Goal: Task Accomplishment & Management: Manage account settings

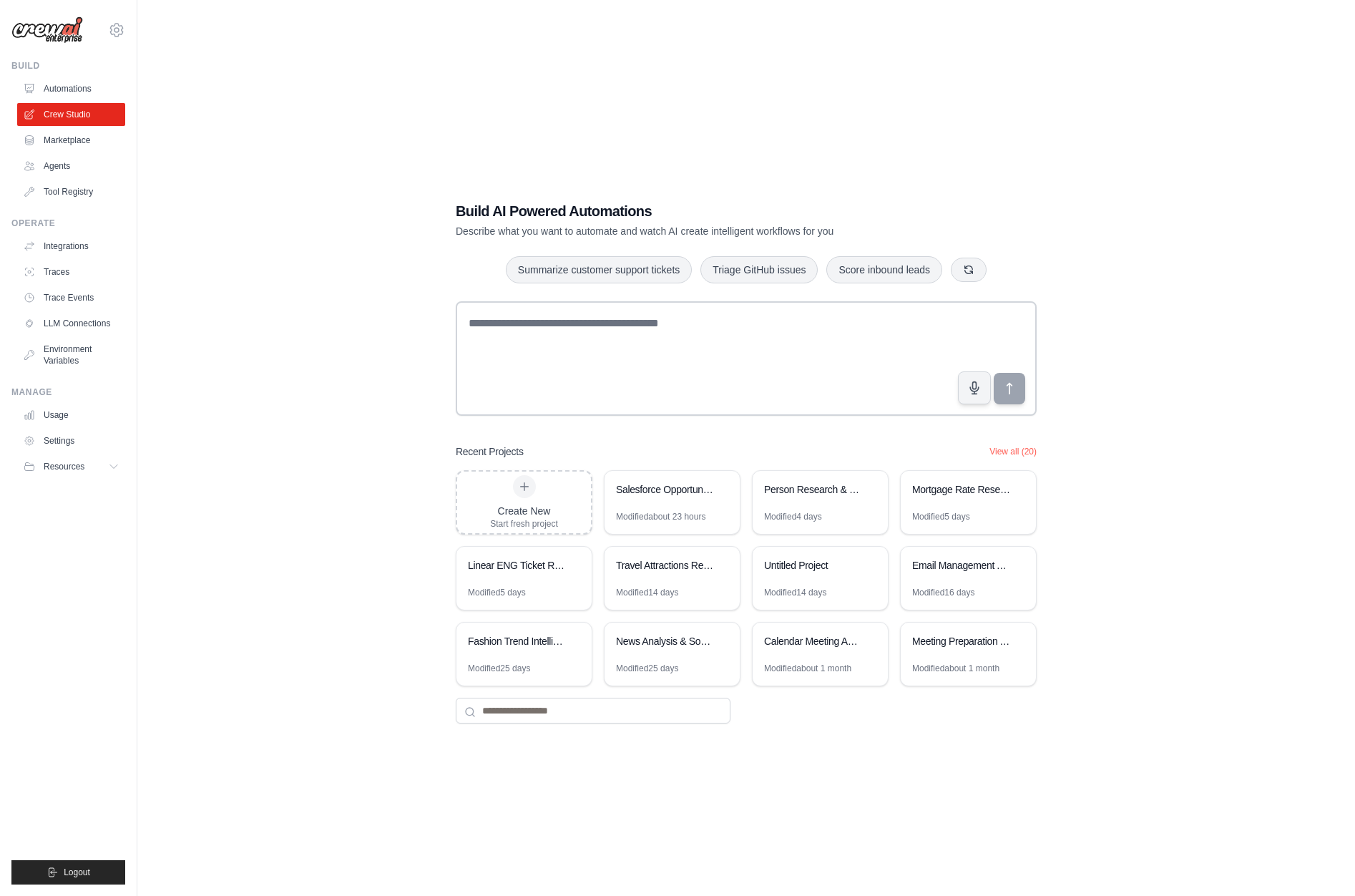
click at [249, 253] on div "Build AI Powered Automations Describe what you want to automate and watch AI cr…" at bounding box center [746, 462] width 1172 height 896
click at [44, 242] on link "Integrations" at bounding box center [72, 246] width 108 height 23
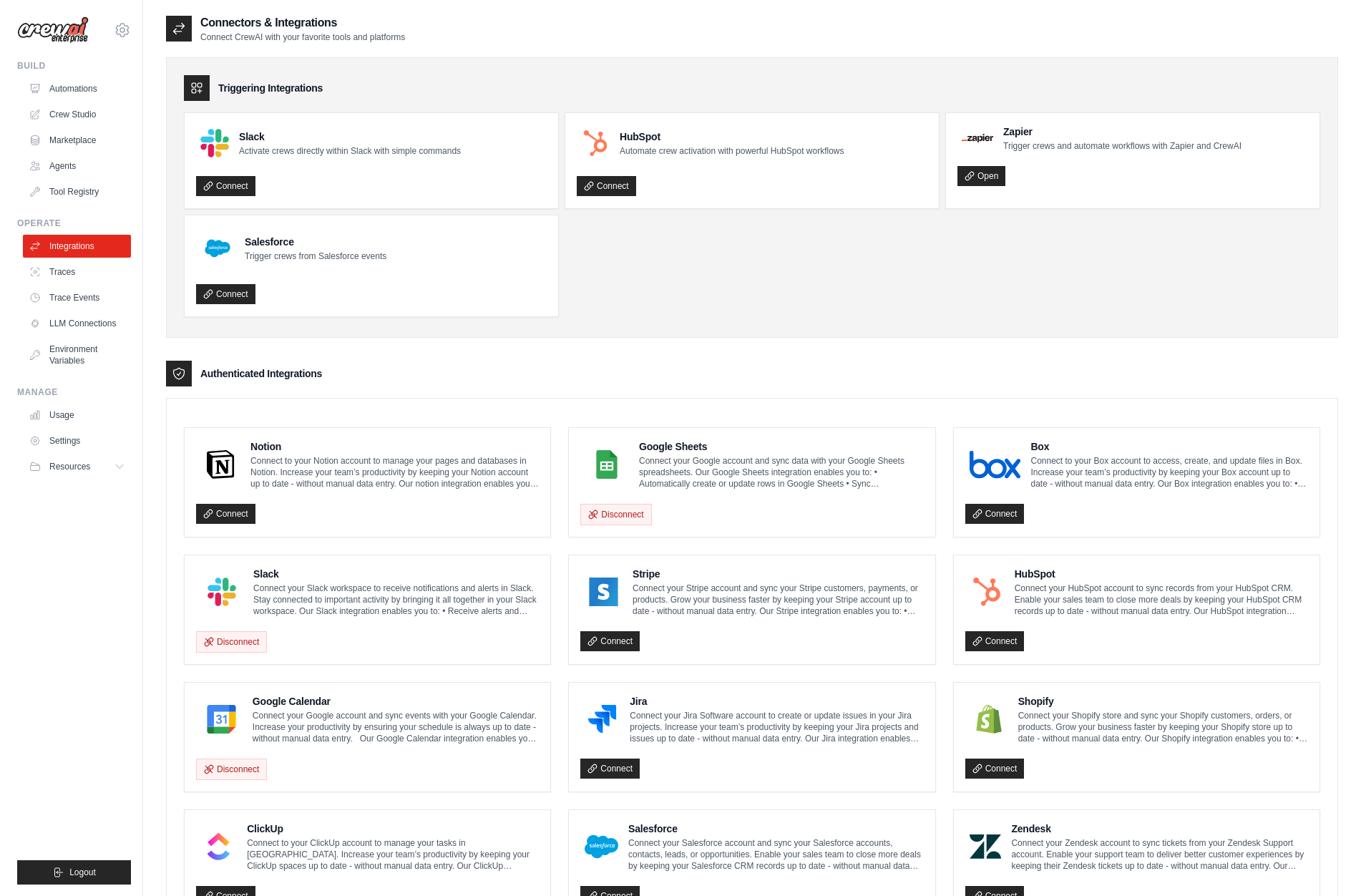
scroll to position [313, 0]
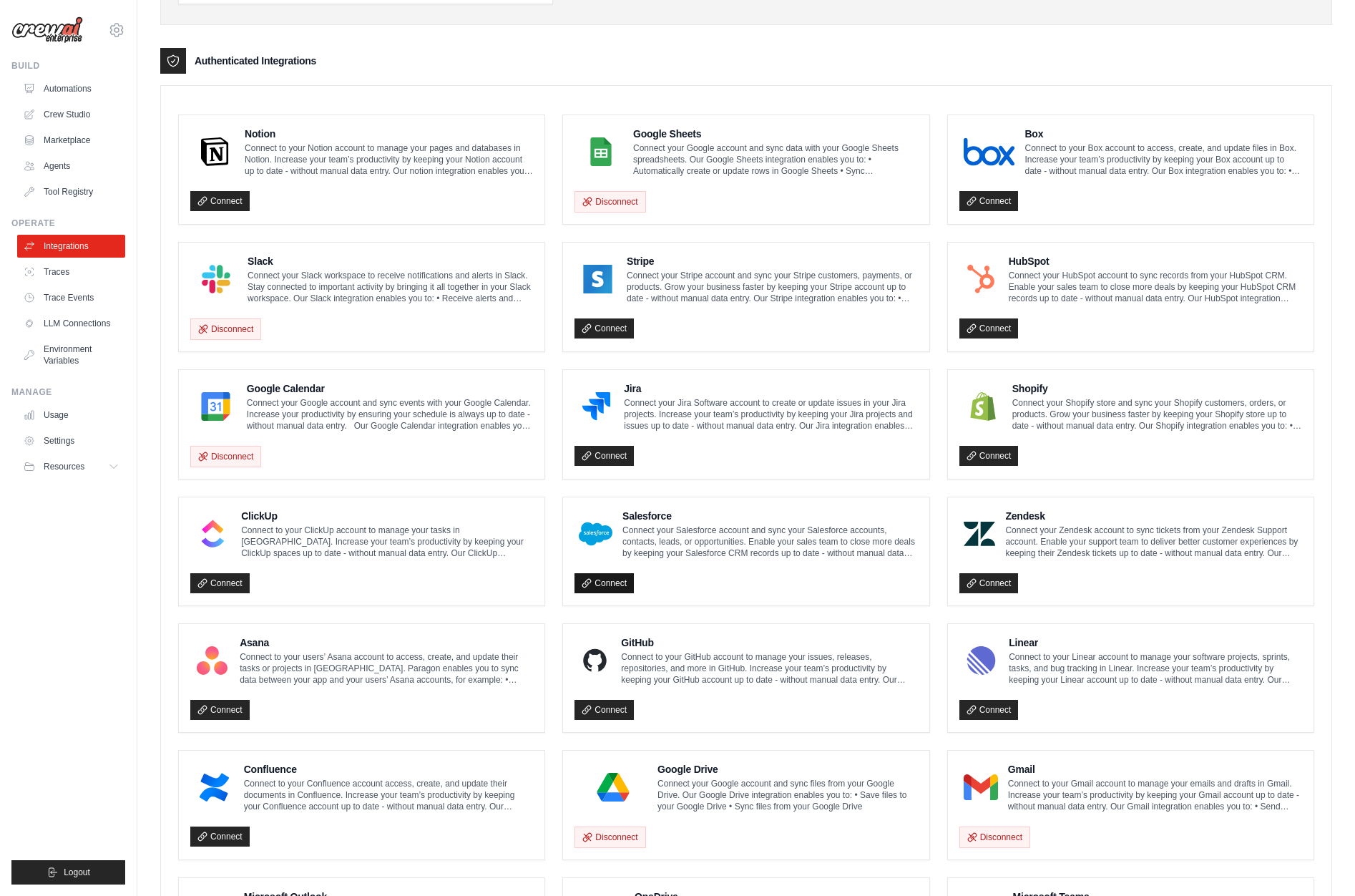
click at [618, 585] on link "Connect" at bounding box center [604, 583] width 60 height 20
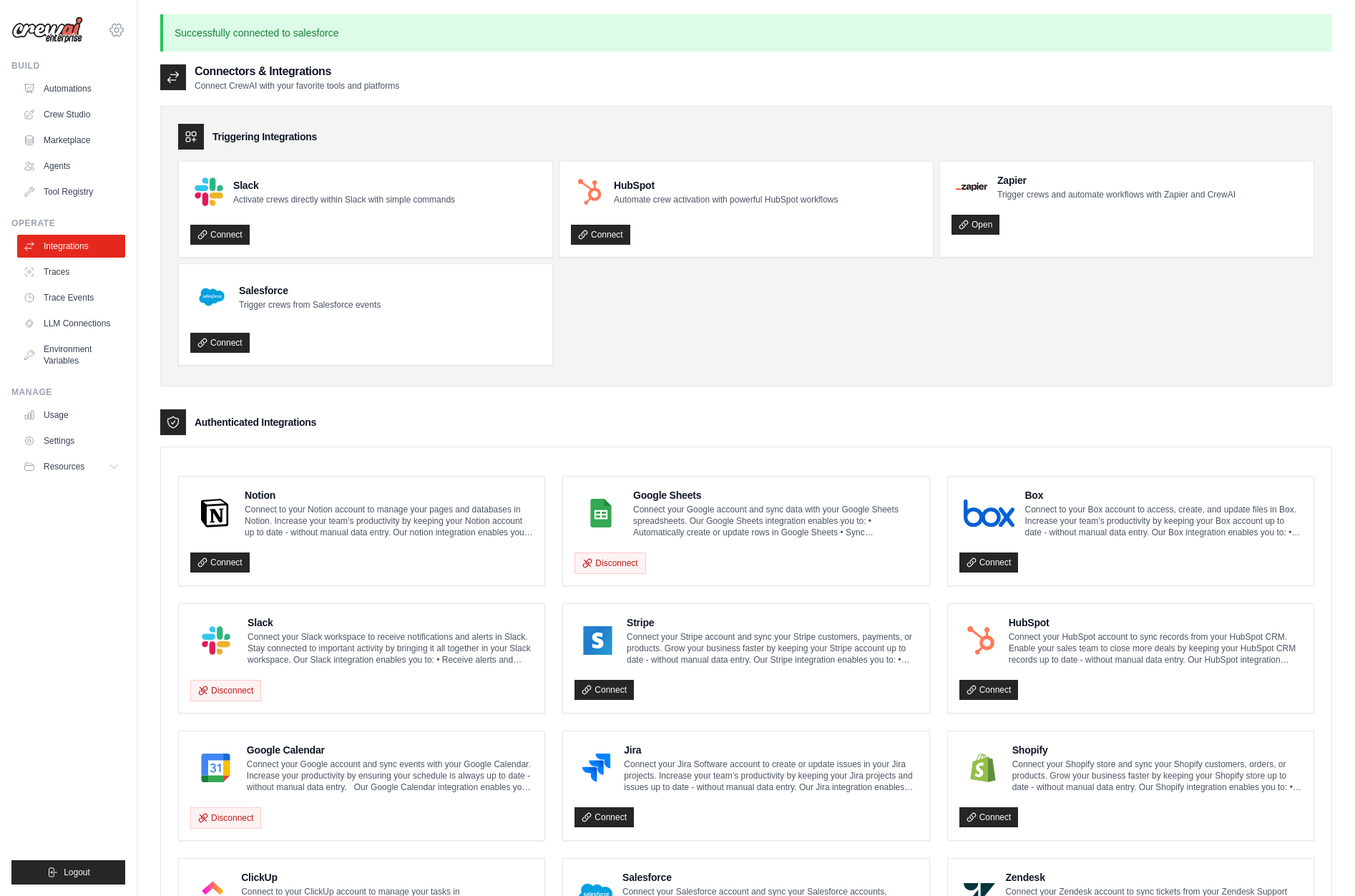
click at [121, 28] on icon at bounding box center [116, 29] width 17 height 17
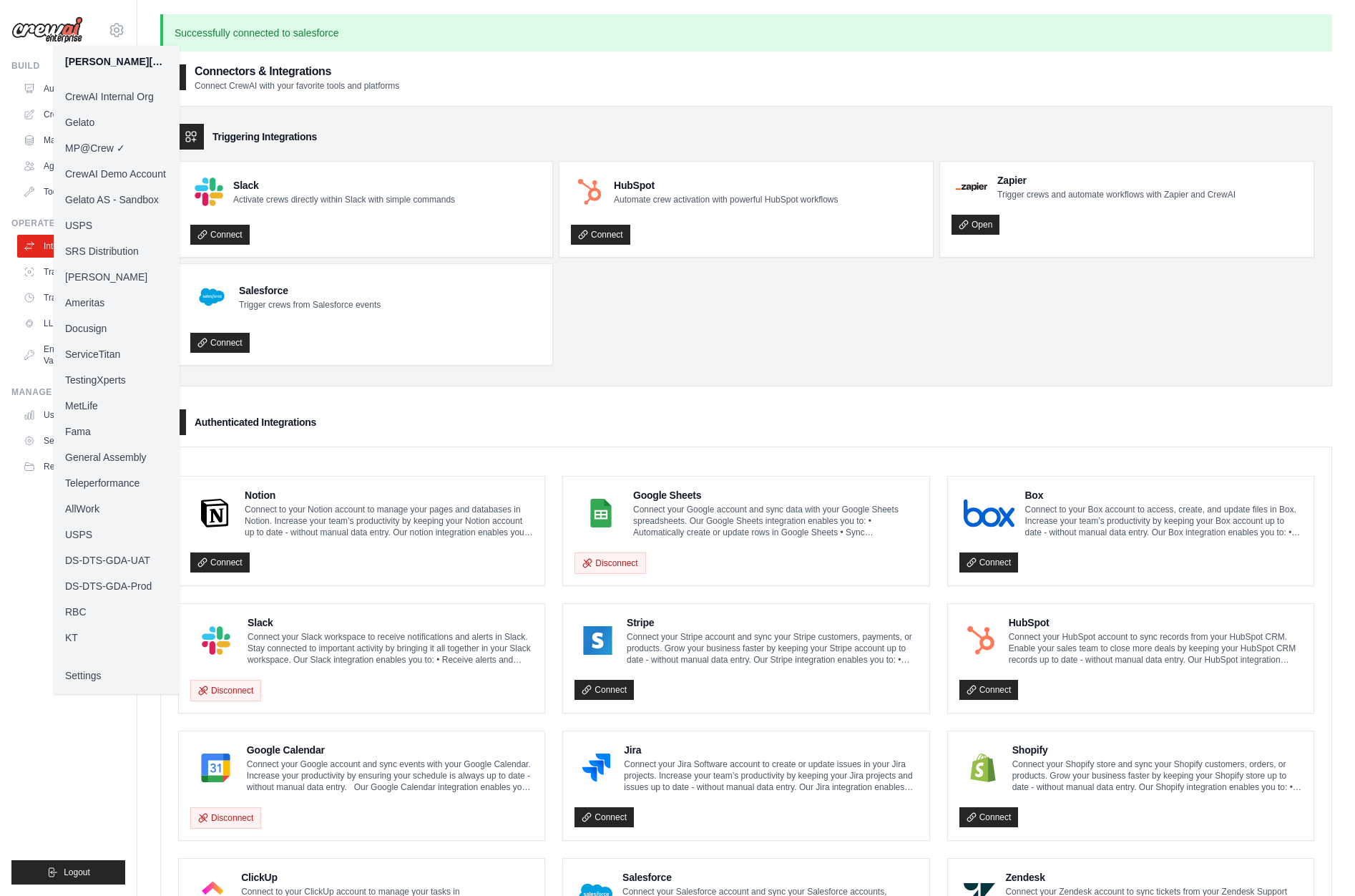
click at [111, 93] on link "CrewAI Internal Org" at bounding box center [116, 96] width 126 height 26
click at [90, 96] on link "CrewAI Internal Org" at bounding box center [116, 96] width 126 height 26
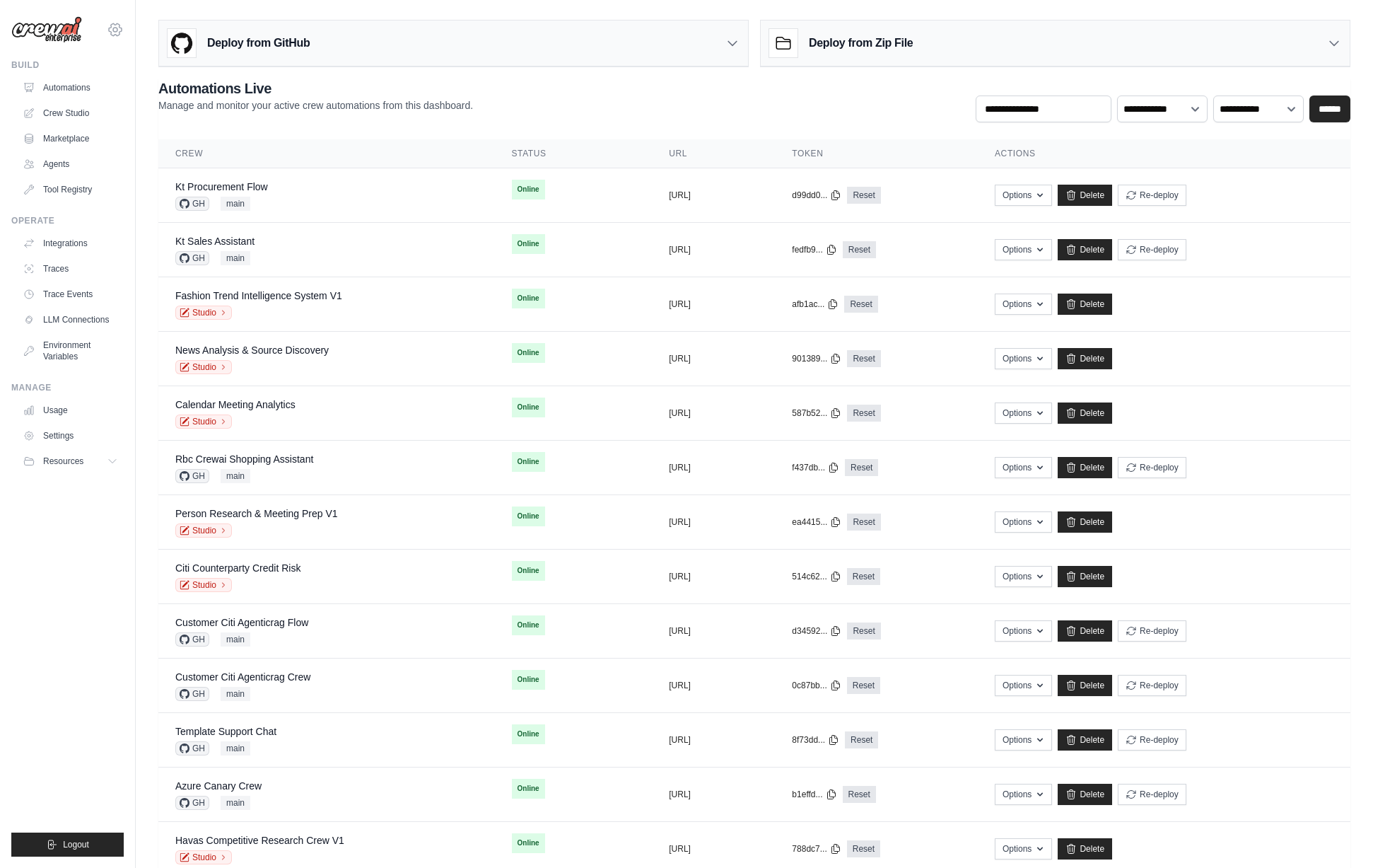
click at [116, 33] on icon at bounding box center [115, 29] width 17 height 17
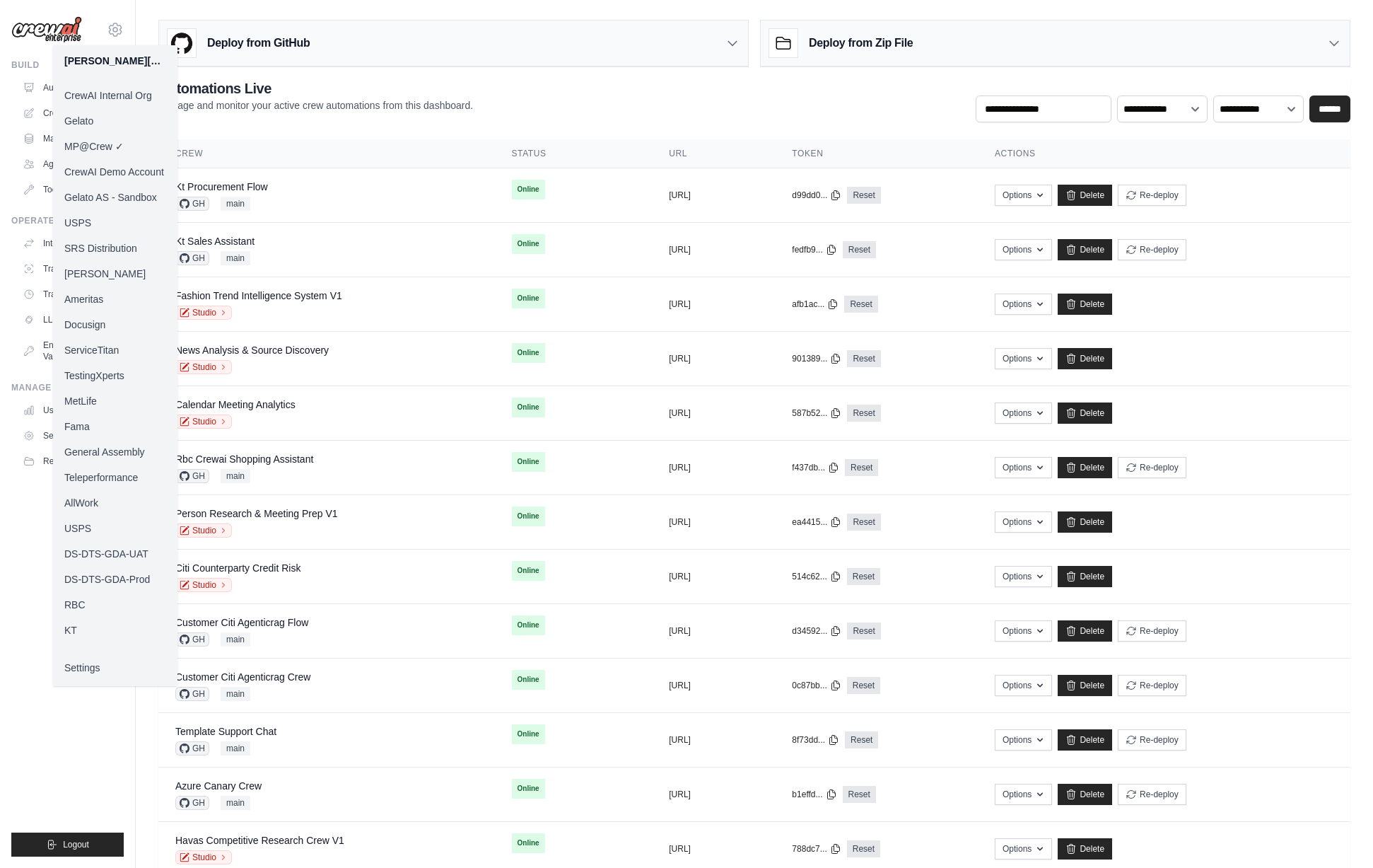
click at [76, 605] on link "RBC" at bounding box center [115, 605] width 124 height 26
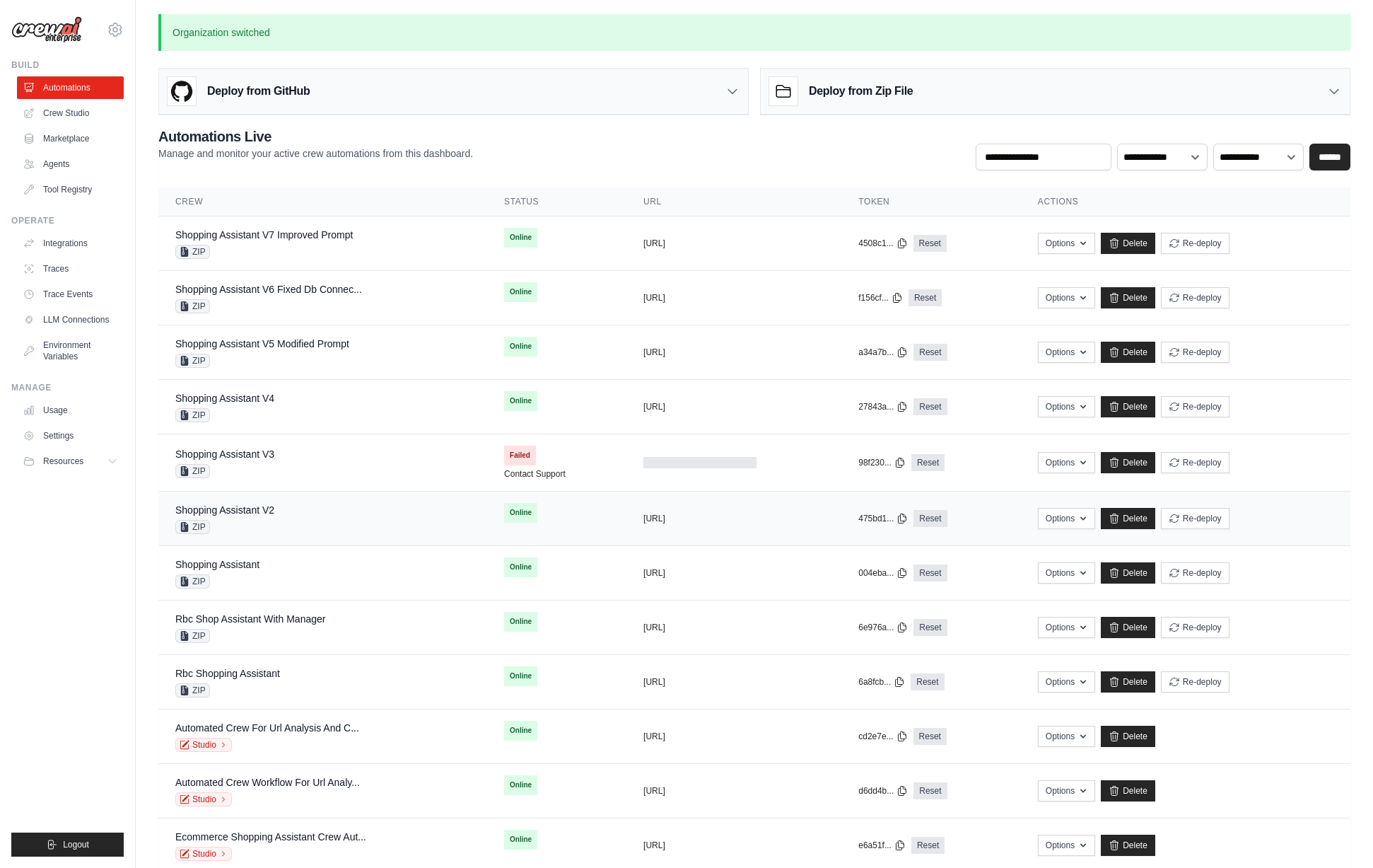
click at [279, 520] on div "Shopping Assistant V2 ZIP" at bounding box center [323, 518] width 295 height 31
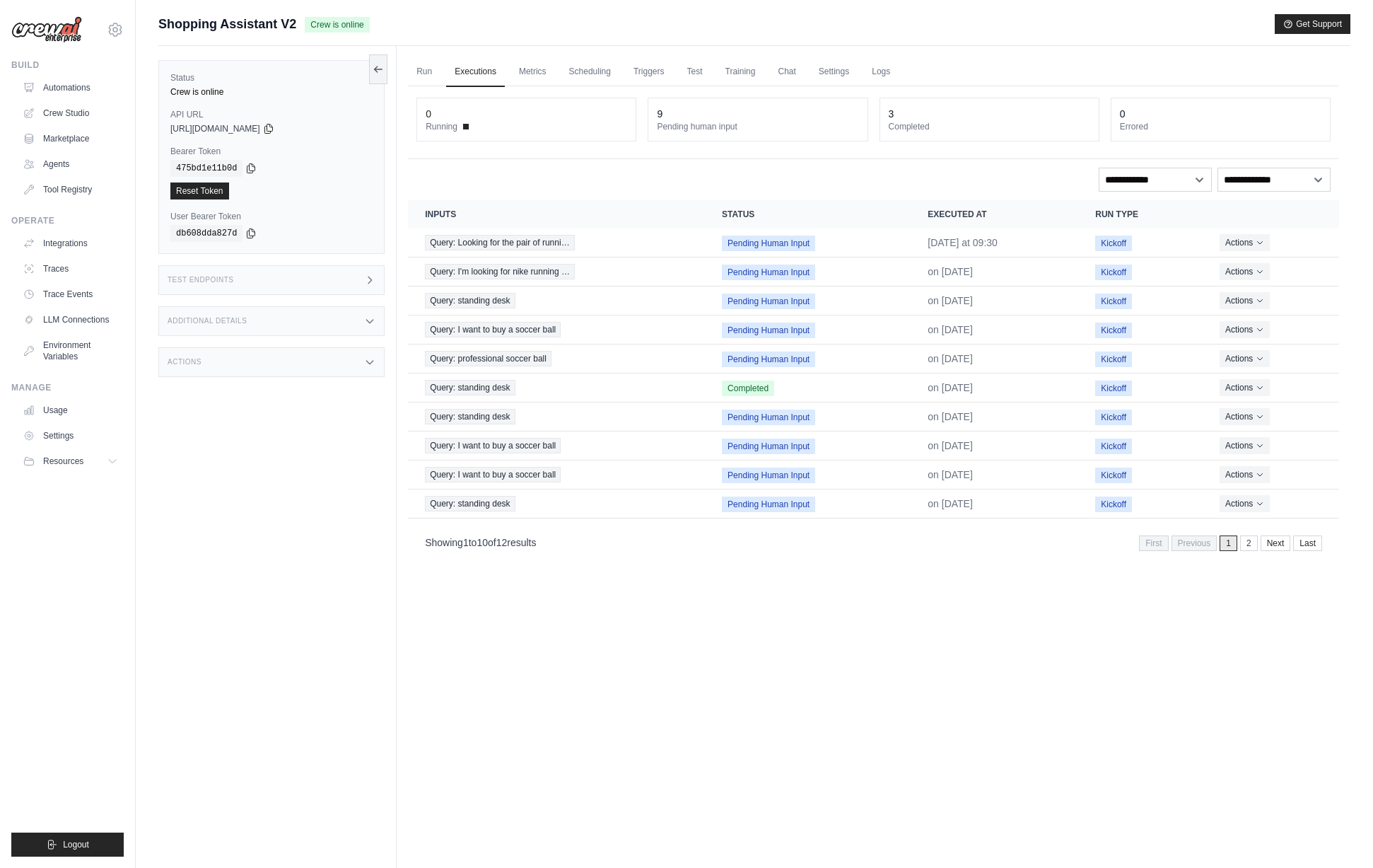
click at [340, 540] on div "Status Crew is online API URL copied [URL][DOMAIN_NAME] Bearer Token copied 475…" at bounding box center [278, 479] width 238 height 868
click at [494, 383] on span "Query: standing desk" at bounding box center [470, 388] width 90 height 16
click at [417, 77] on link "Run" at bounding box center [424, 72] width 33 height 30
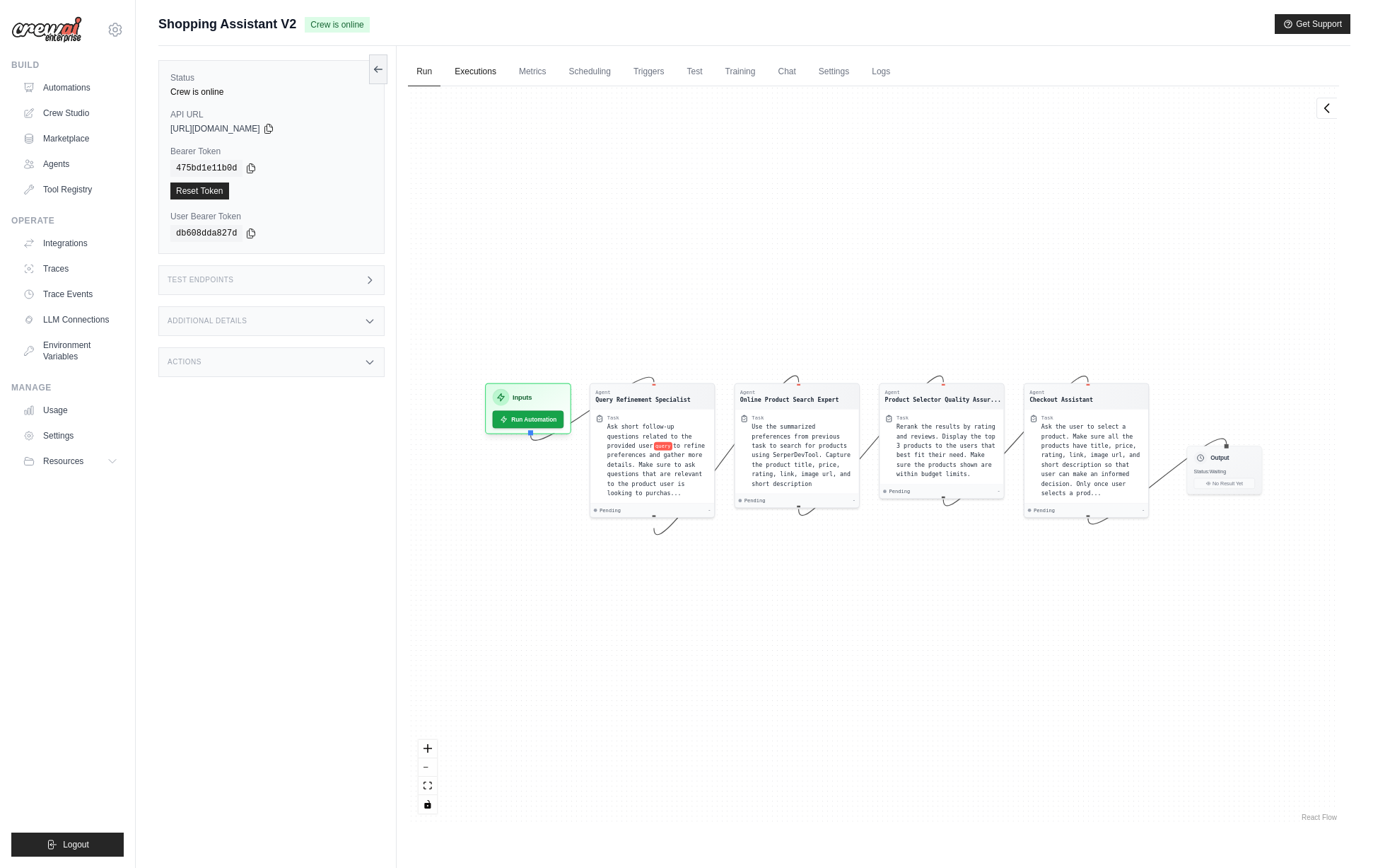
click at [475, 68] on link "Executions" at bounding box center [475, 72] width 59 height 30
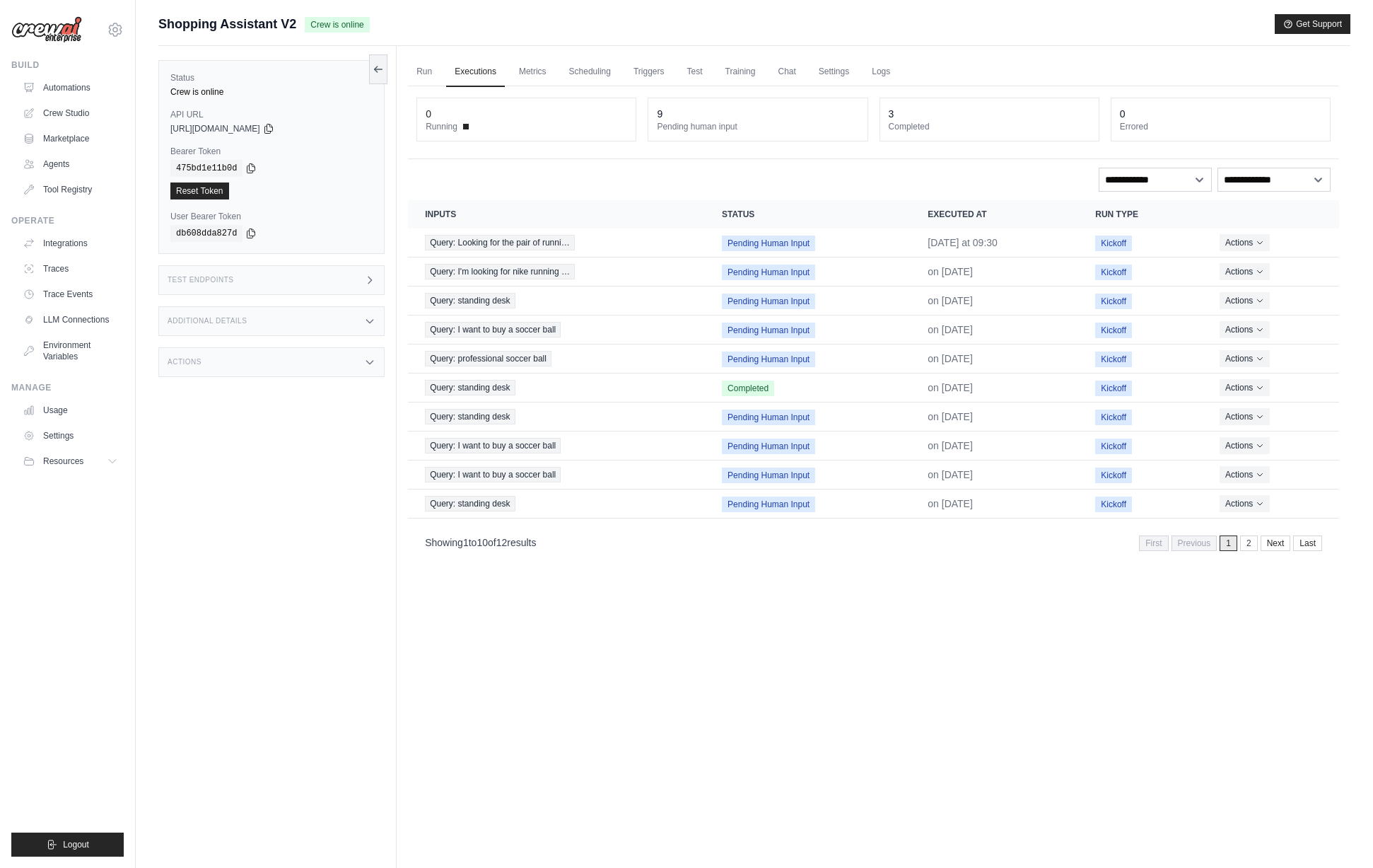
click at [276, 278] on div "Test Endpoints" at bounding box center [271, 280] width 226 height 30
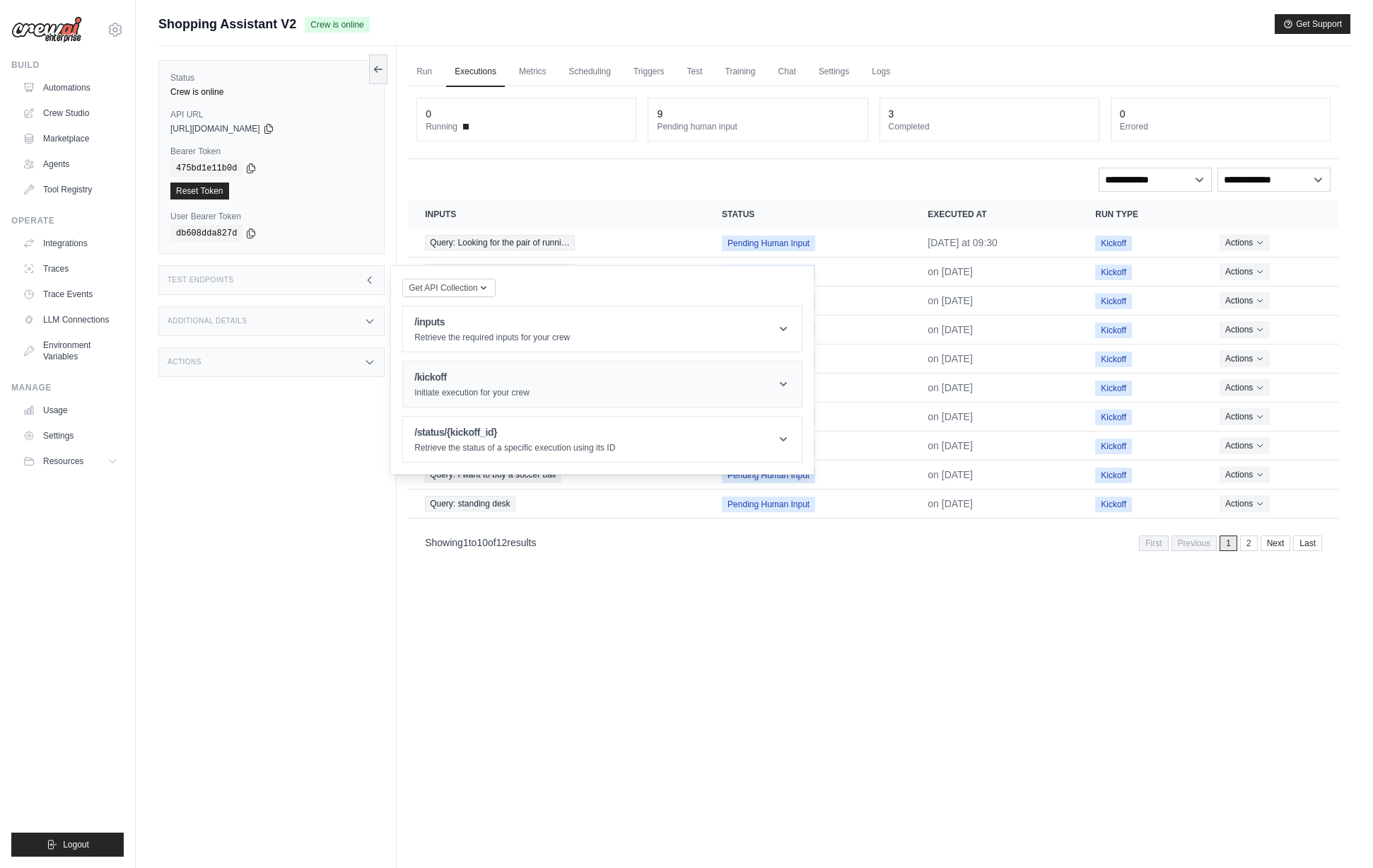
click at [471, 394] on p "Initiate execution for your crew" at bounding box center [471, 392] width 115 height 11
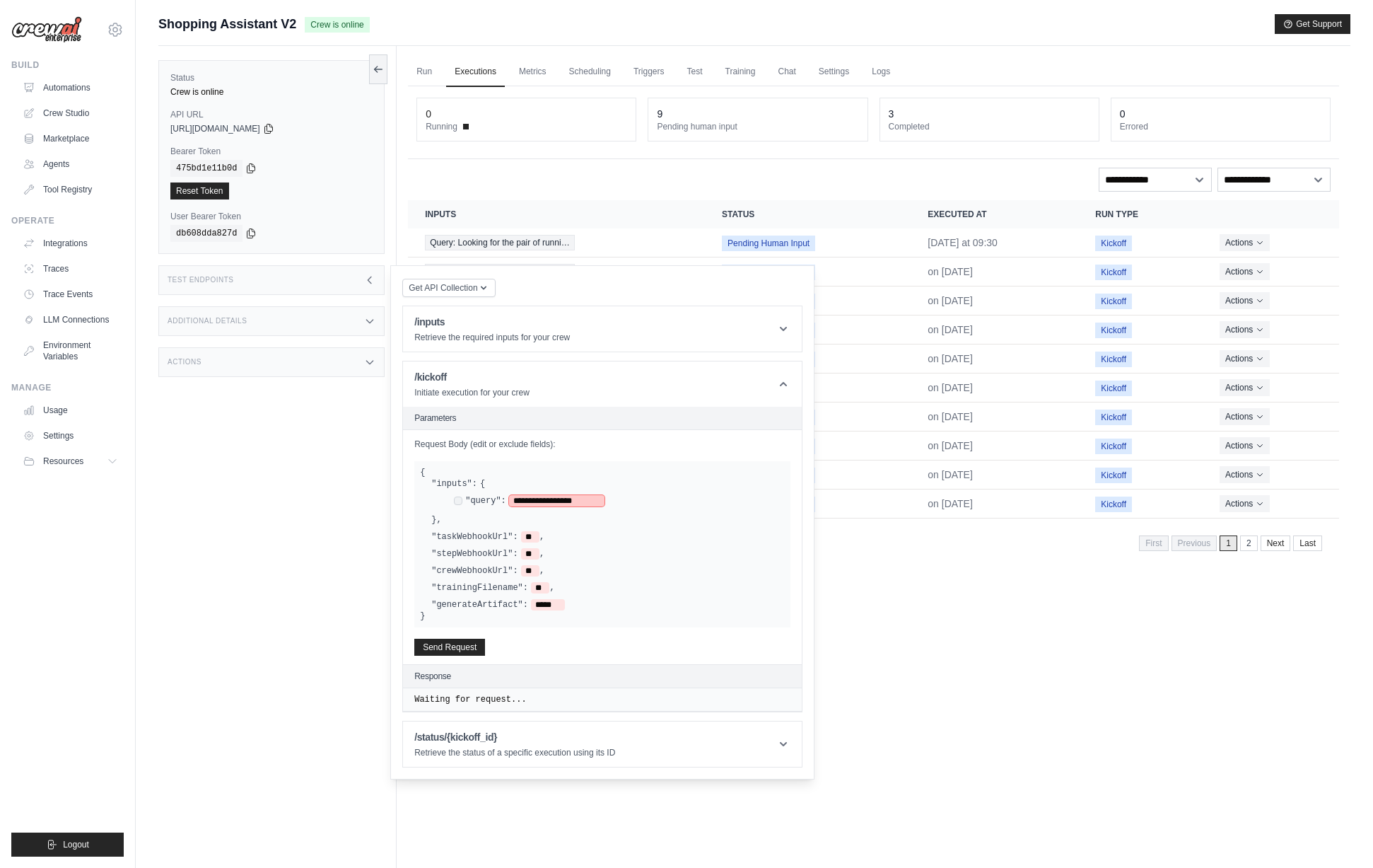
click at [517, 505] on span "**********" at bounding box center [557, 501] width 95 height 11
click at [459, 649] on button "Send Request" at bounding box center [449, 646] width 71 height 17
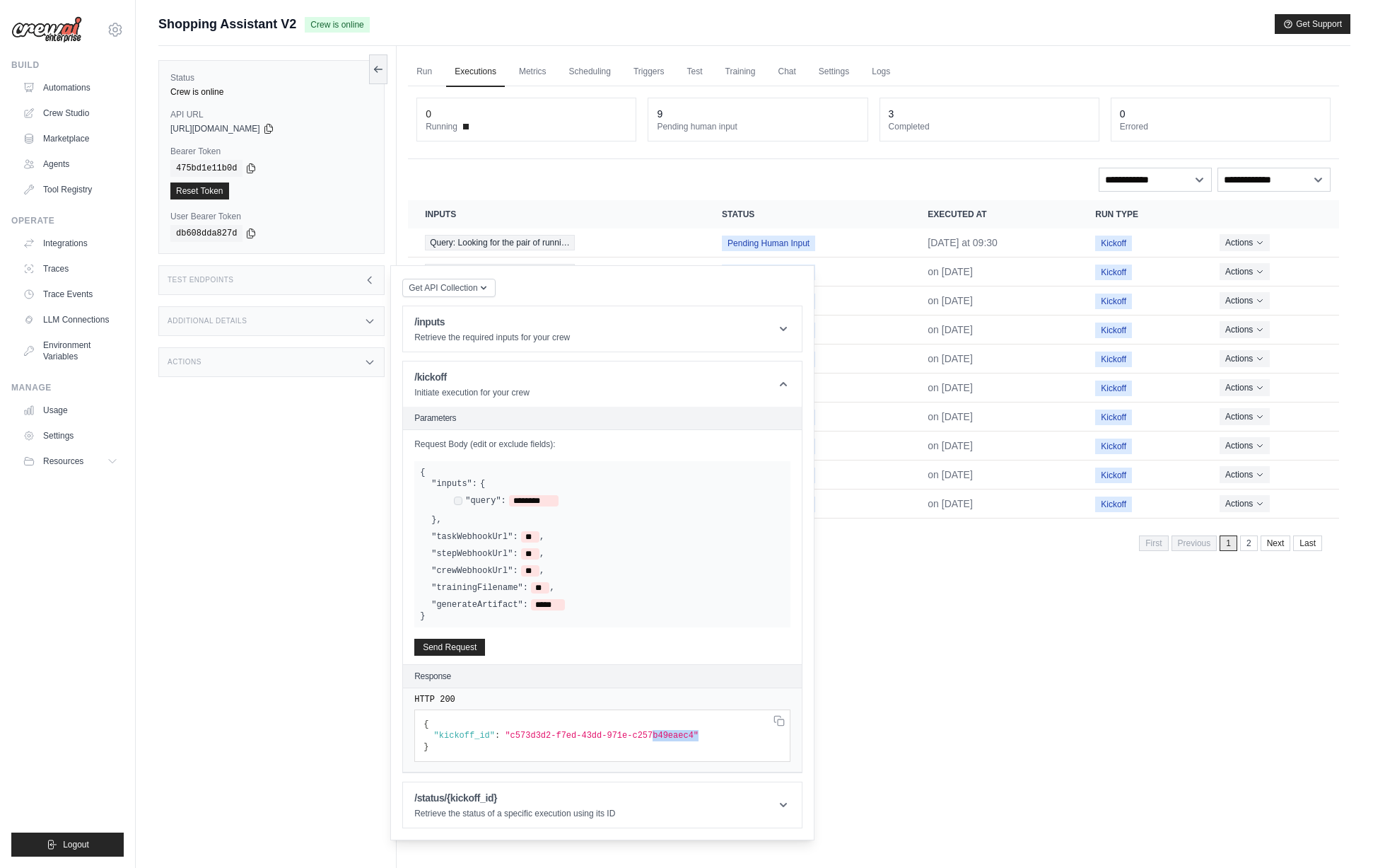
drag, startPoint x: 696, startPoint y: 736, endPoint x: 652, endPoint y: 736, distance: 44.0
click at [652, 736] on span ""c573d3d2-f7ed-43dd-971e-c257b49eaec4"" at bounding box center [602, 735] width 194 height 10
click at [691, 737] on span ""c573d3d2-f7ed-43dd-971e-c257b49eaec4"" at bounding box center [602, 735] width 194 height 10
drag, startPoint x: 693, startPoint y: 738, endPoint x: 509, endPoint y: 736, distance: 184.0
click at [509, 736] on span ""c573d3d2-f7ed-43dd-971e-c257b49eaec4"" at bounding box center [602, 735] width 194 height 10
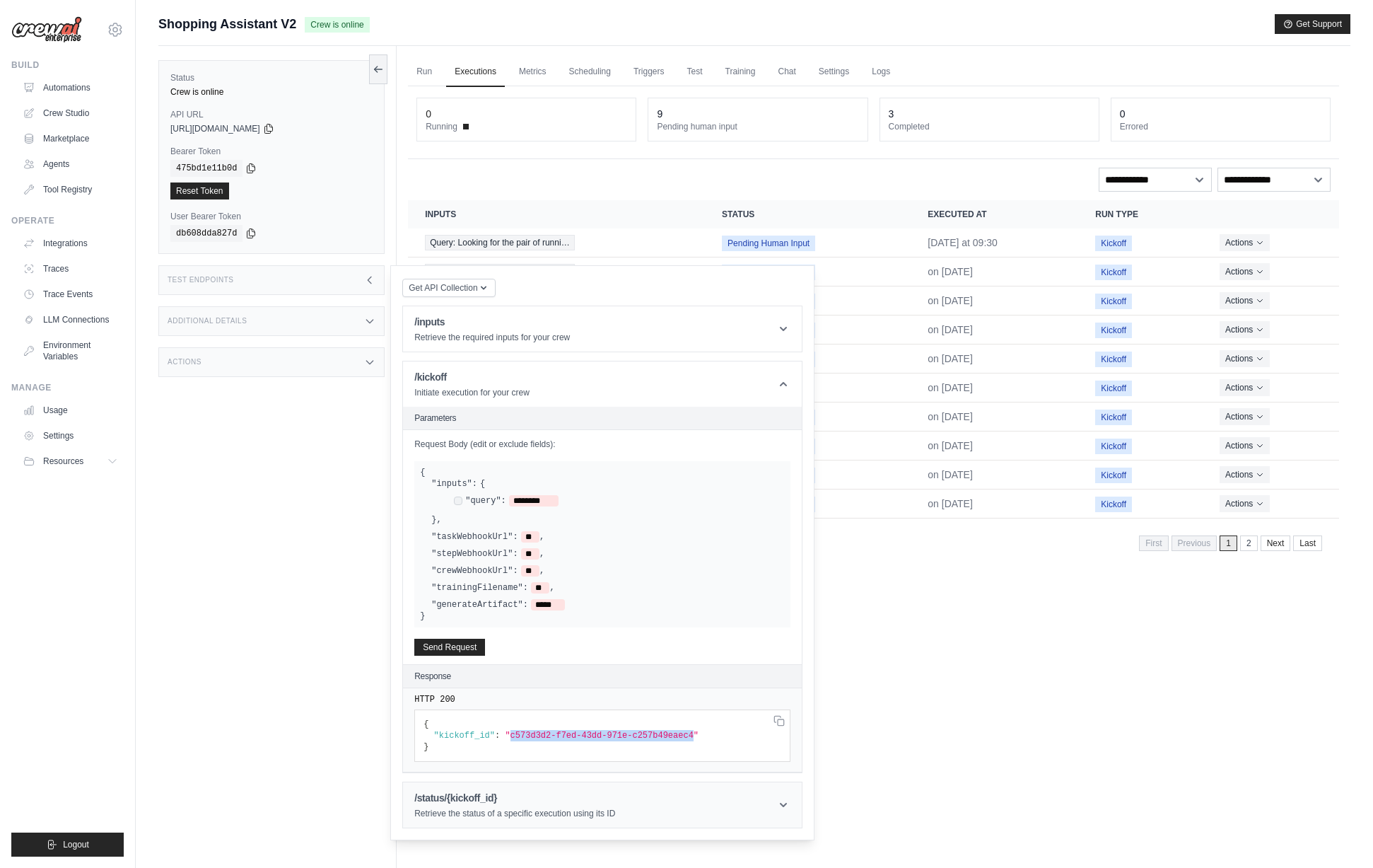
copy span "c573d3d2-f7ed-43dd-971e-c257b49eaec4"
click at [501, 794] on h1 "/status/{kickoff_id}" at bounding box center [515, 798] width 201 height 14
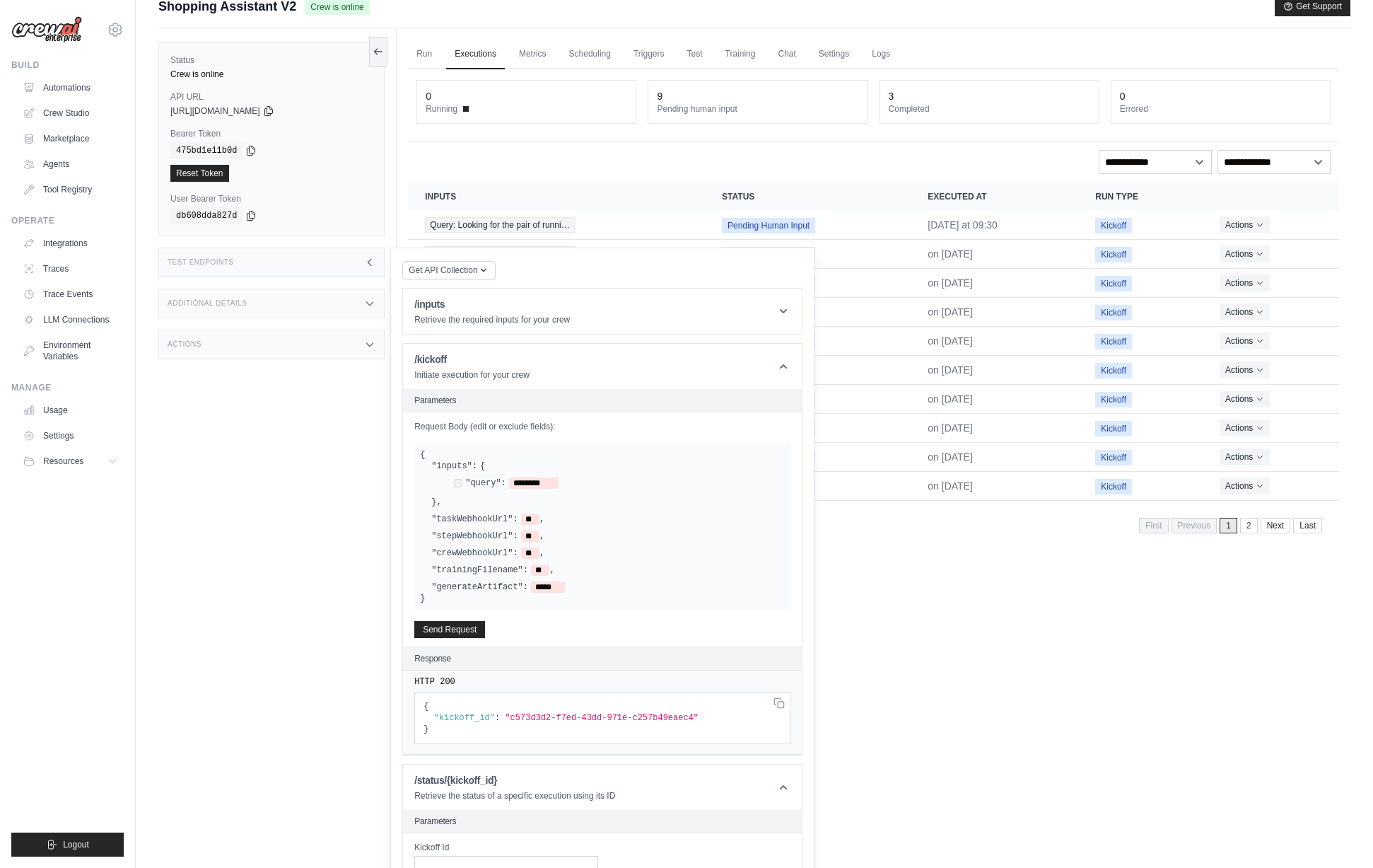
scroll to position [121, 0]
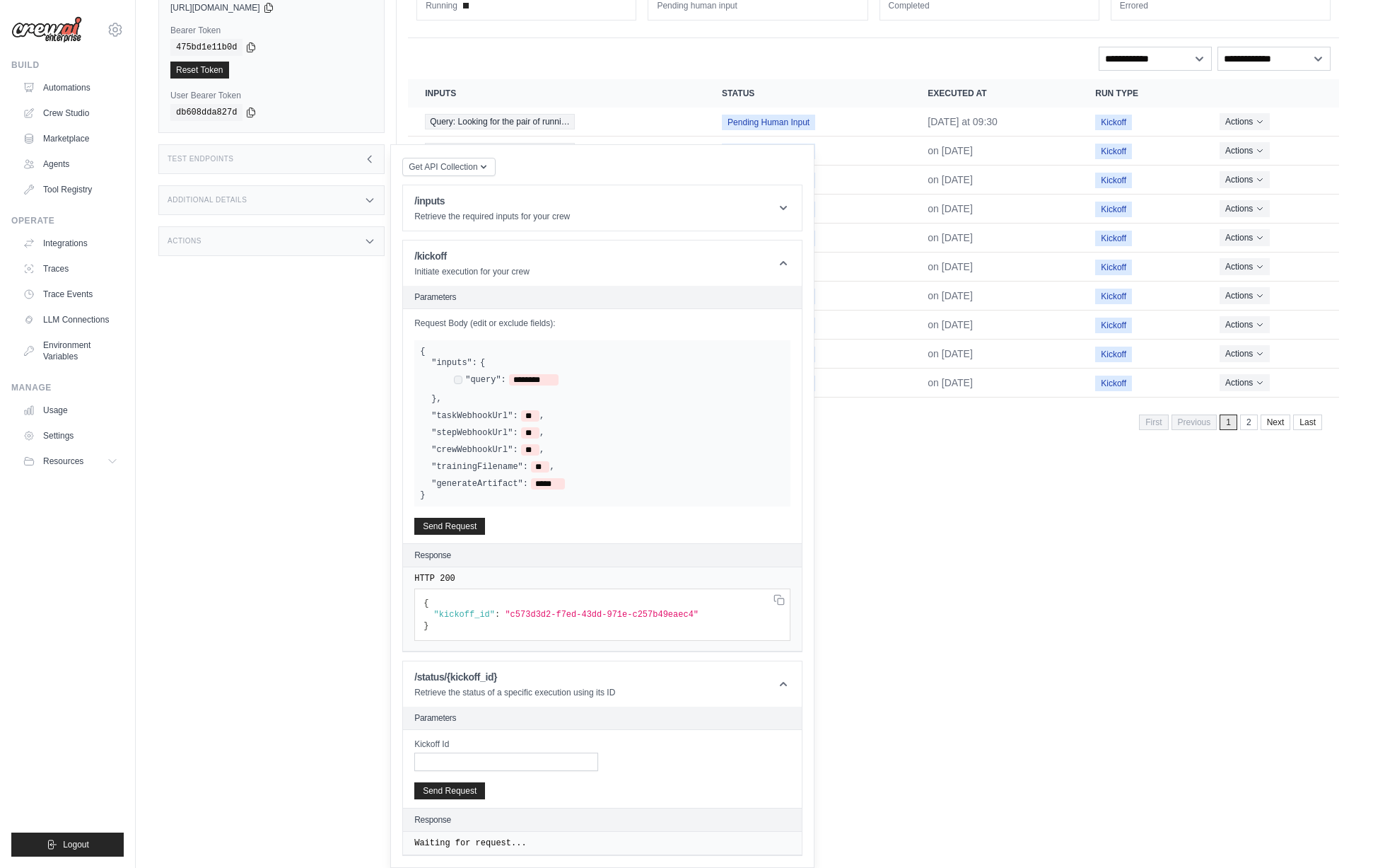
click at [511, 751] on div "Kickoff Id" at bounding box center [506, 754] width 184 height 33
click at [511, 754] on input "Kickoff Id" at bounding box center [506, 761] width 184 height 19
paste input "**********"
type input "**********"
click at [445, 795] on button "Send Request" at bounding box center [449, 790] width 71 height 17
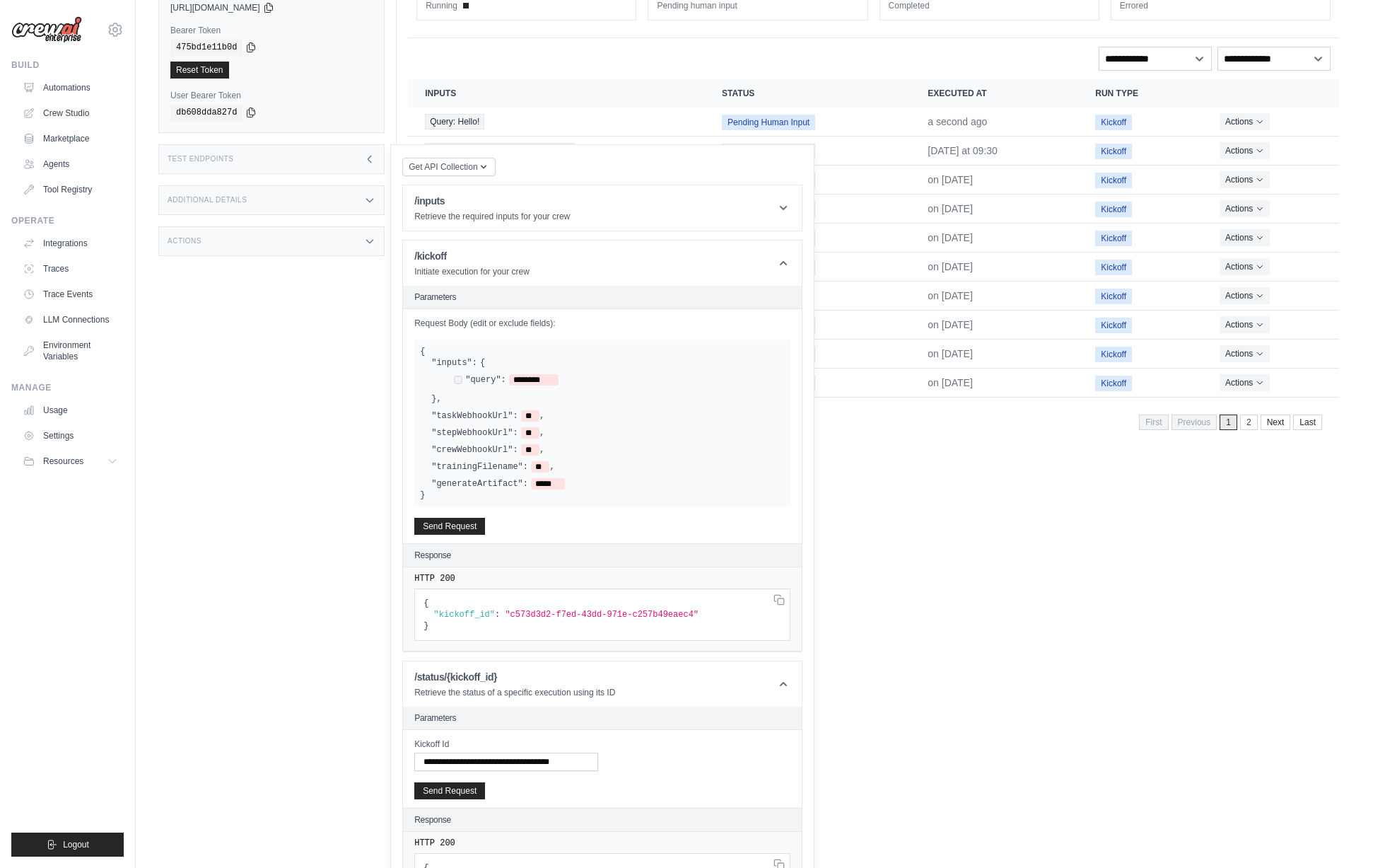
scroll to position [249, 0]
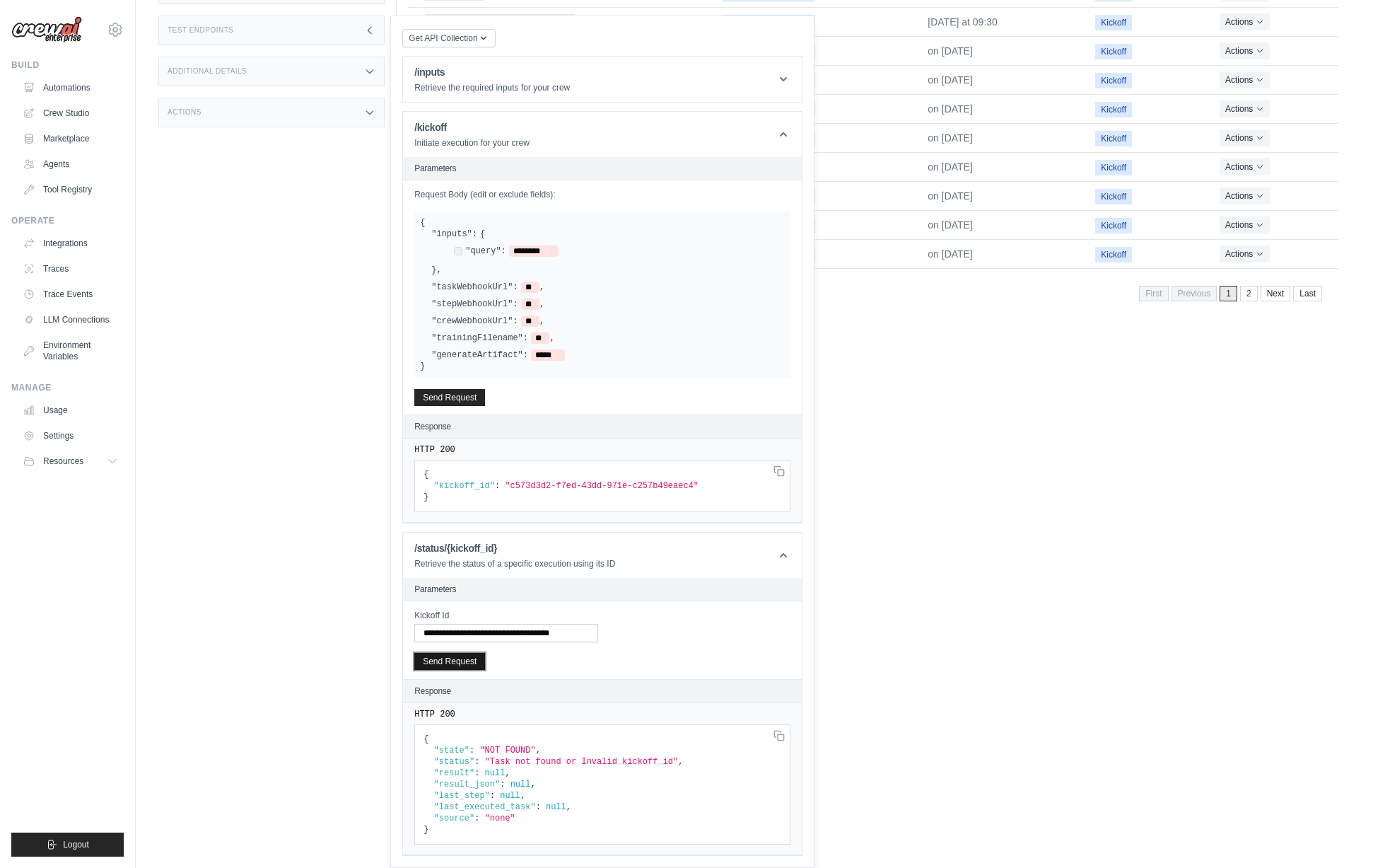
click at [442, 667] on button "Send Request" at bounding box center [449, 661] width 71 height 17
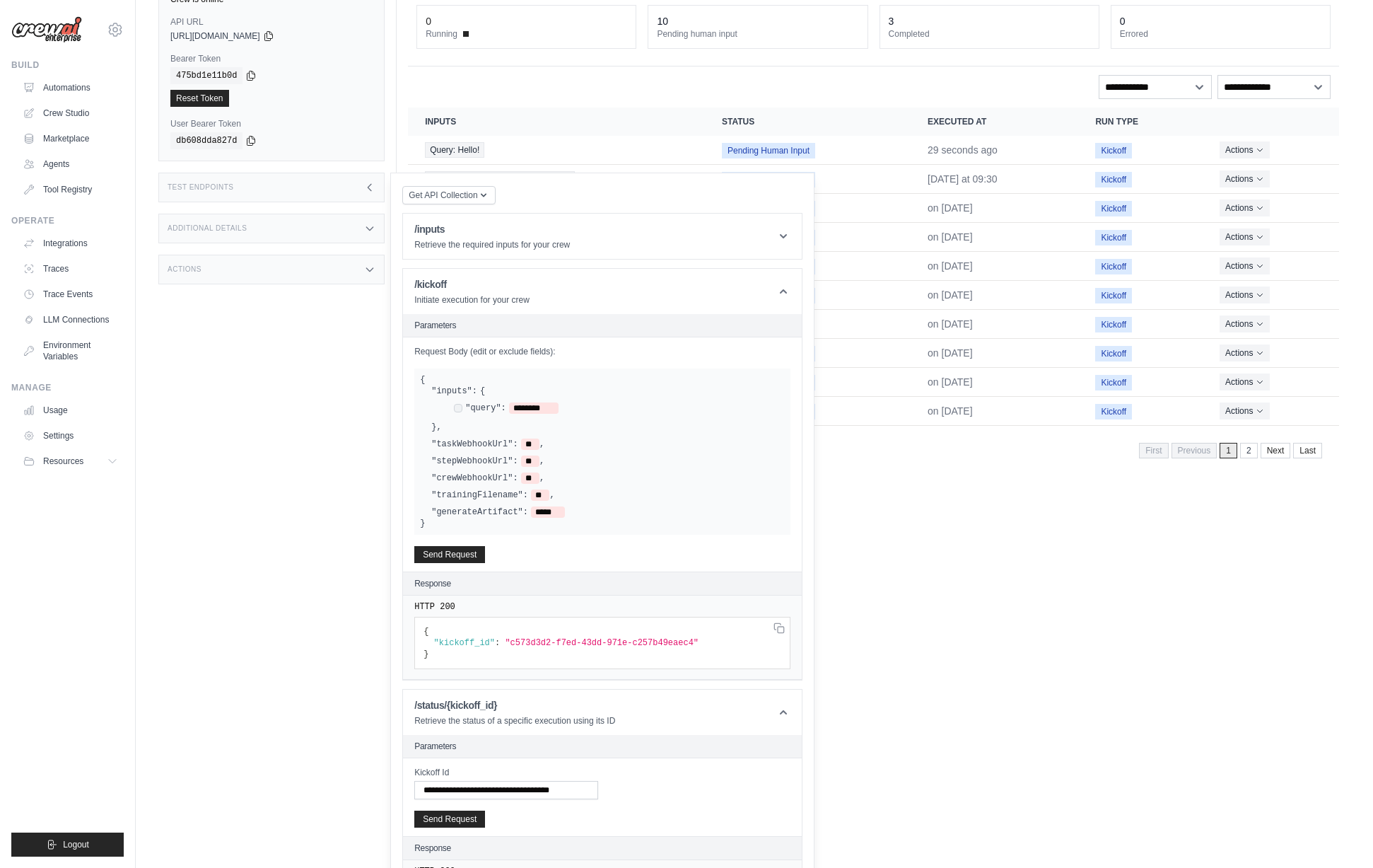
scroll to position [19, 0]
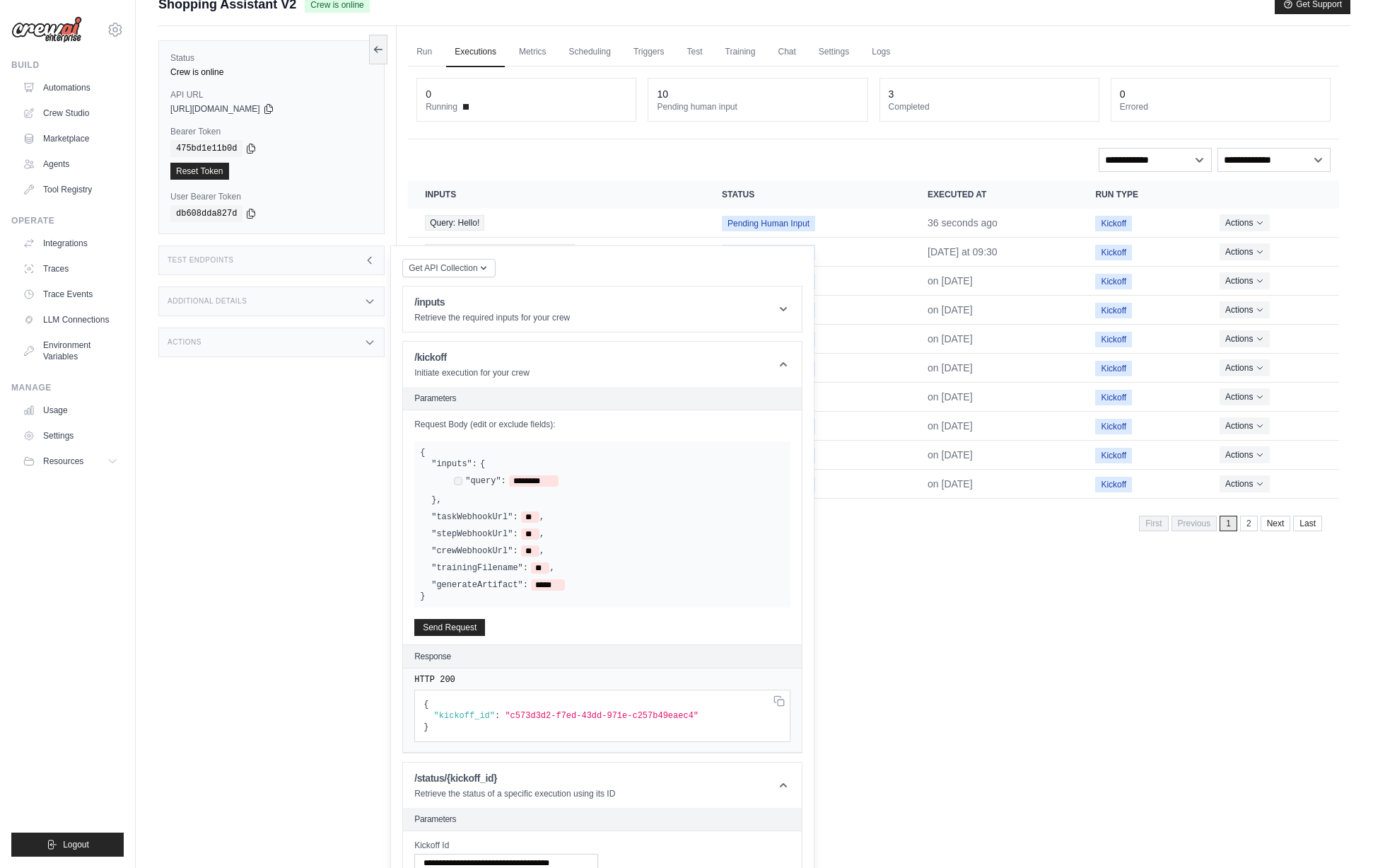
click at [276, 441] on div "Status Crew is online API URL copied https://shopping-assistant-v2-3d91931c-793…" at bounding box center [278, 460] width 238 height 868
click at [276, 474] on div "Status Crew is online API URL copied https://shopping-assistant-v2-3d91931c-793…" at bounding box center [278, 460] width 238 height 868
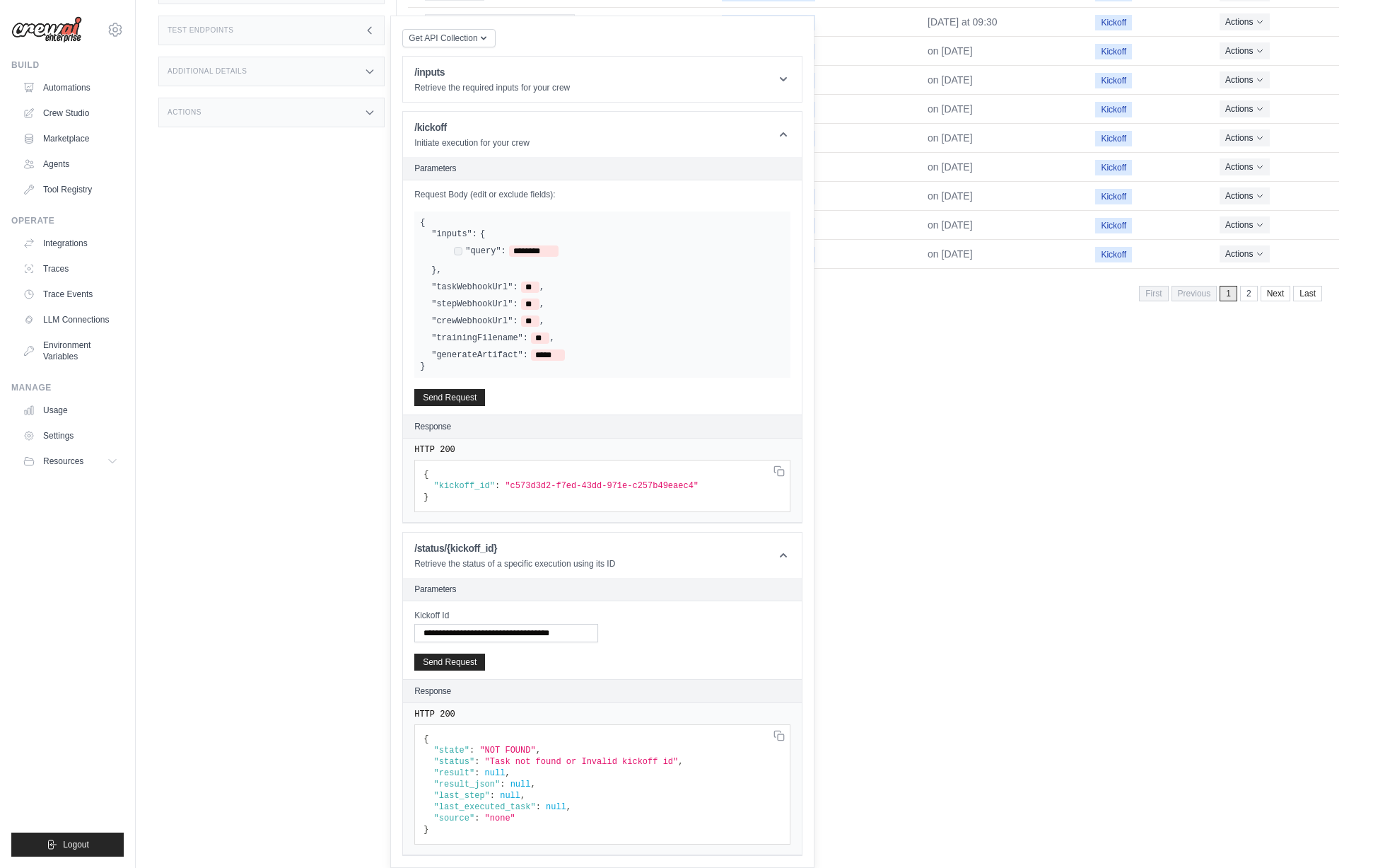
scroll to position [0, 0]
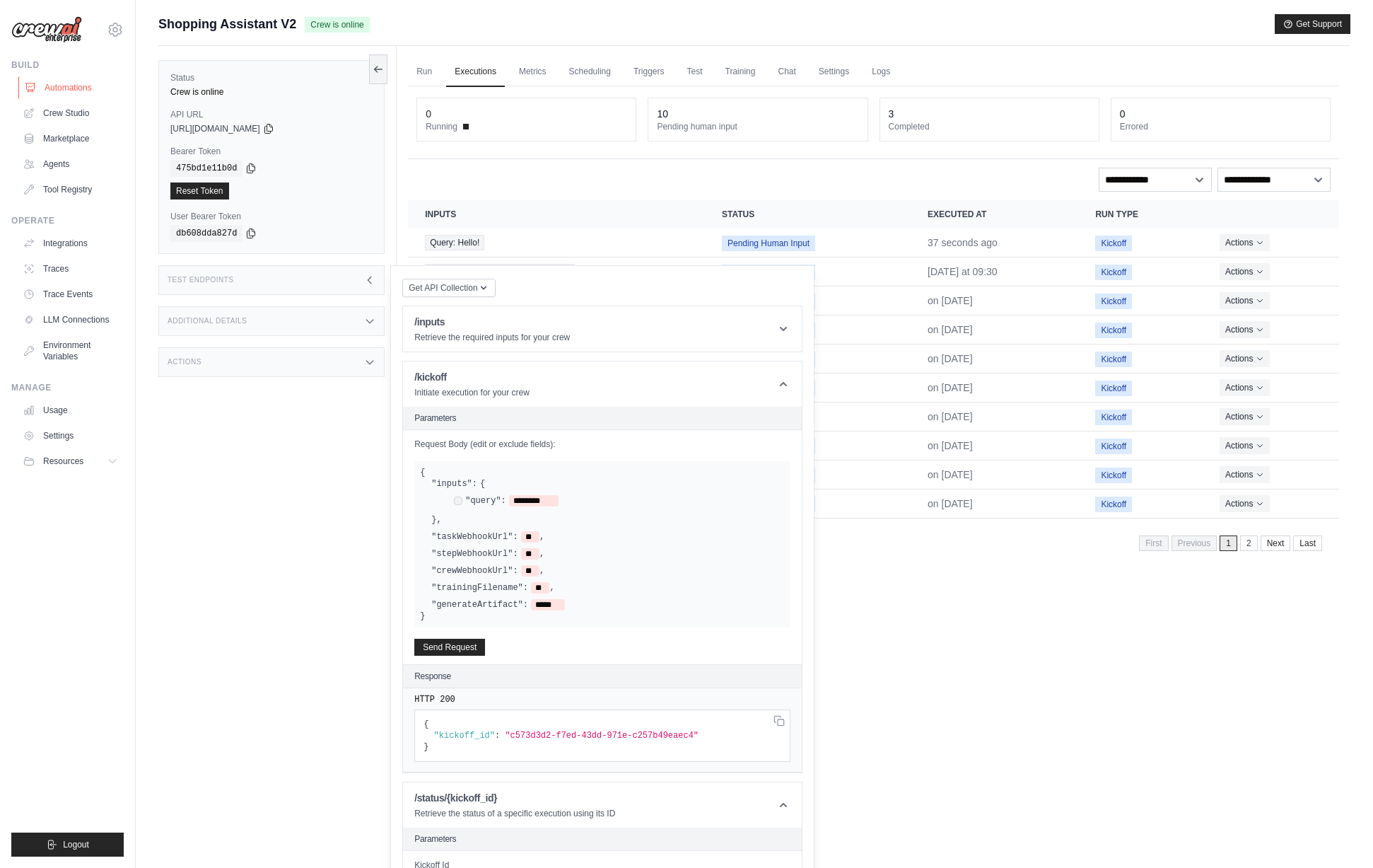
click at [75, 80] on link "Automations" at bounding box center [71, 88] width 107 height 23
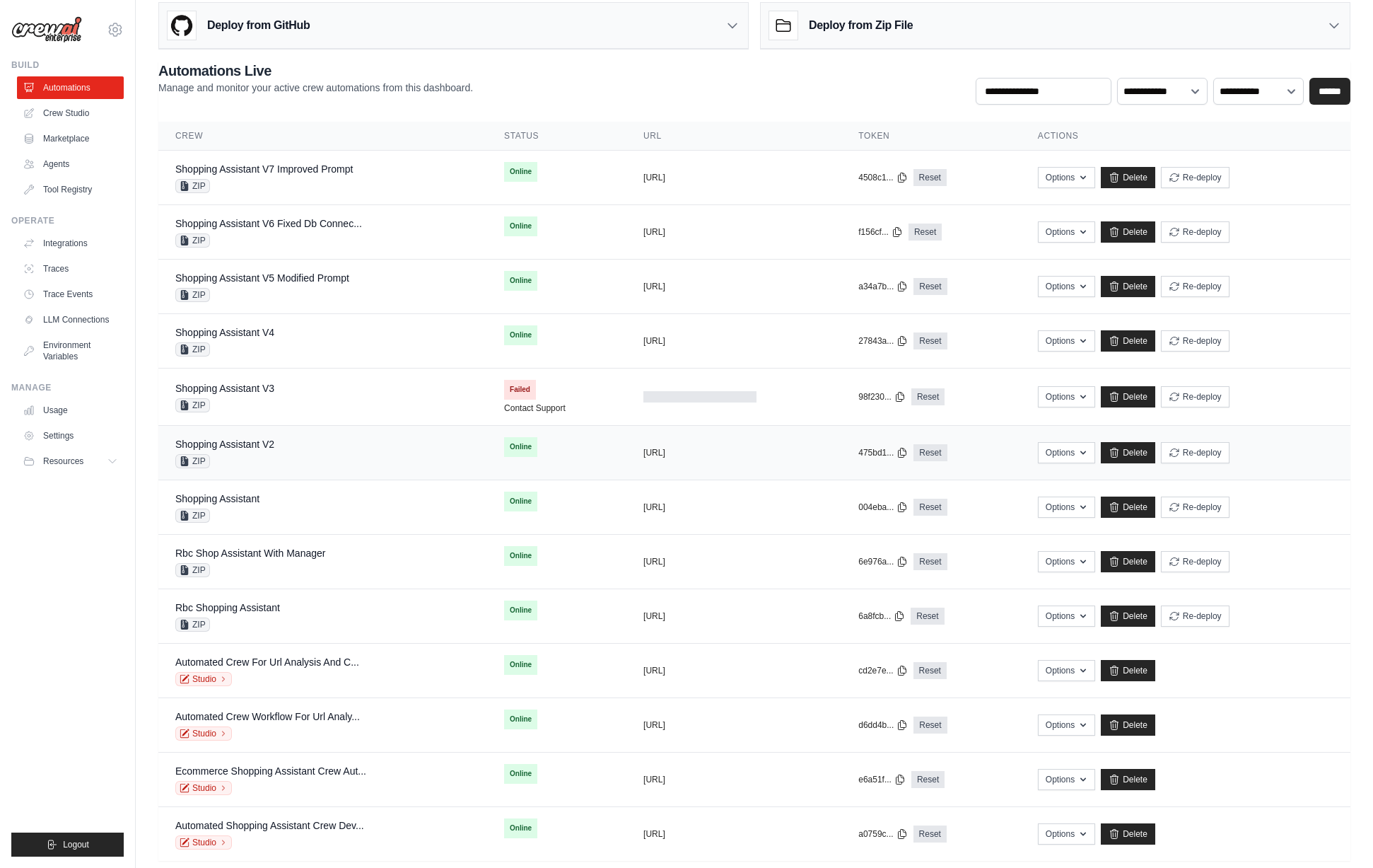
scroll to position [41, 0]
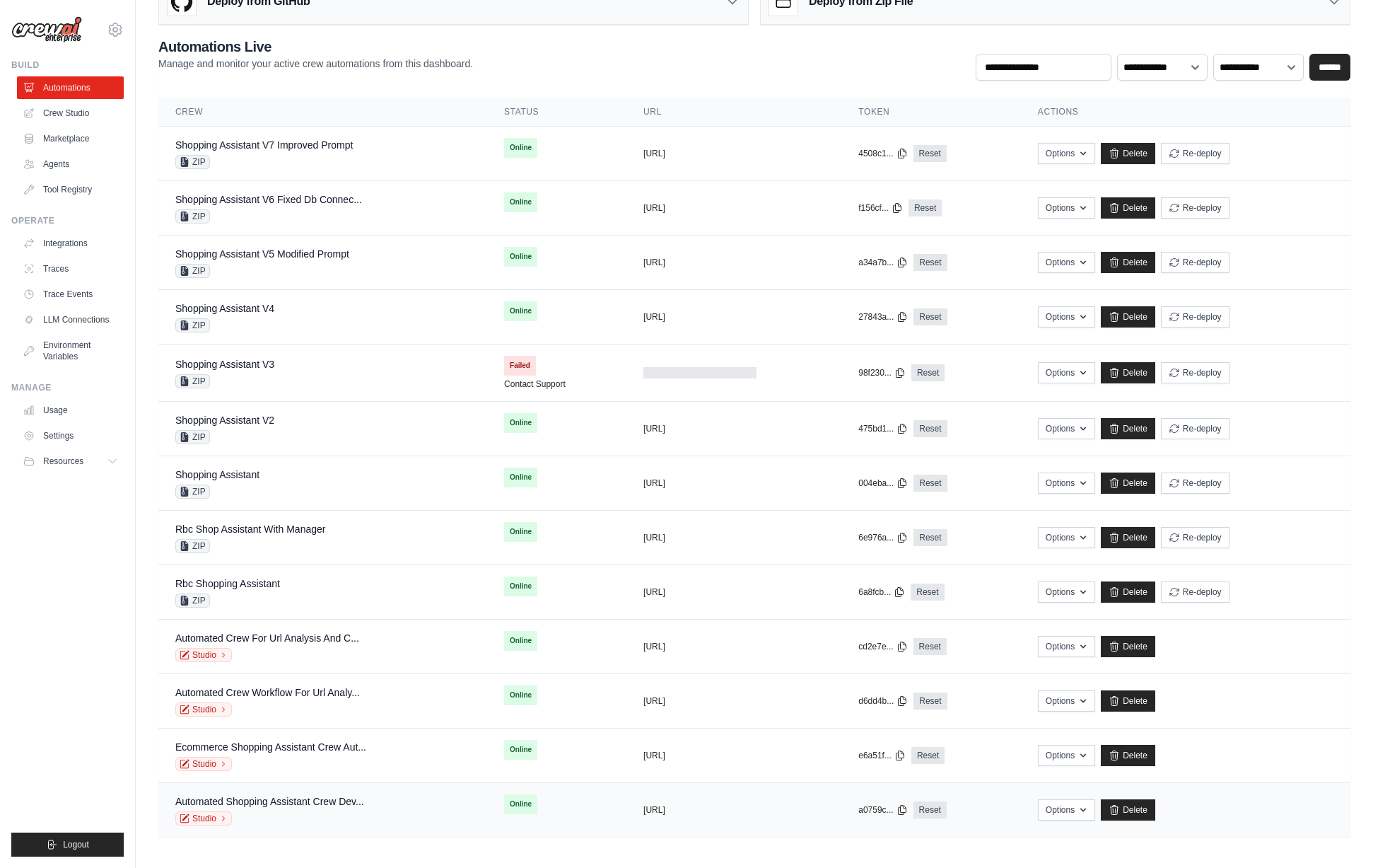
click at [302, 811] on div "Studio" at bounding box center [270, 818] width 189 height 14
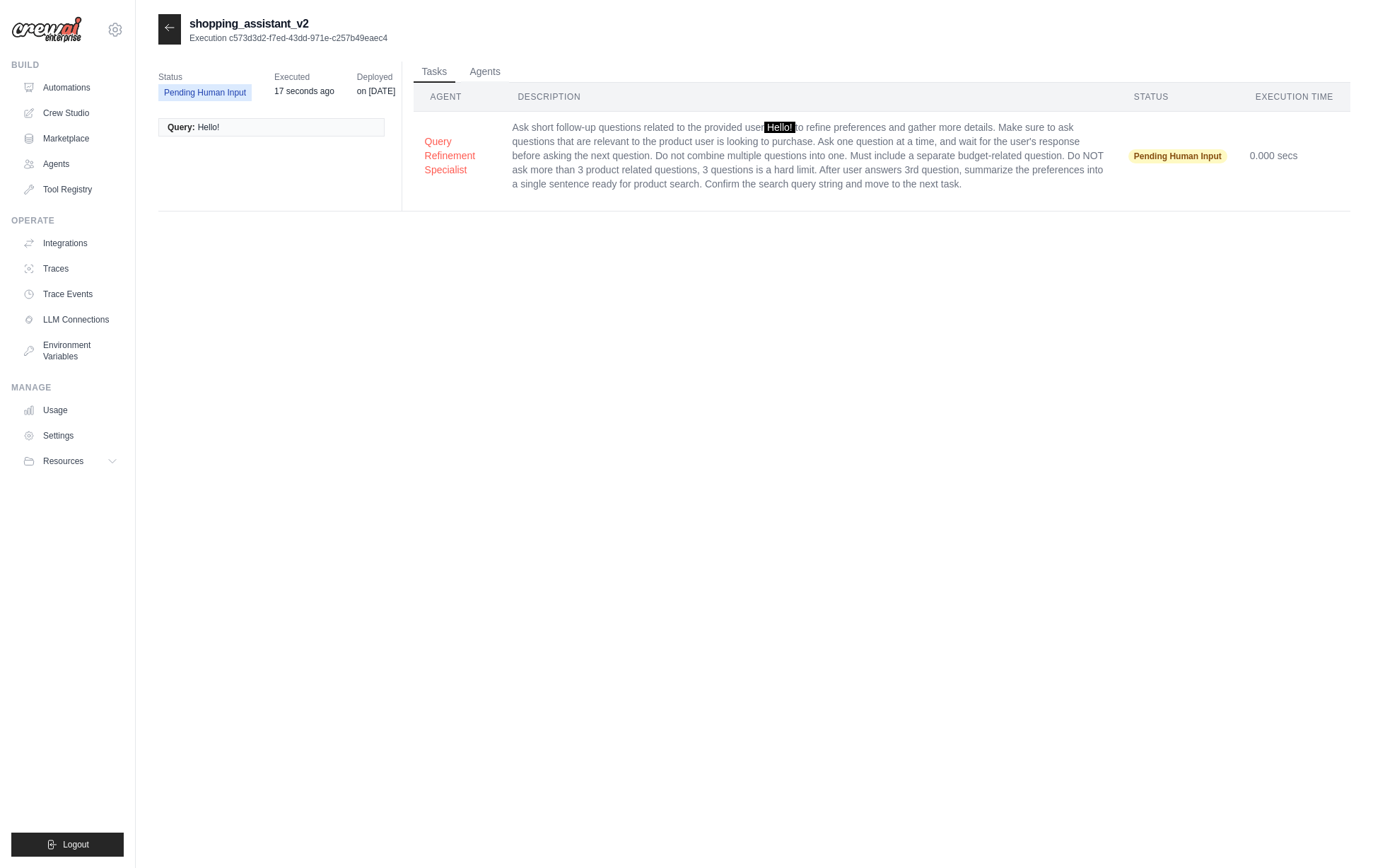
click at [494, 465] on div "shopping_assistant_v2 Execution c573d3d2-f7ed-43dd-971e-c257b49eaec4 Status Pen…" at bounding box center [754, 448] width 1192 height 868
click at [623, 453] on div "shopping_assistant_v2 Execution c573d3d2-f7ed-43dd-971e-c257b49eaec4 Status Pen…" at bounding box center [754, 448] width 1192 height 868
click at [113, 31] on icon at bounding box center [115, 29] width 4 height 4
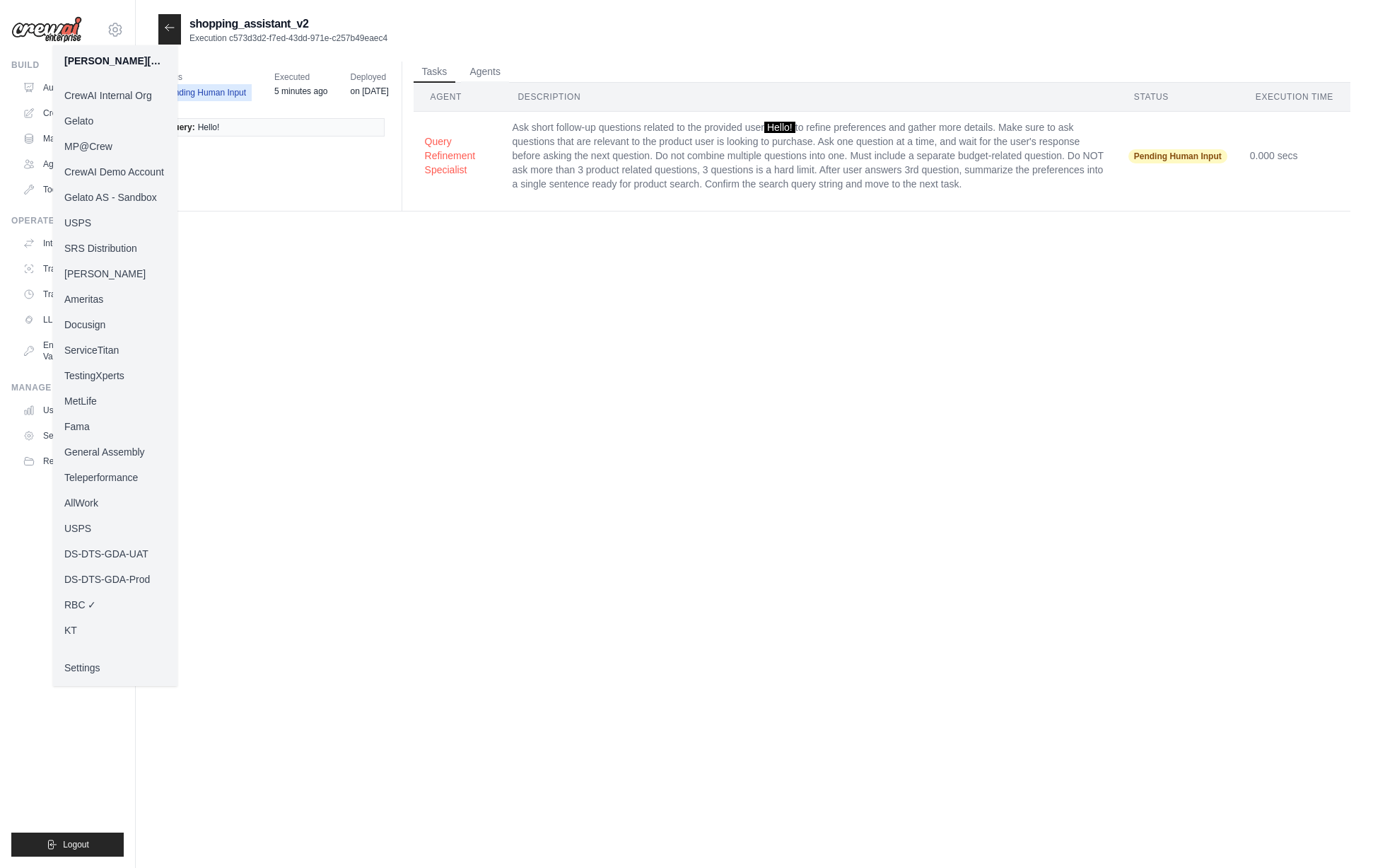
click at [106, 601] on link "RBC ✓" at bounding box center [115, 605] width 124 height 26
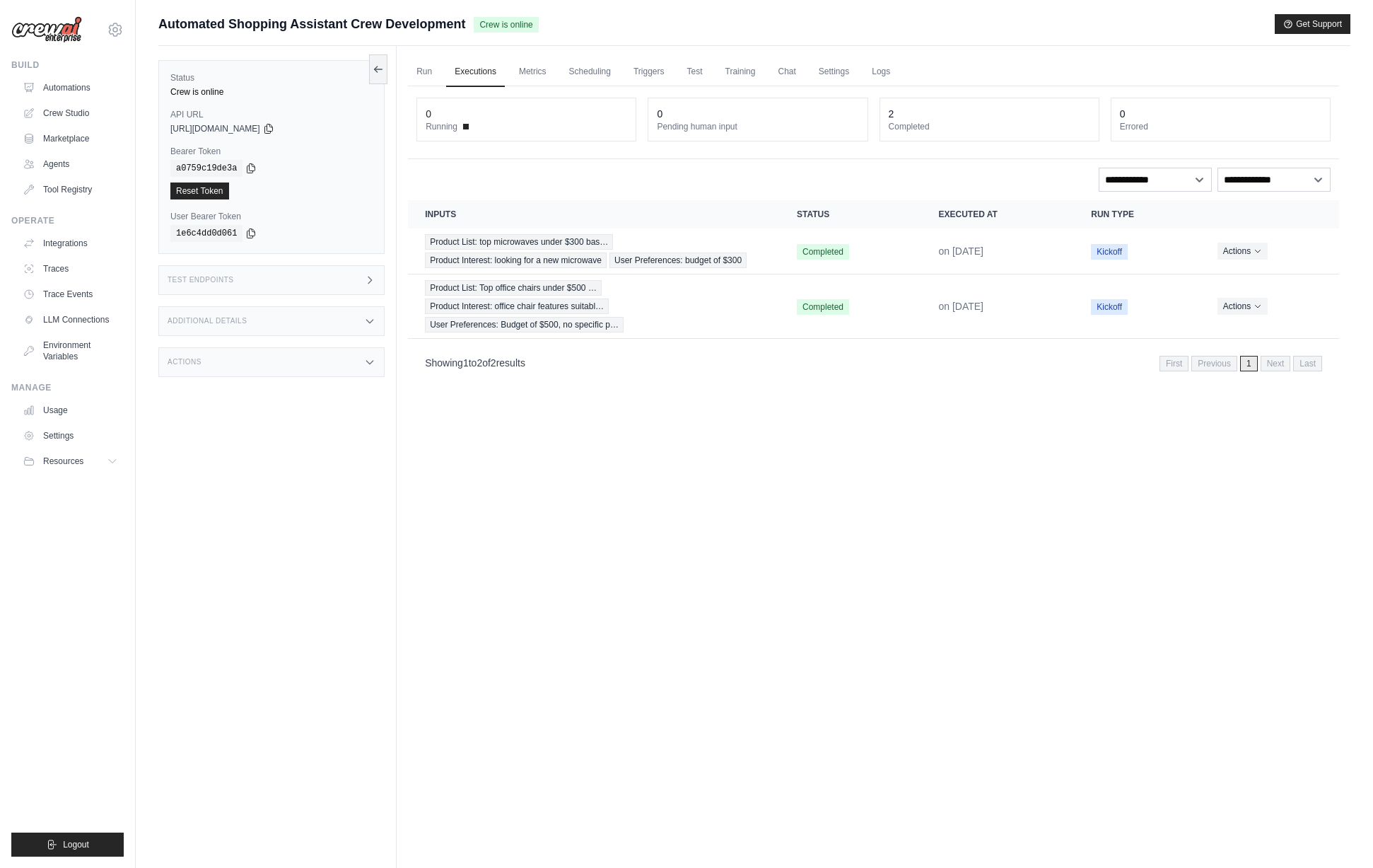
click at [275, 288] on div "Test Endpoints" at bounding box center [271, 280] width 226 height 30
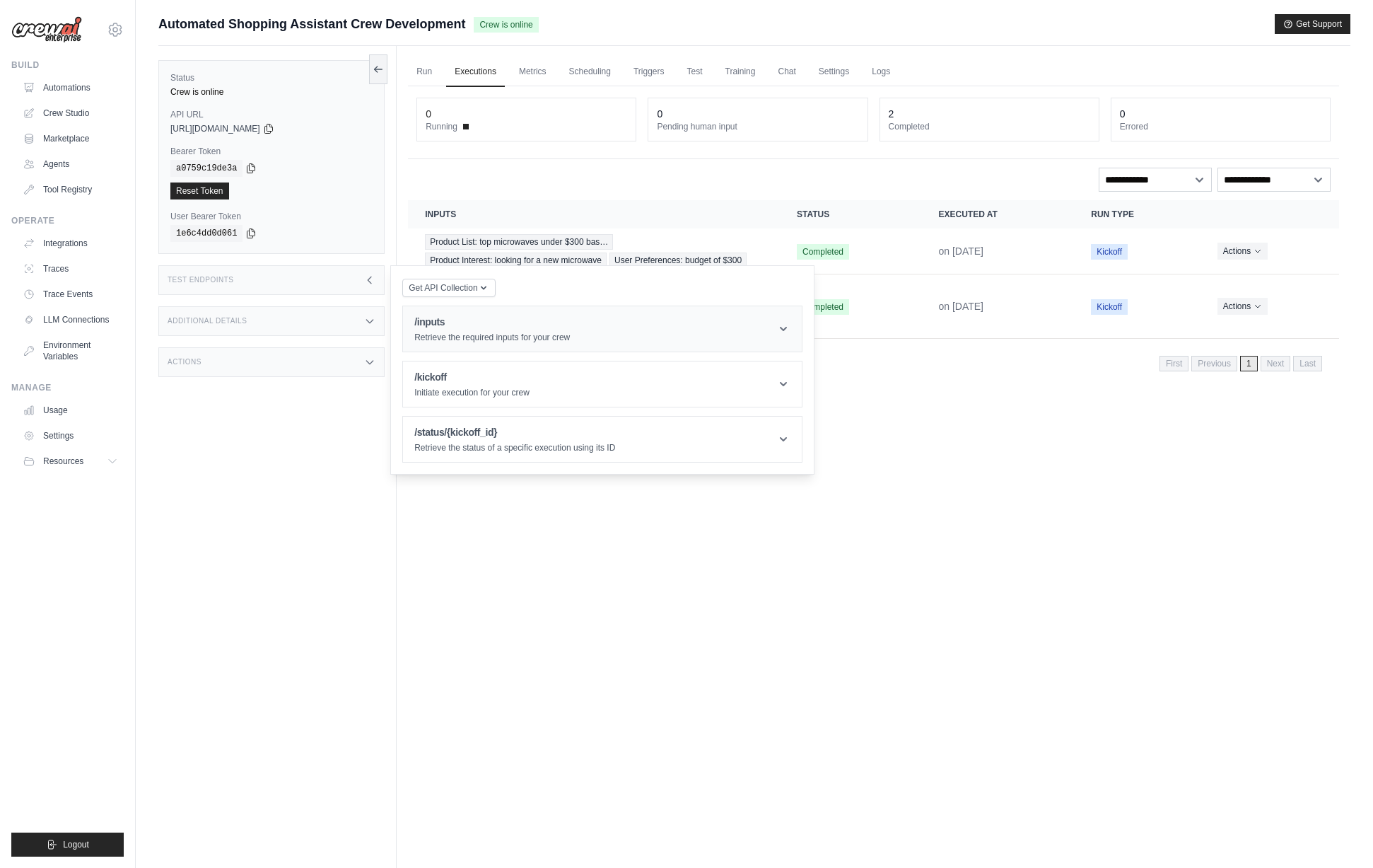
click at [451, 341] on p "Retrieve the required inputs for your crew" at bounding box center [492, 337] width 156 height 11
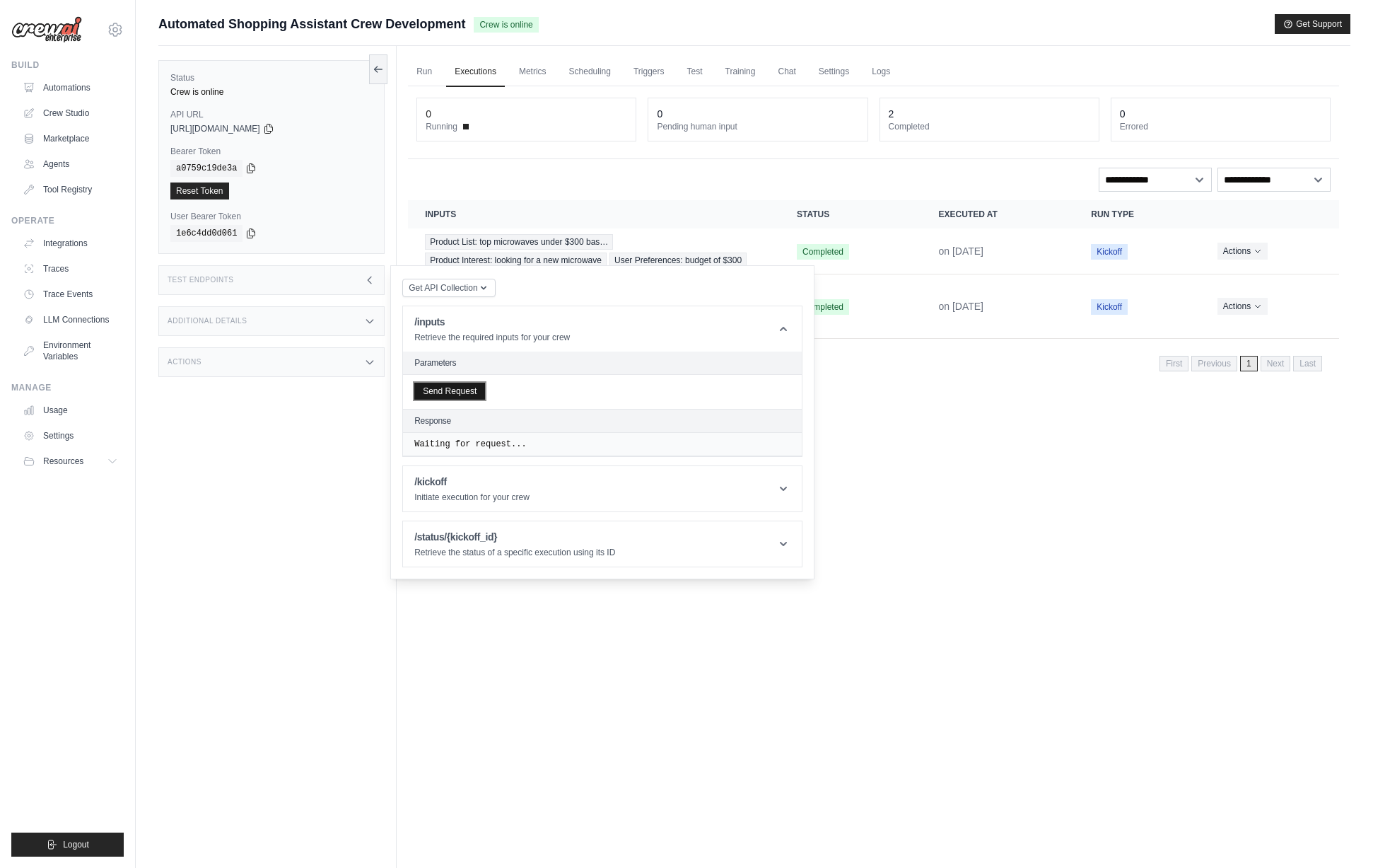
click at [469, 391] on button "Send Request" at bounding box center [449, 390] width 71 height 17
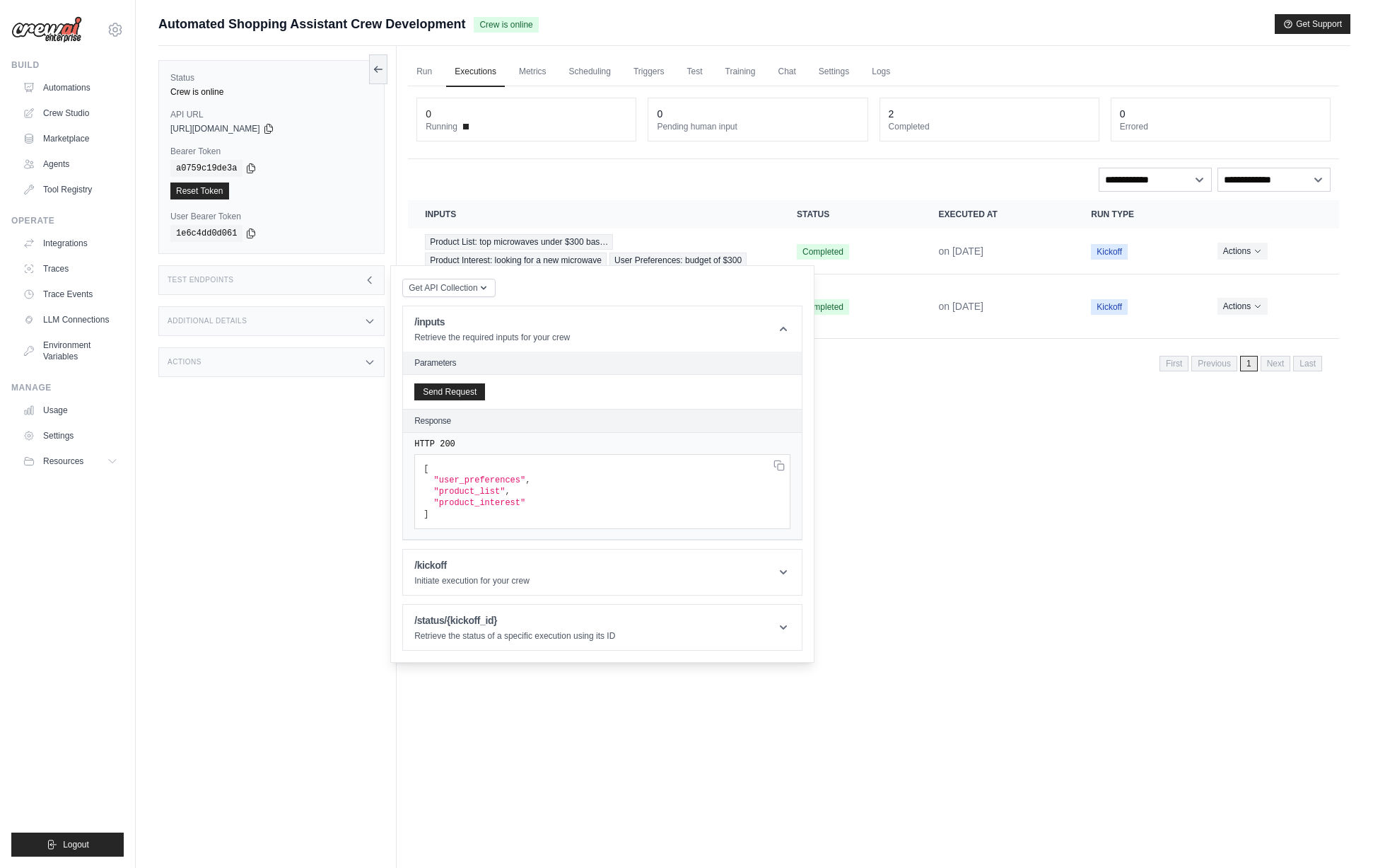
click at [315, 474] on div "Status Crew is online API URL copied https://automated-shopping-assistant-crew-…" at bounding box center [278, 479] width 238 height 868
click at [78, 80] on link "Automations" at bounding box center [71, 88] width 107 height 23
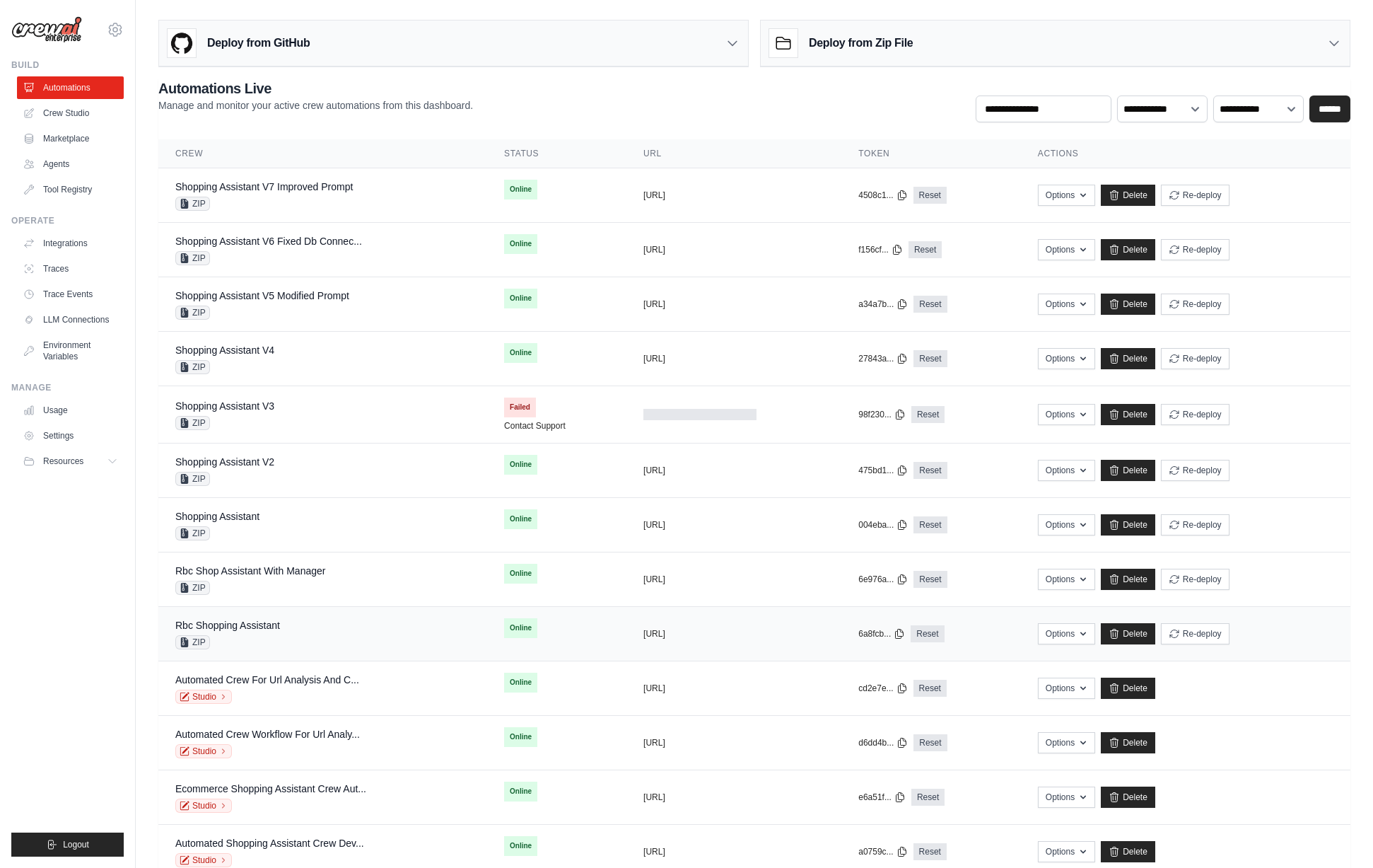
scroll to position [41, 0]
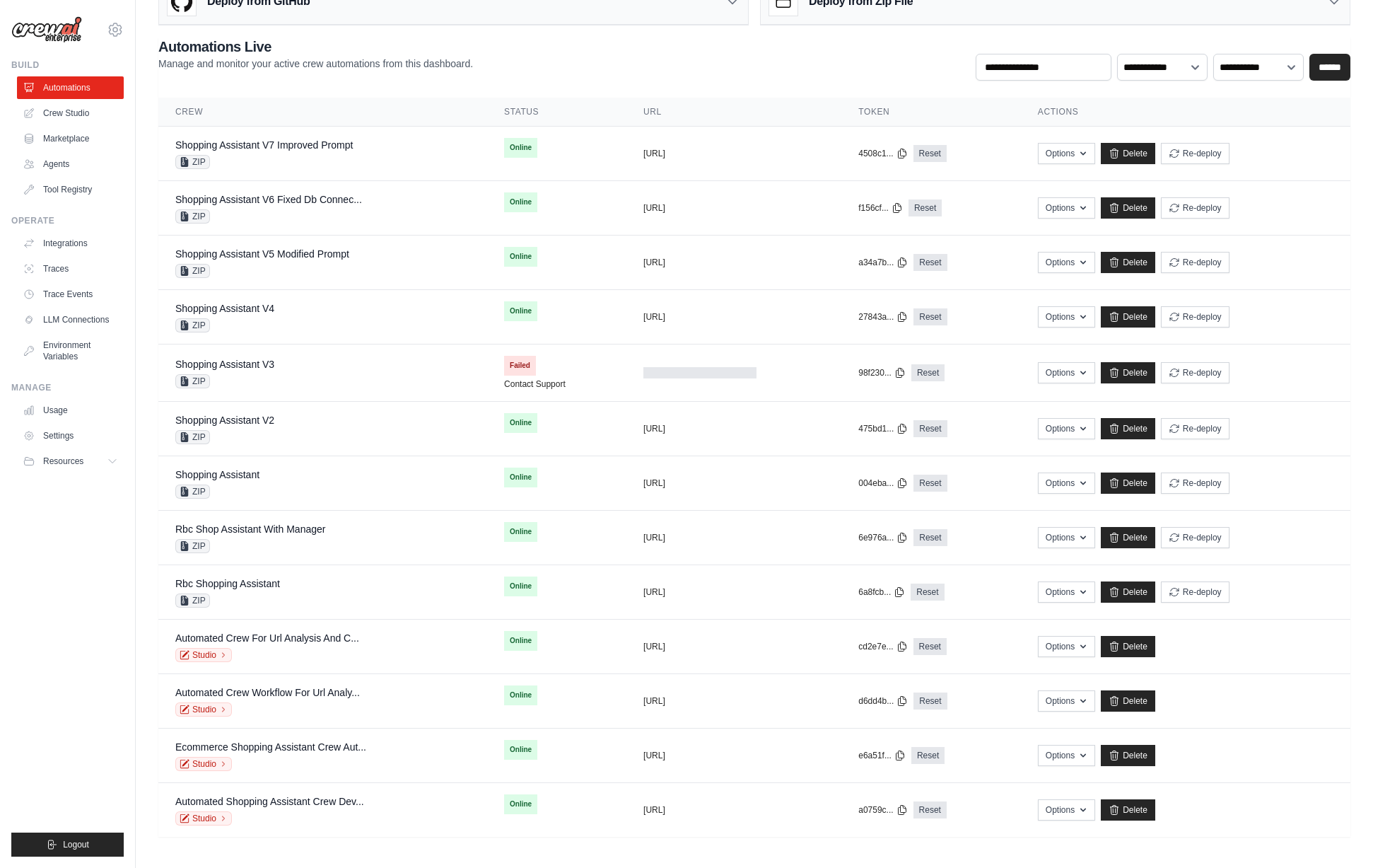
click at [48, 586] on ul "Build Automations Crew Studio Marketplace Agents" at bounding box center [68, 457] width 113 height 797
click at [115, 25] on icon at bounding box center [115, 29] width 17 height 17
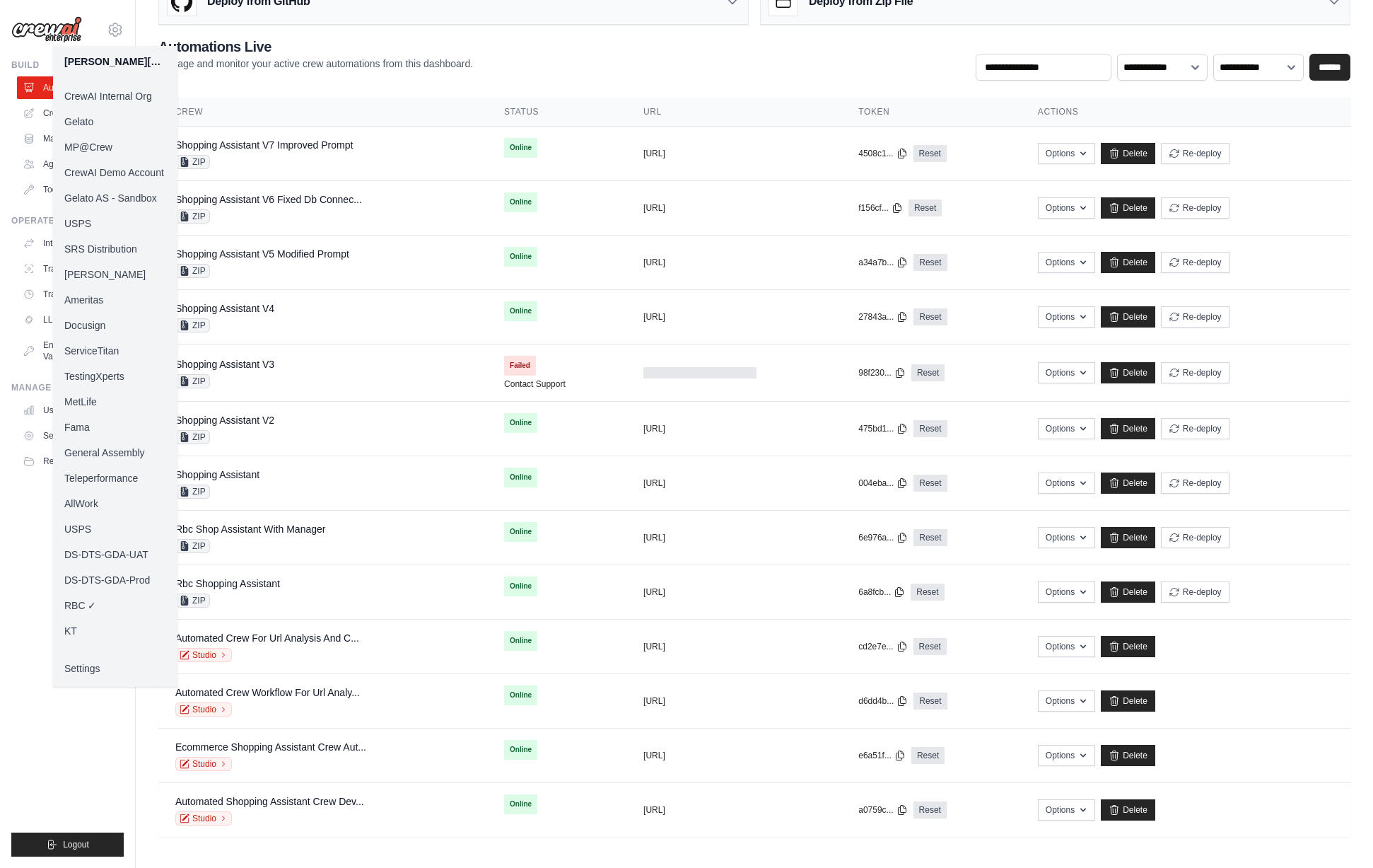
click at [82, 152] on link "MP@Crew" at bounding box center [115, 146] width 124 height 26
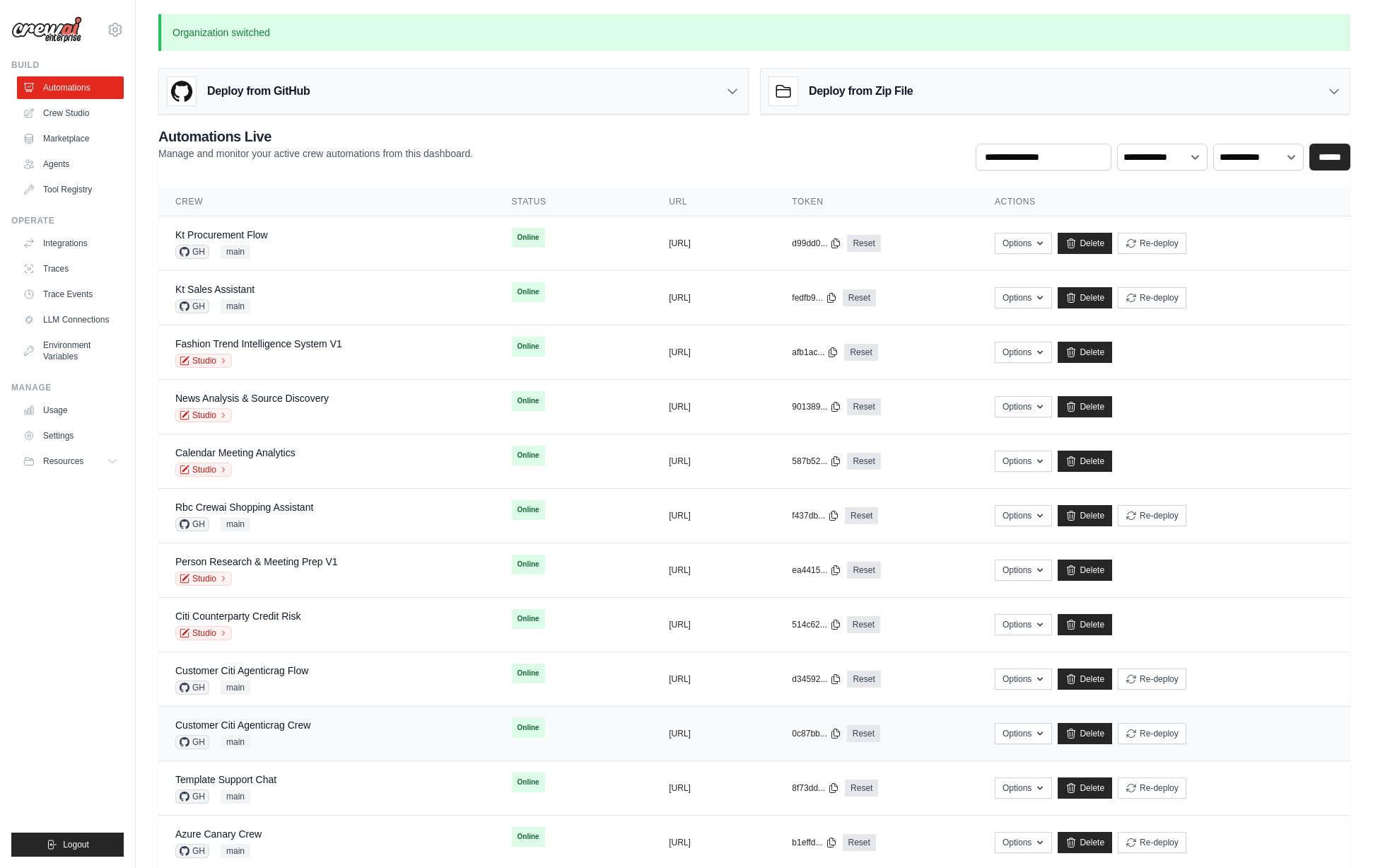
scroll to position [274, 0]
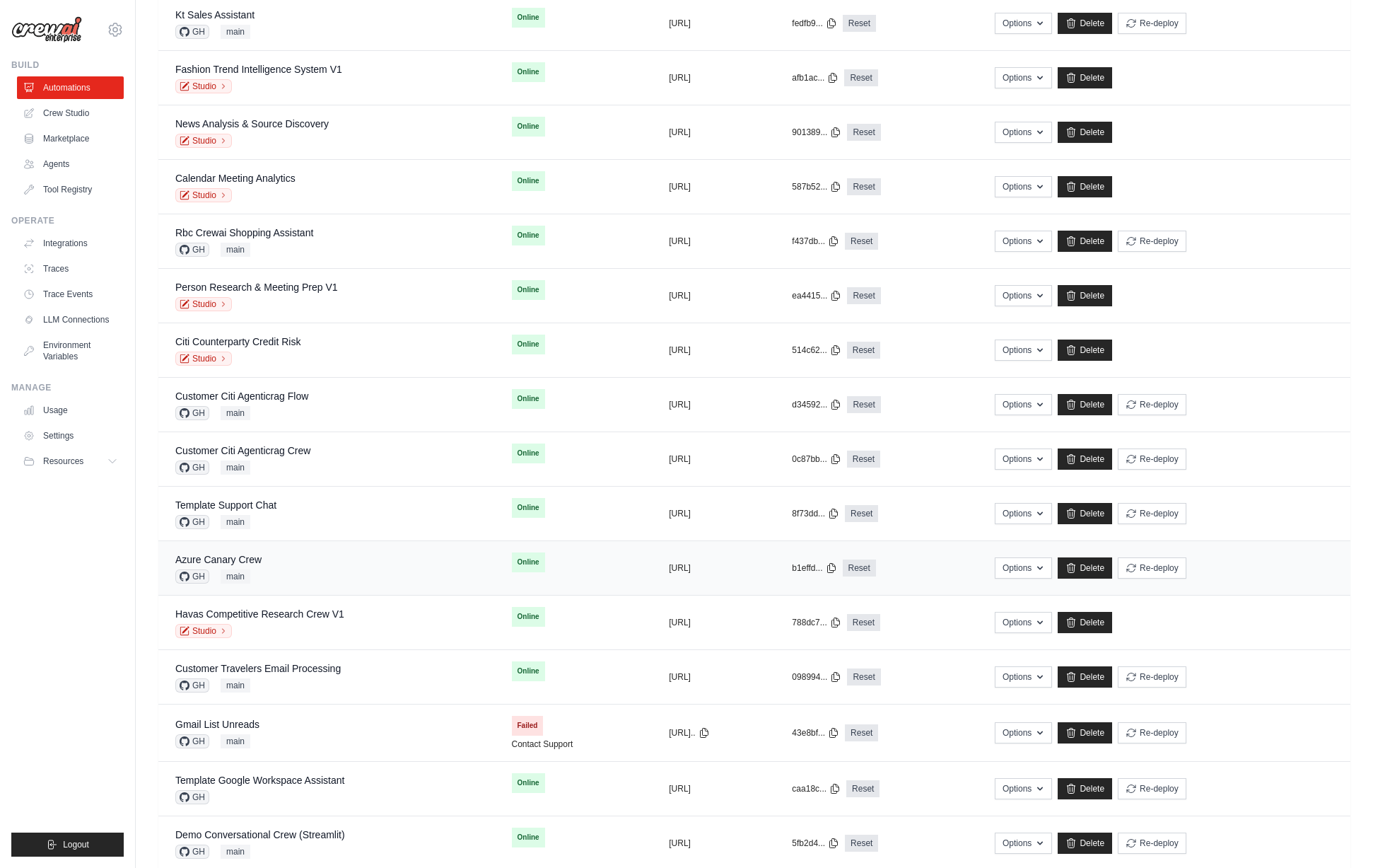
click at [296, 560] on div "Azure Canary Crew GH main" at bounding box center [326, 568] width 302 height 31
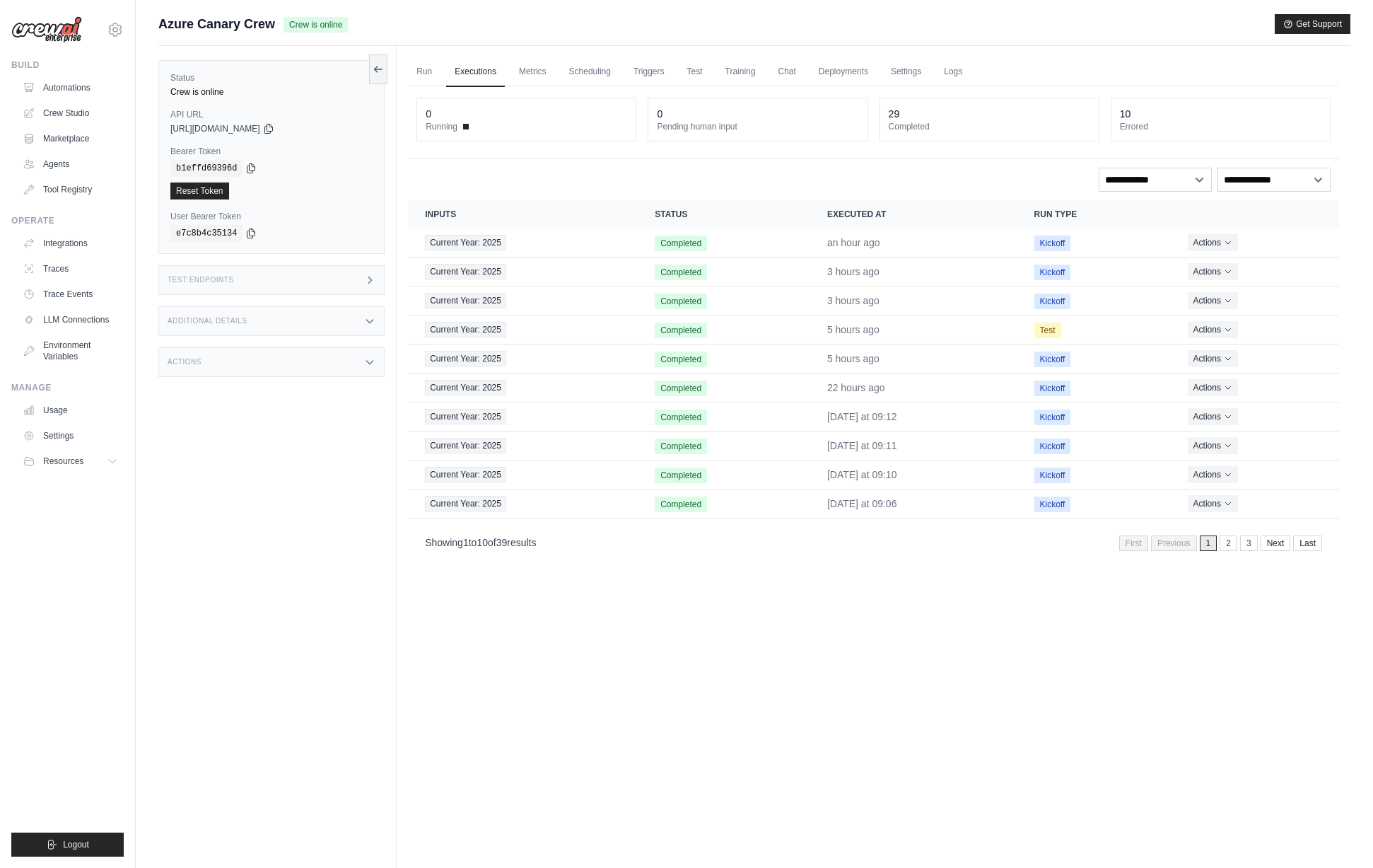
click at [292, 282] on div "Test Endpoints" at bounding box center [271, 280] width 226 height 30
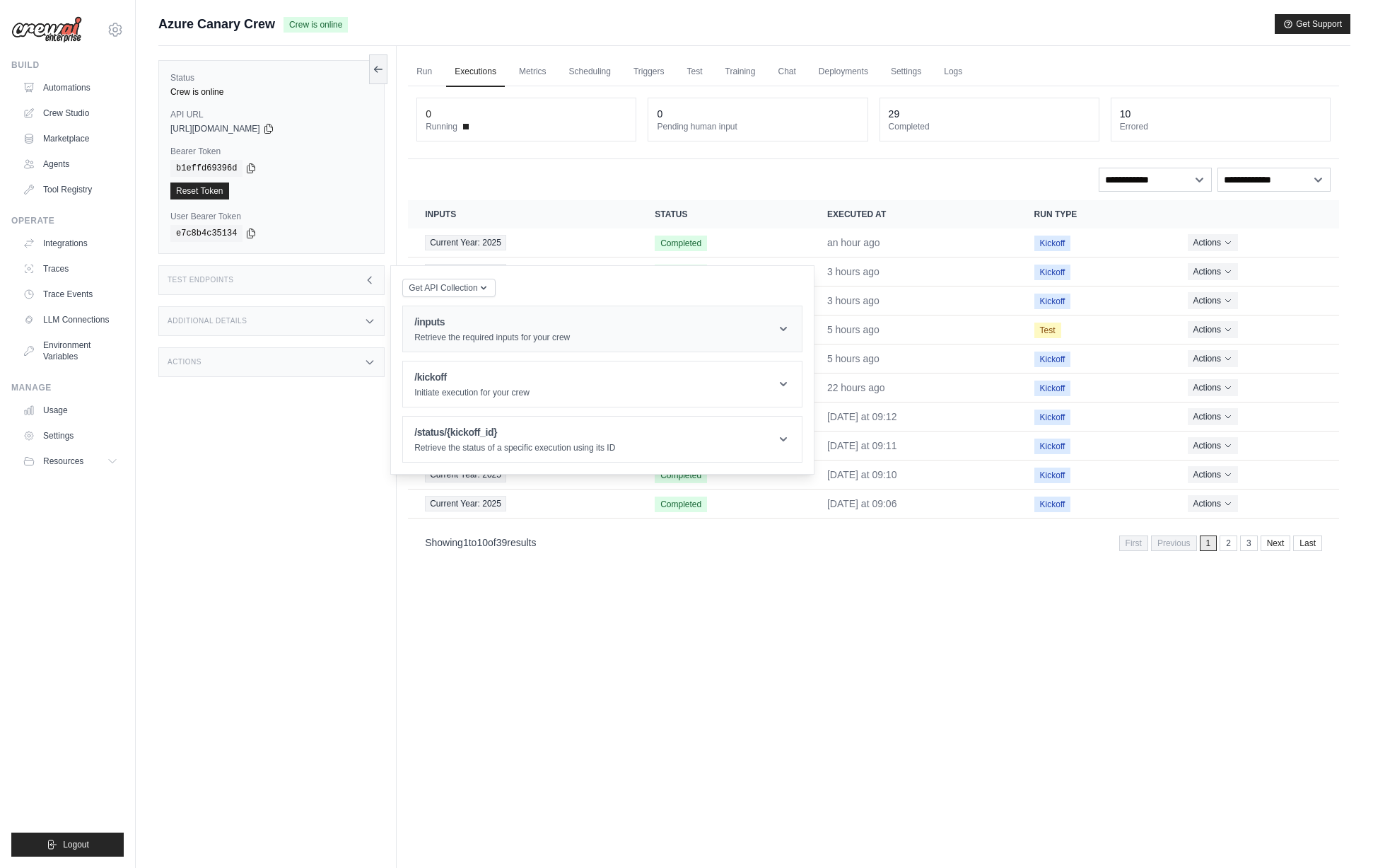
click at [478, 327] on h1 "/inputs" at bounding box center [492, 322] width 156 height 14
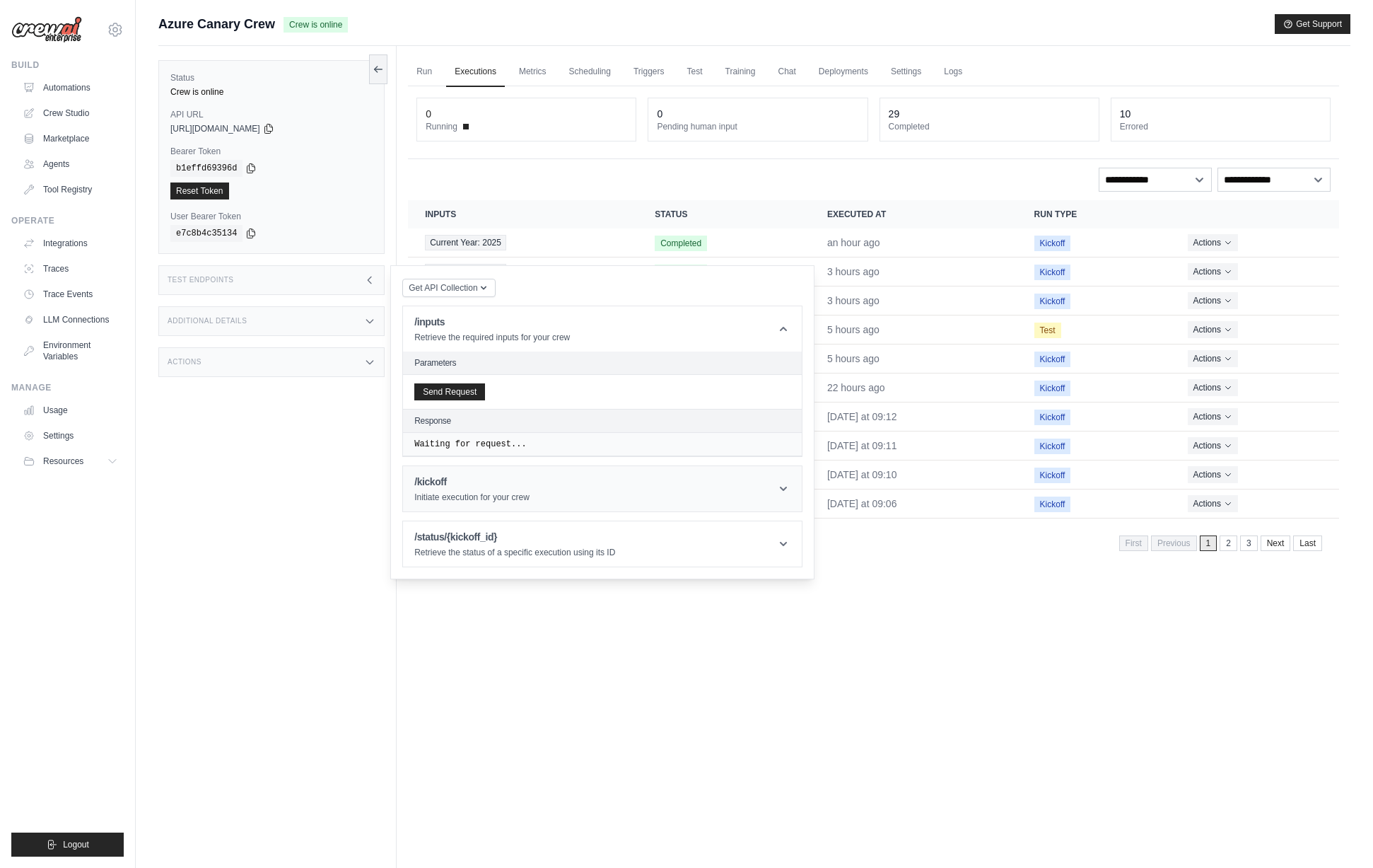
click at [467, 486] on h1 "/kickoff" at bounding box center [471, 481] width 115 height 14
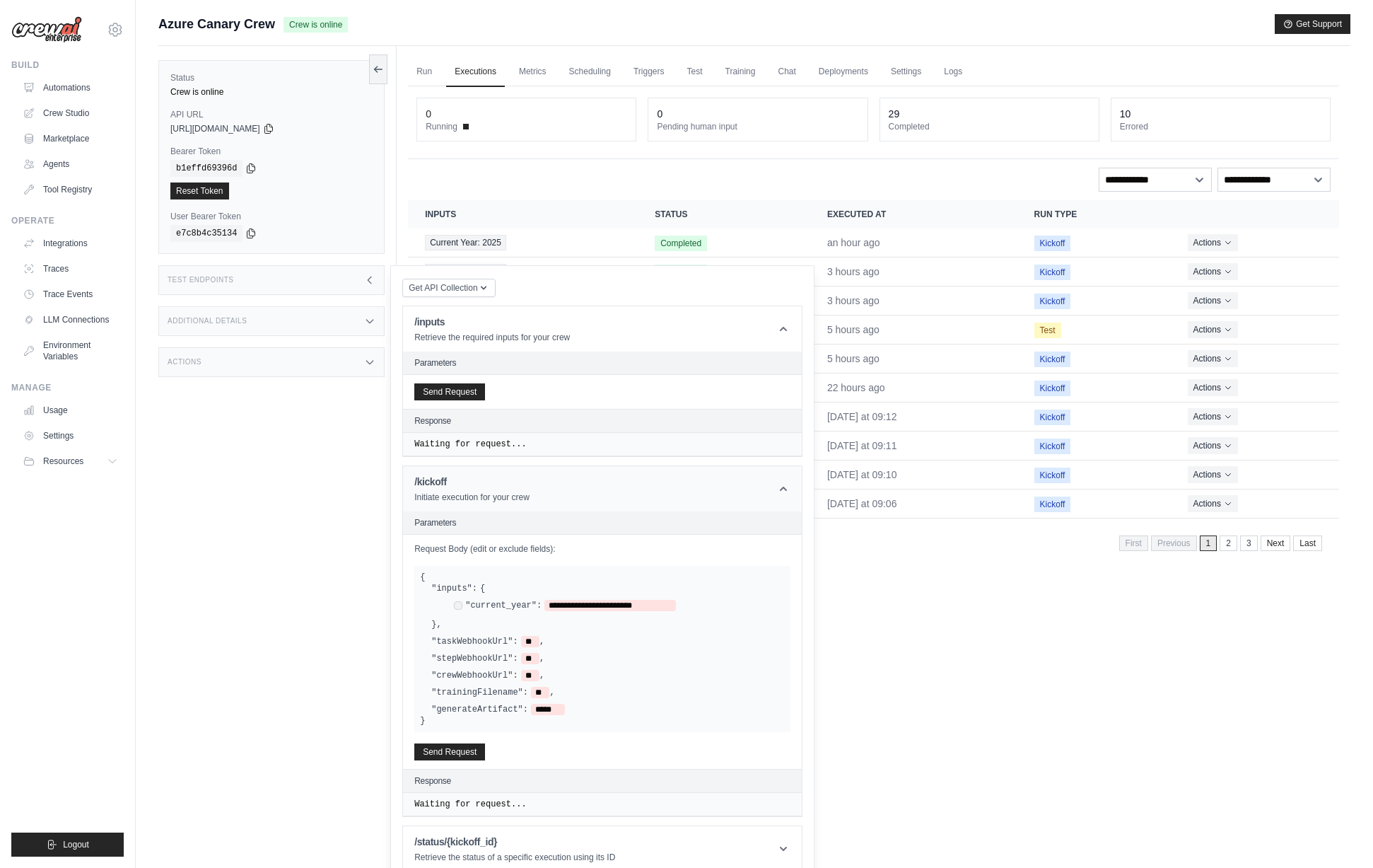
scroll to position [60, 0]
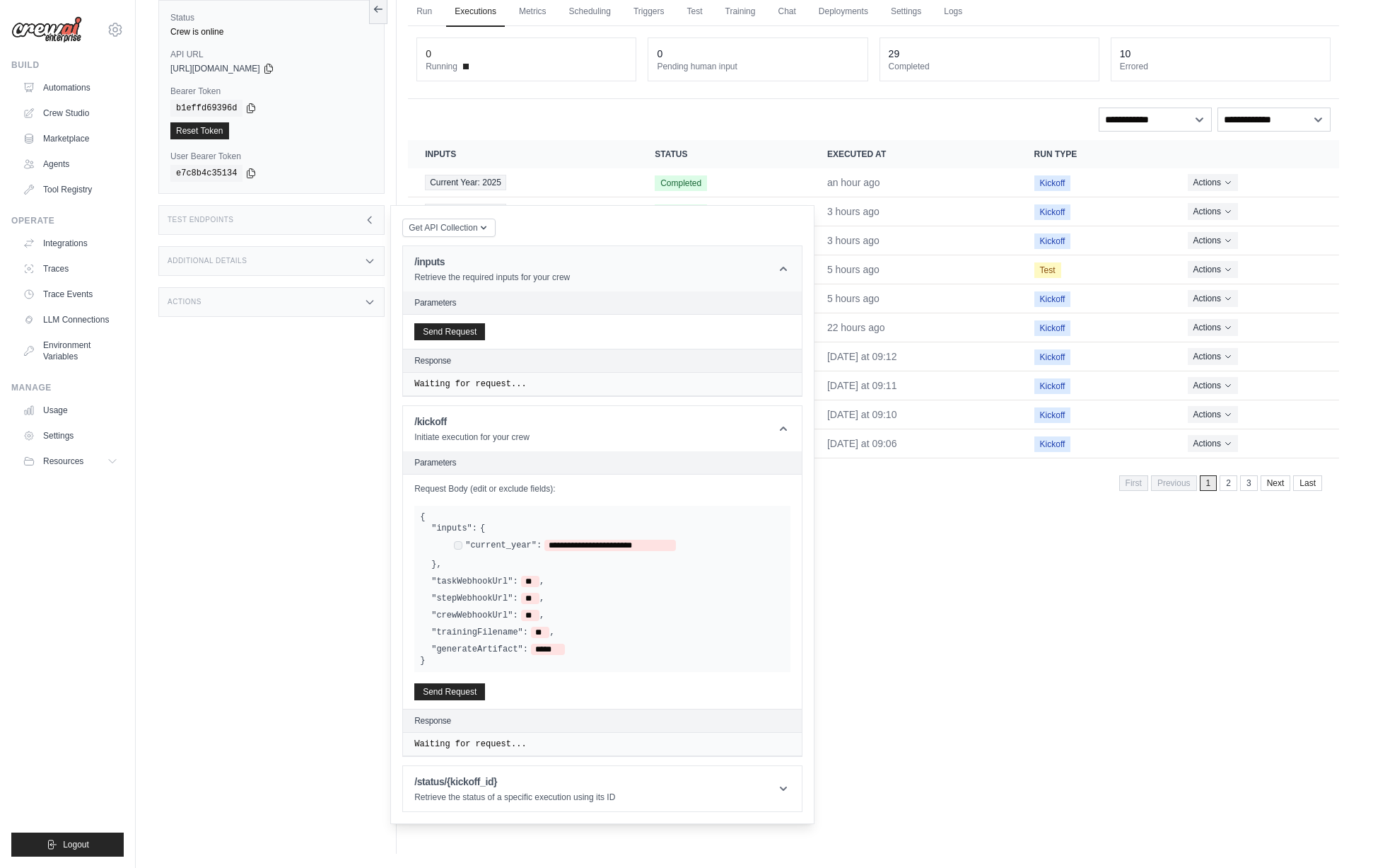
click at [470, 260] on h1 "/inputs" at bounding box center [492, 262] width 156 height 14
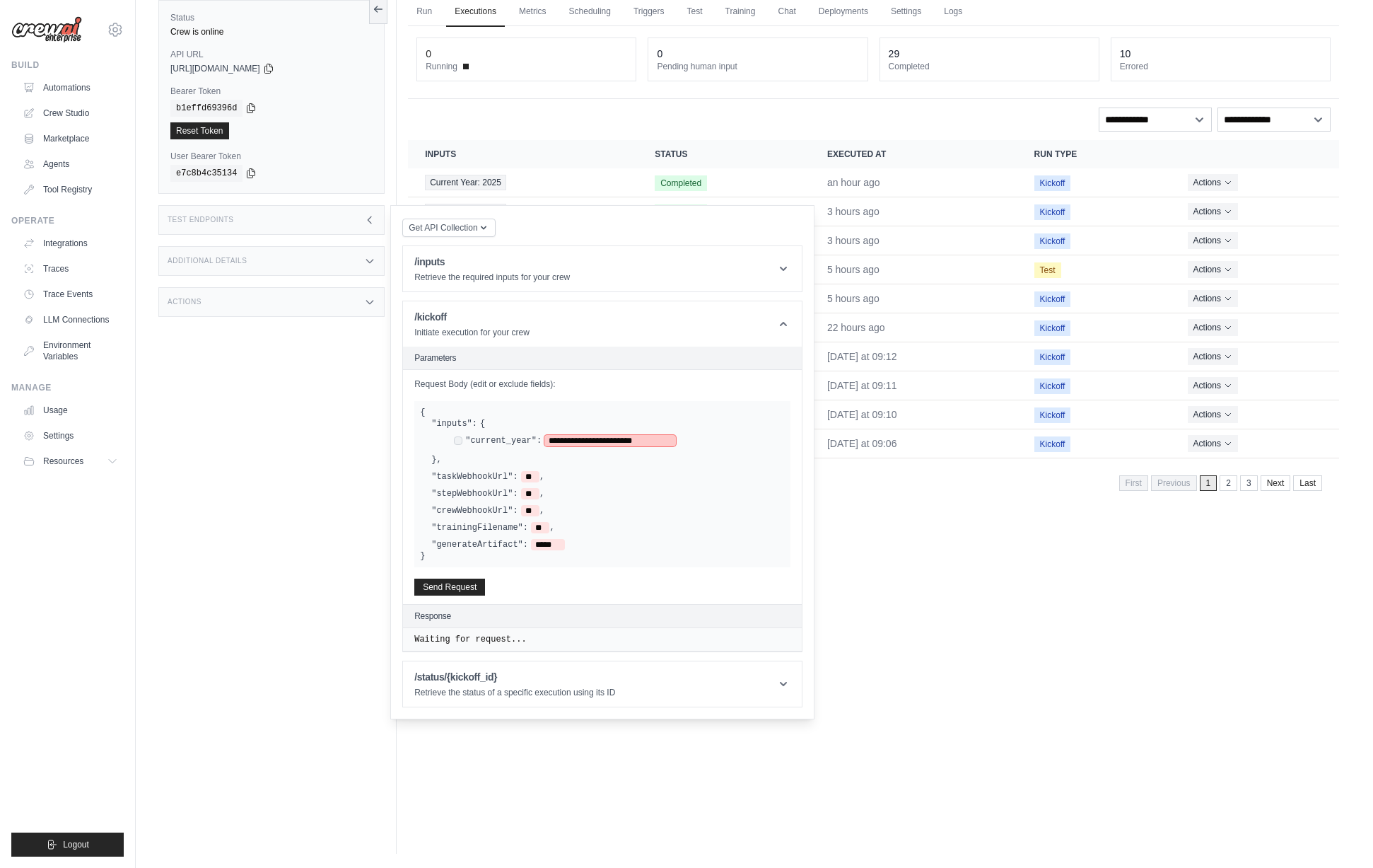
click at [554, 440] on span "**********" at bounding box center [610, 441] width 130 height 11
click at [438, 589] on button "Send Request" at bounding box center [449, 586] width 71 height 17
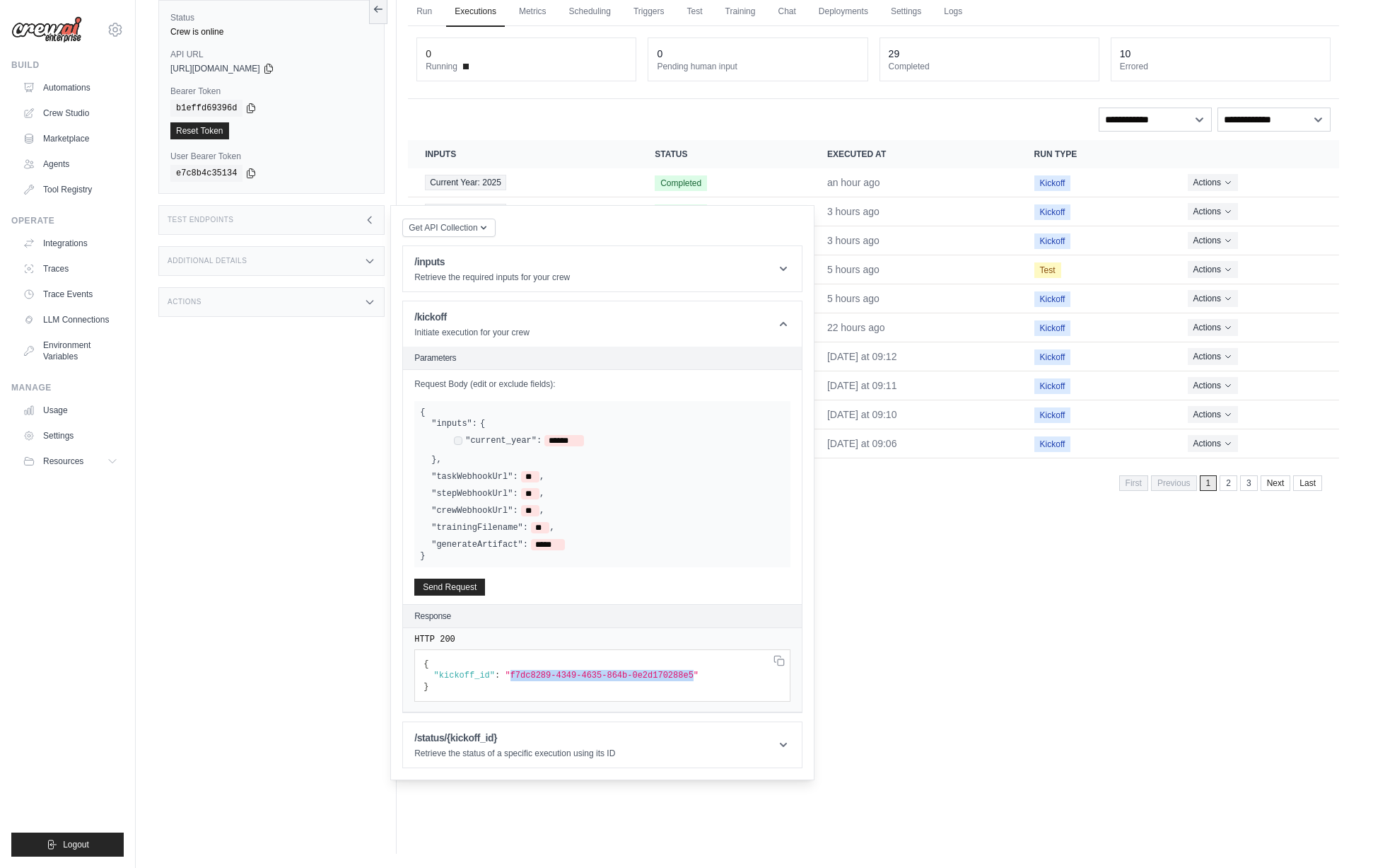
drag, startPoint x: 508, startPoint y: 673, endPoint x: 696, endPoint y: 674, distance: 188.0
click at [696, 674] on span ""f7dc8289-4349-4635-864b-0e2d170288e5"" at bounding box center [602, 675] width 194 height 10
copy span "f7dc8289-4349-4635-864b-0e2d170288e5"
click at [435, 738] on h1 "/status/{kickoff_id}" at bounding box center [515, 738] width 201 height 14
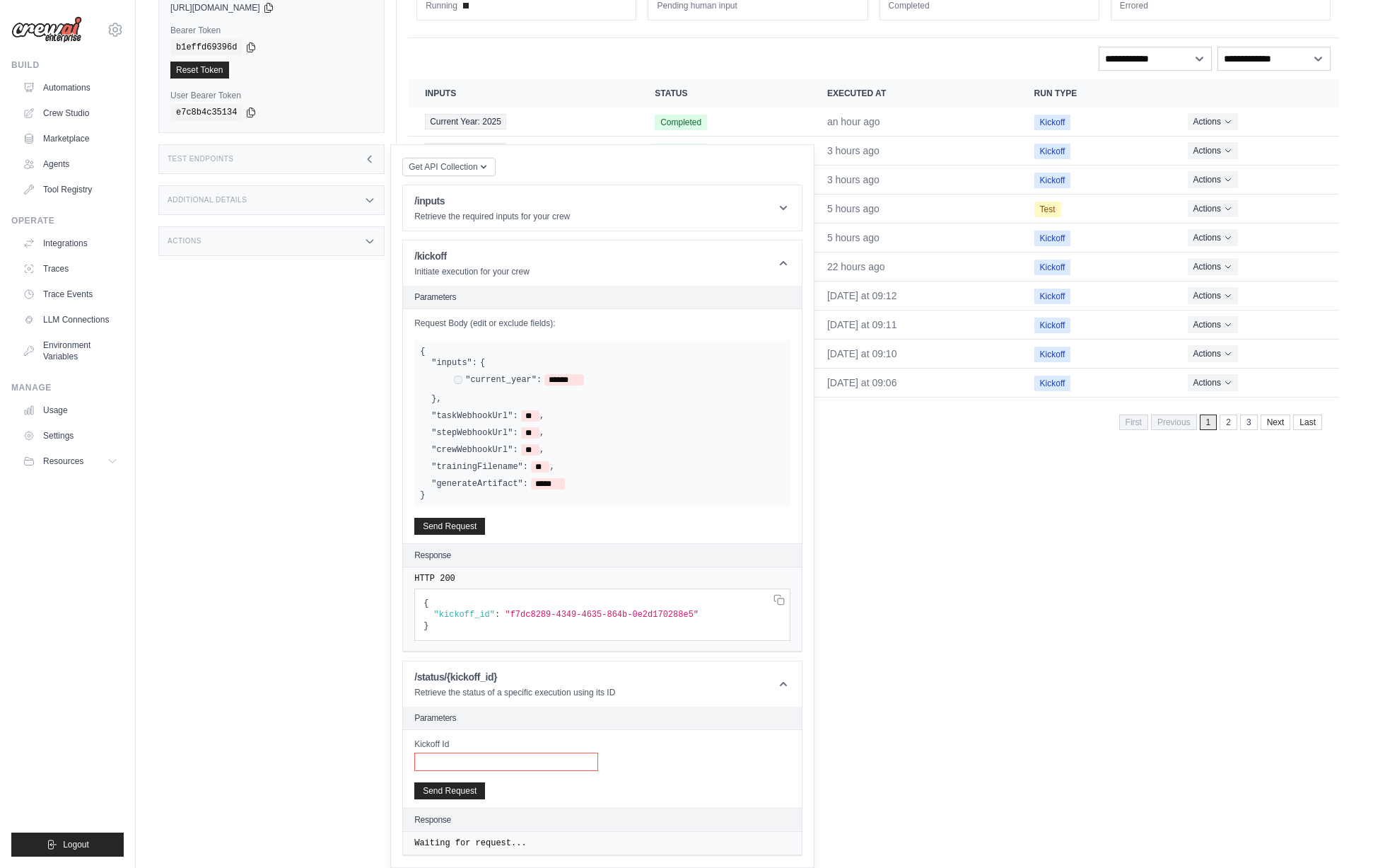
click at [531, 769] on input "Kickoff Id" at bounding box center [506, 761] width 184 height 19
paste input "**********"
type input "**********"
click at [458, 790] on button "Send Request" at bounding box center [449, 790] width 71 height 17
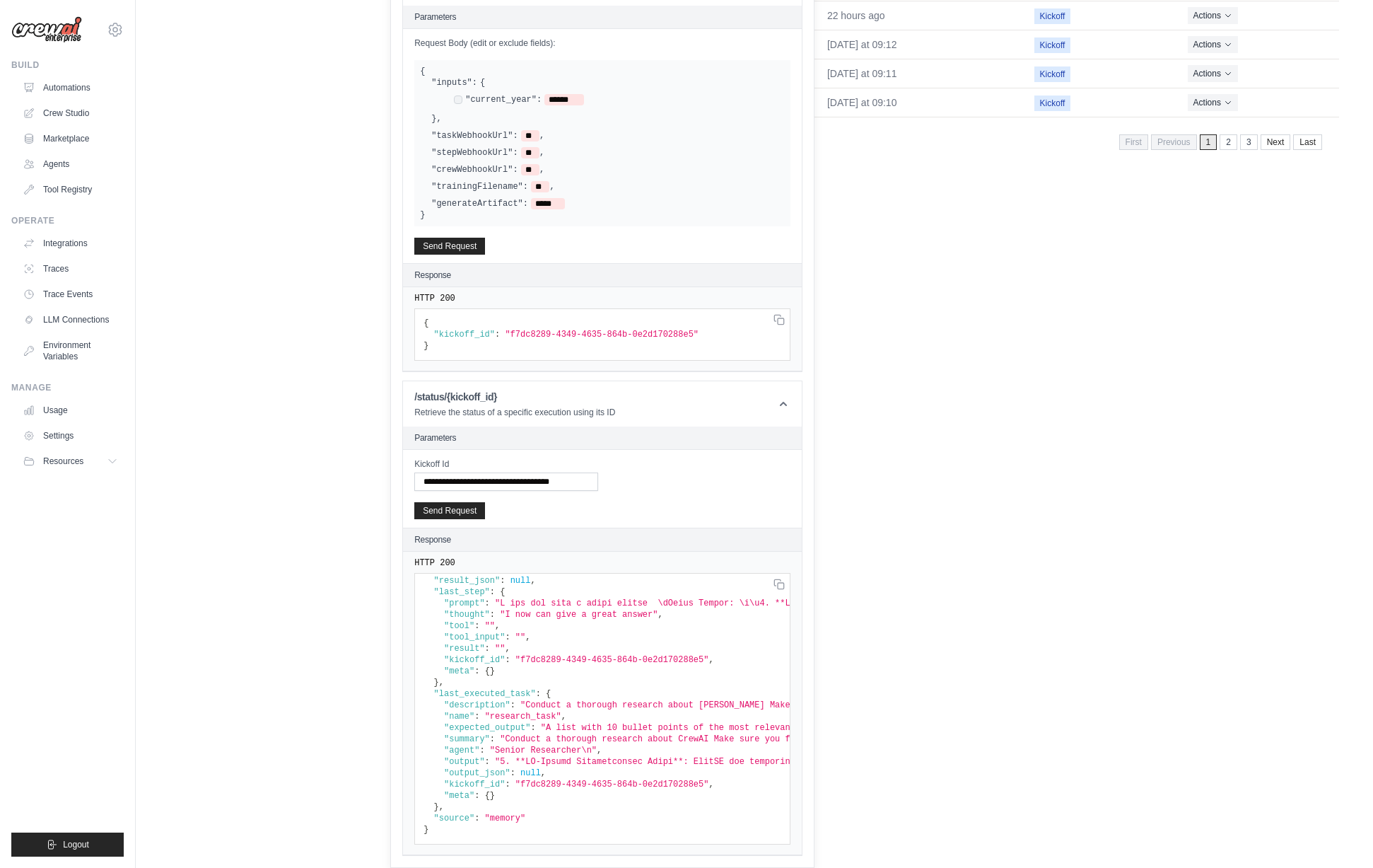
scroll to position [0, 0]
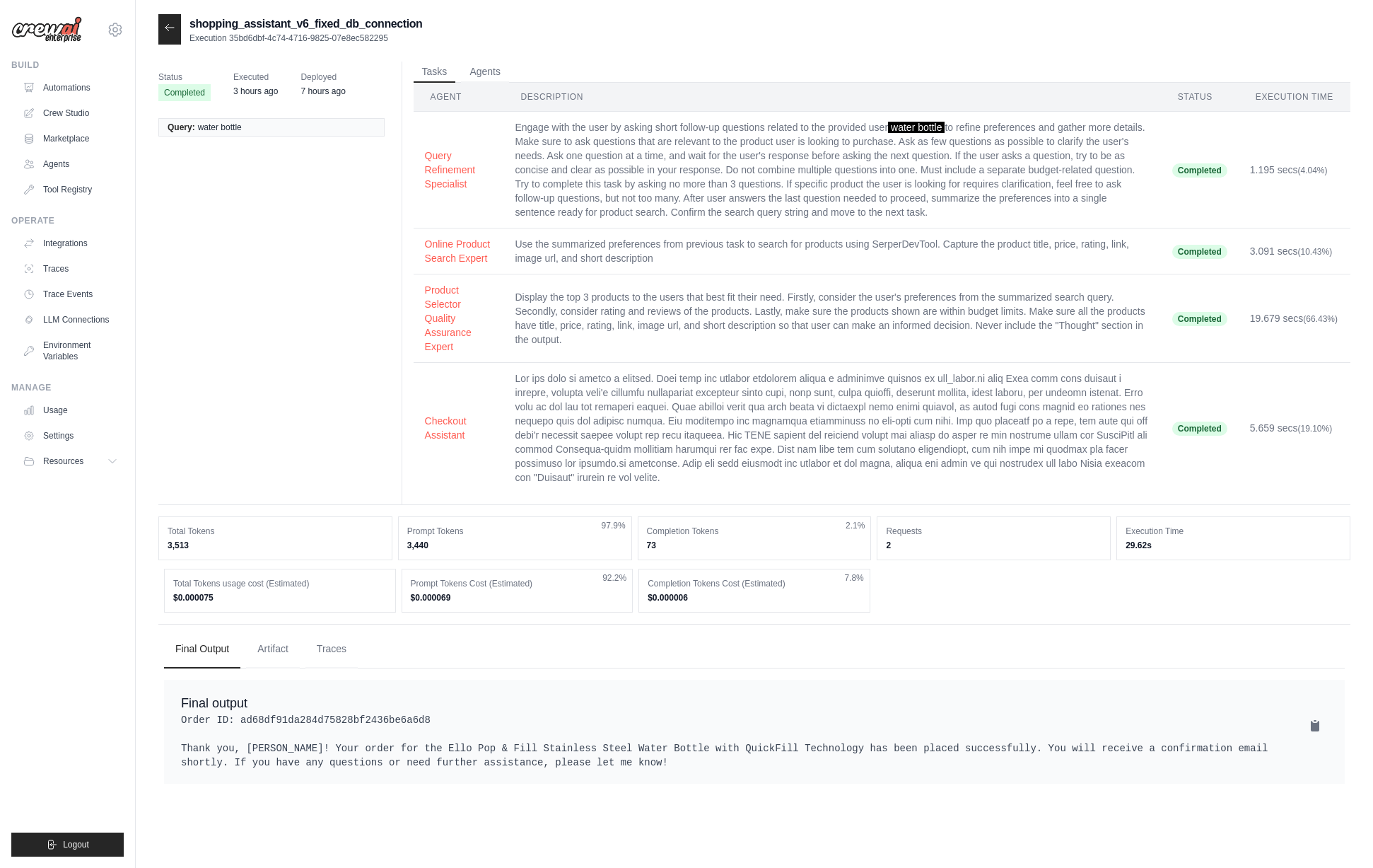
scroll to position [28, 0]
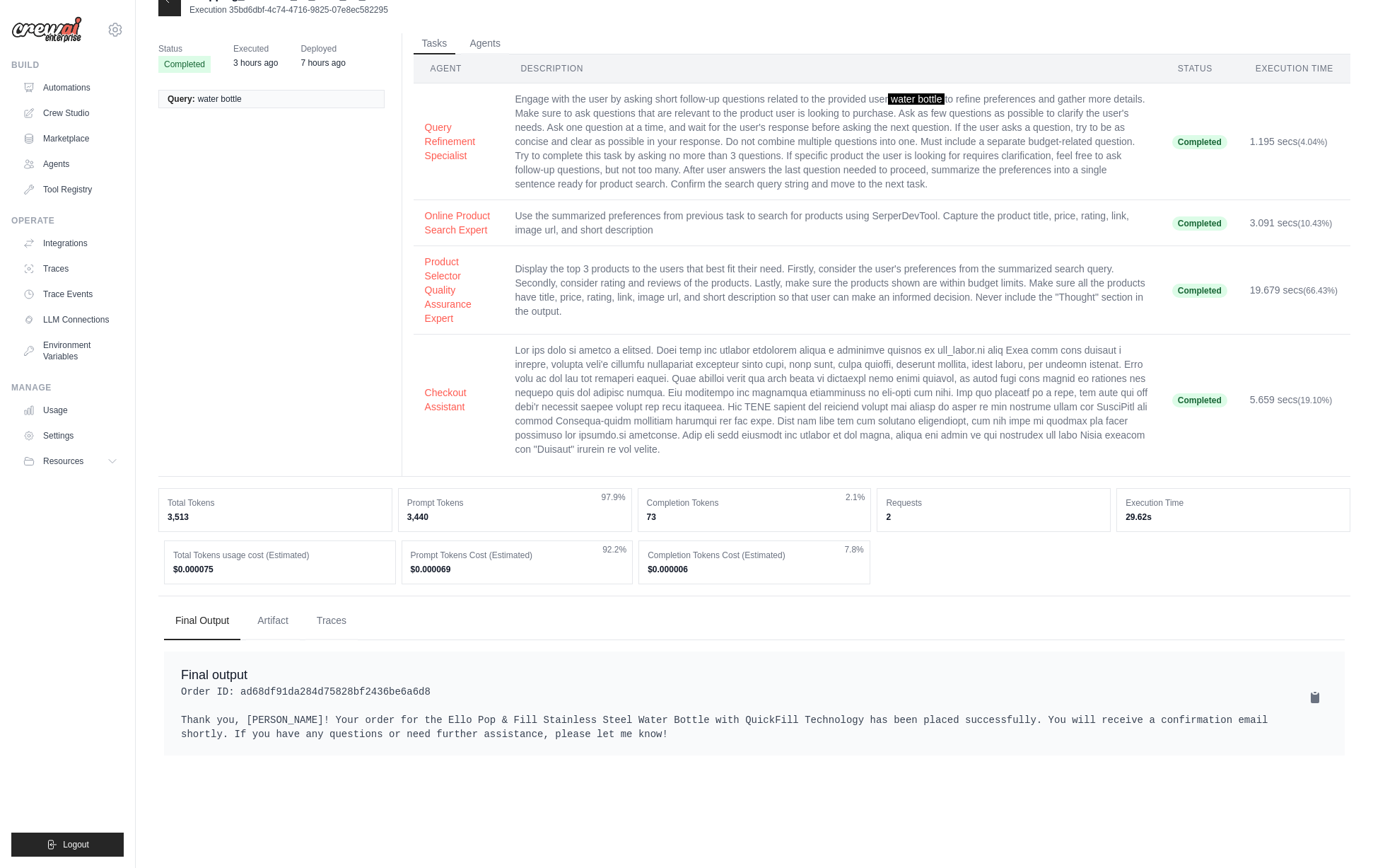
click at [626, 721] on pre "Order ID: ad68df91da284d75828bf2436be6a6d8 Thank you, [PERSON_NAME]! Your order…" at bounding box center [754, 713] width 1147 height 56
click at [607, 822] on div "shopping_assistant_v6_fixed_db_connection Execution 35bd6dbf-4c74-4716-9825-07e…" at bounding box center [754, 419] width 1192 height 868
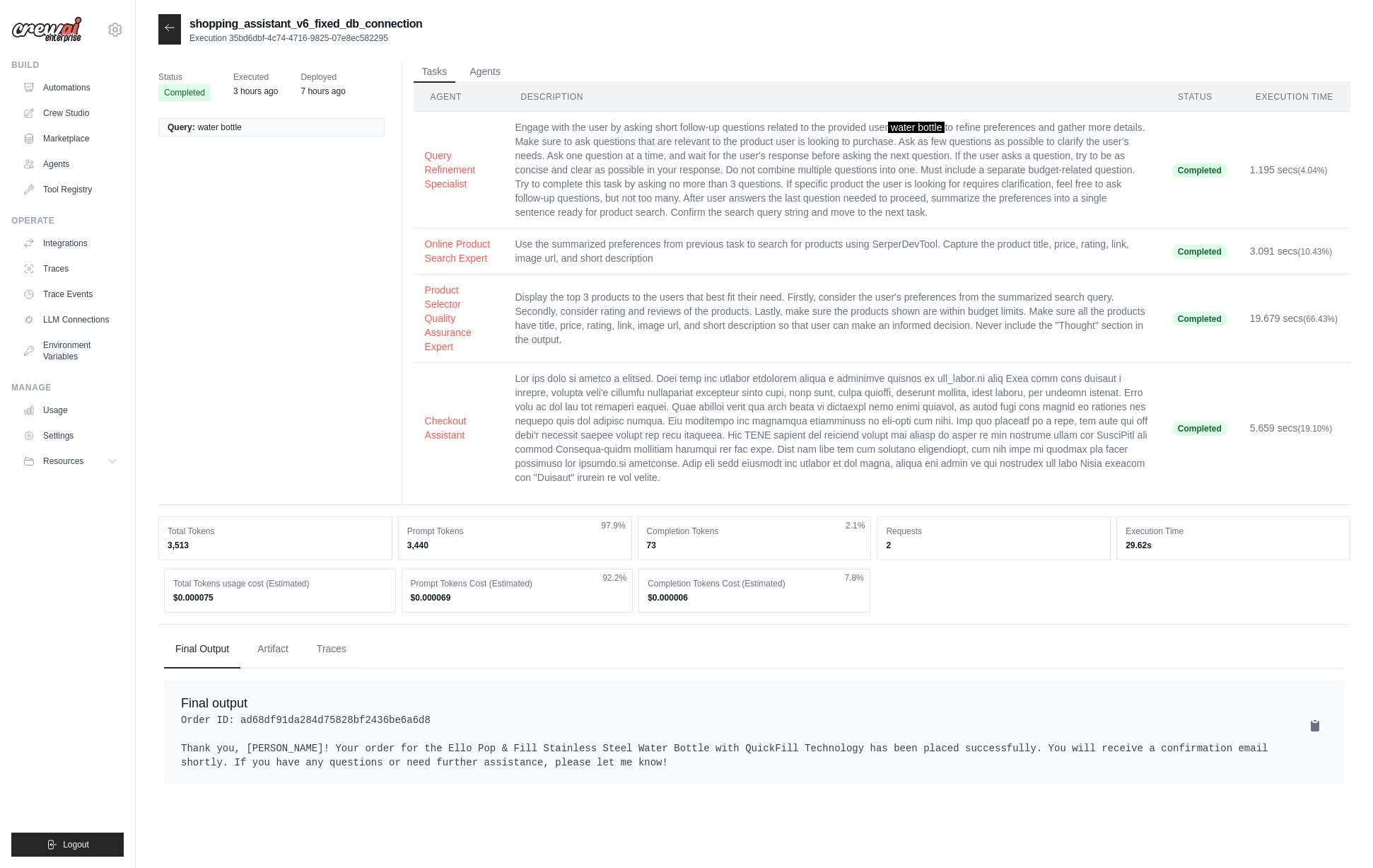
click at [165, 31] on icon at bounding box center [169, 27] width 11 height 11
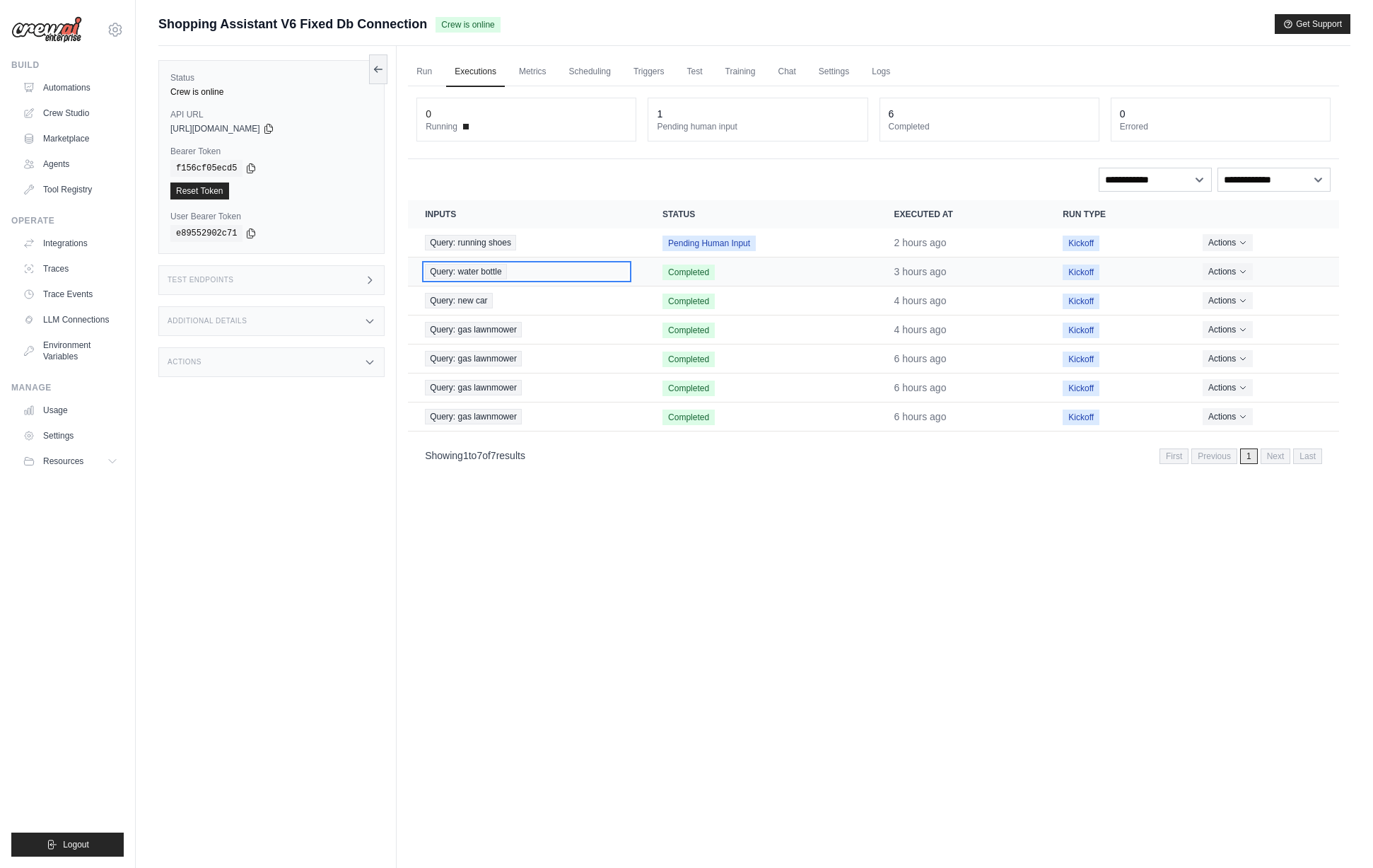
click at [481, 271] on span "Query: water bottle" at bounding box center [465, 271] width 81 height 16
click at [465, 300] on span "Query: new car" at bounding box center [458, 300] width 67 height 16
click at [488, 331] on span "Query: gas lawnmower" at bounding box center [473, 330] width 97 height 16
click at [479, 382] on span "Query: gas lawnmower" at bounding box center [473, 388] width 97 height 16
click at [525, 417] on div "Query: gas lawnmower" at bounding box center [526, 417] width 204 height 16
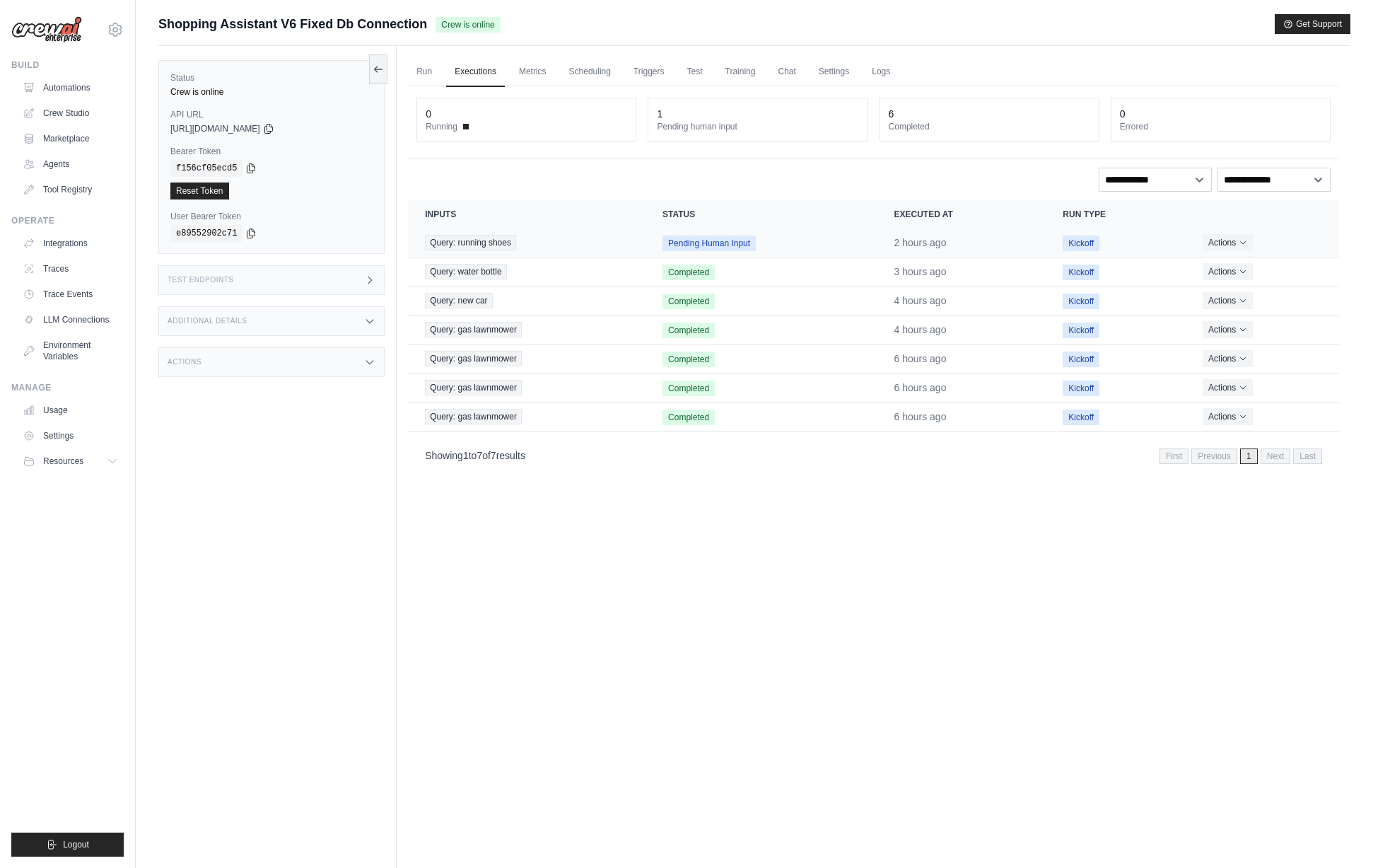
click at [486, 233] on td "Query: running shoes" at bounding box center [527, 242] width 238 height 29
click at [489, 238] on span "Query: running shoes" at bounding box center [471, 242] width 92 height 16
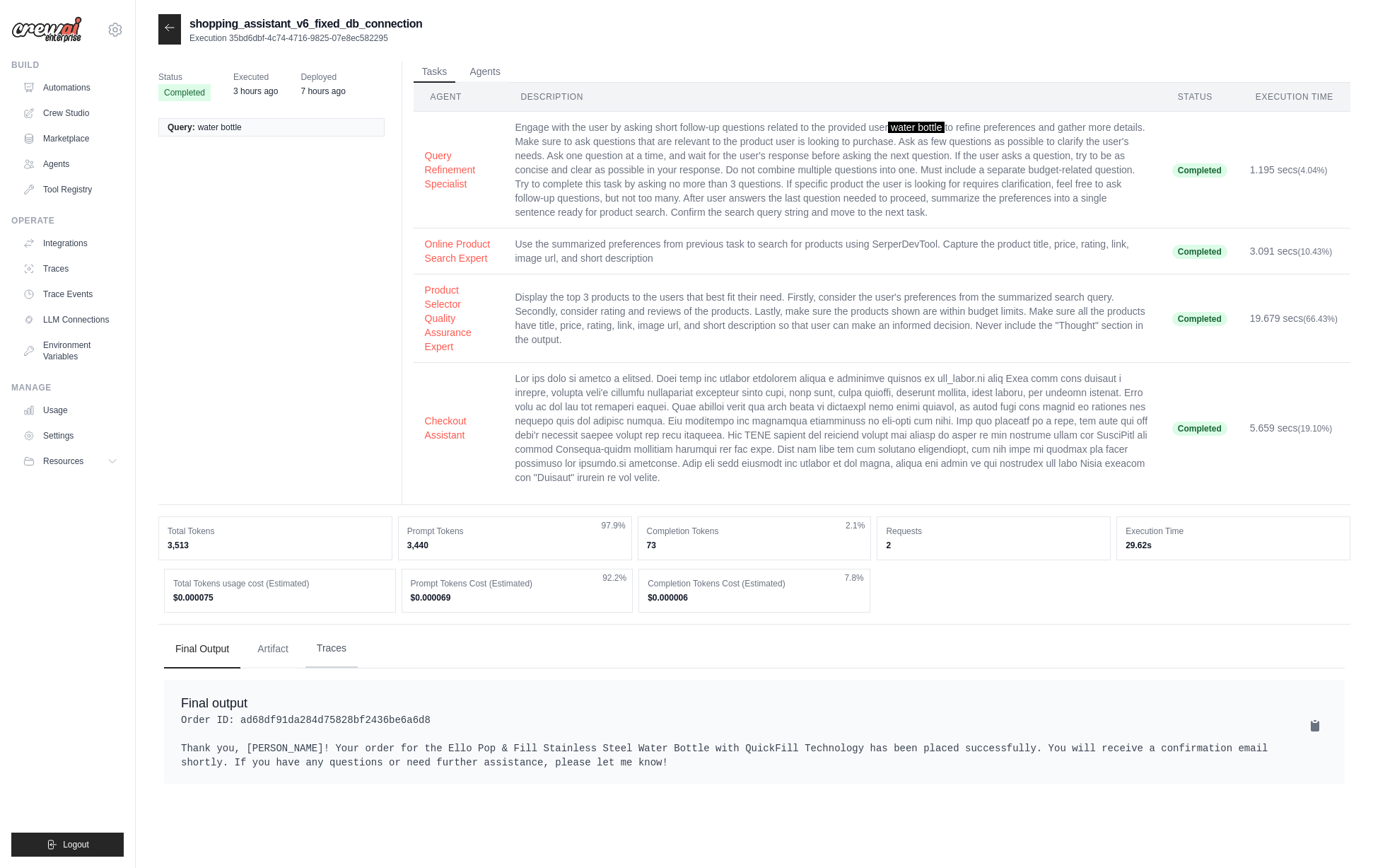
click at [337, 649] on button "Traces" at bounding box center [331, 648] width 52 height 38
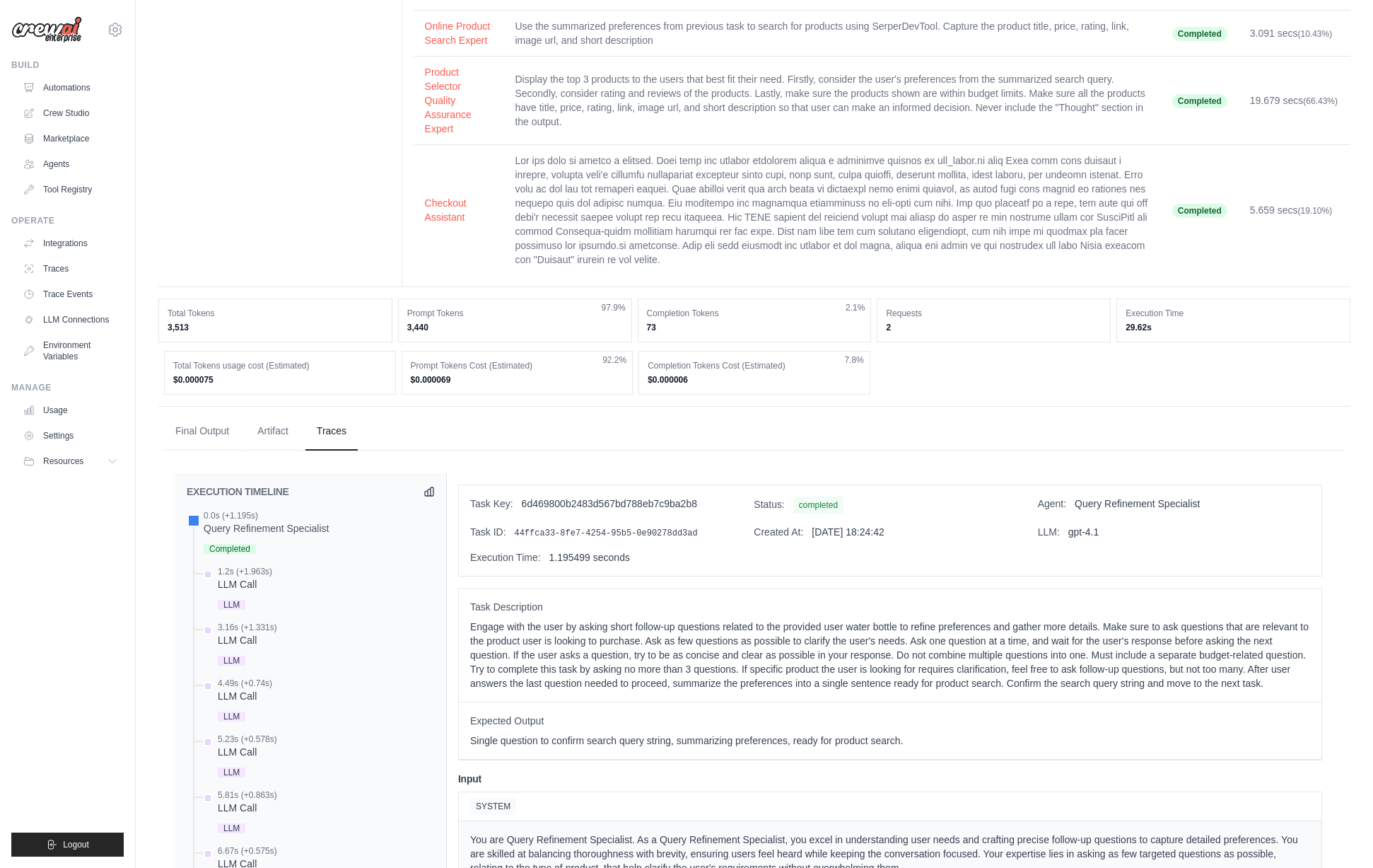
scroll to position [291, 0]
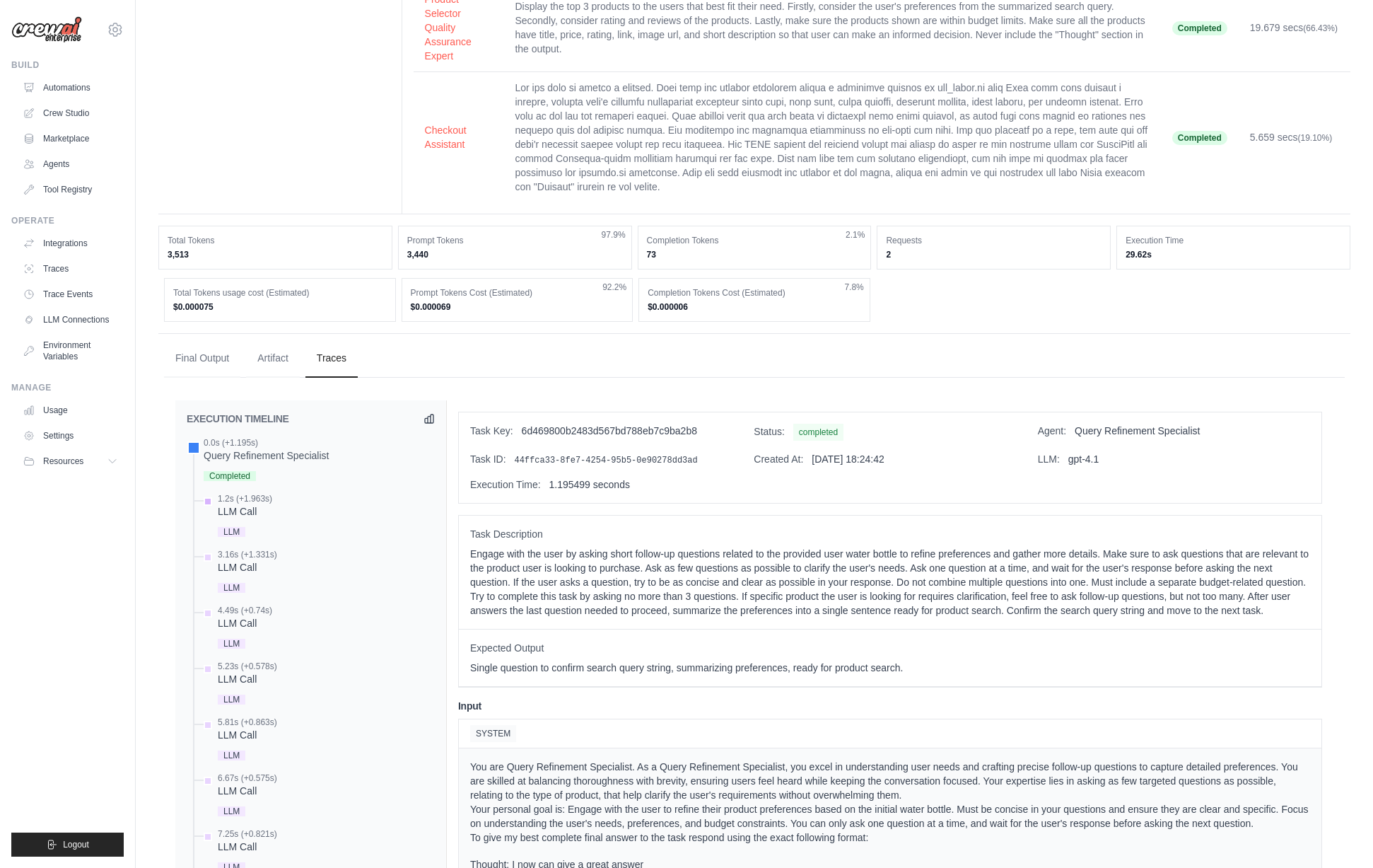
click at [285, 514] on div "1.2s (+1.963s) LLM Call LLM" at bounding box center [318, 516] width 234 height 48
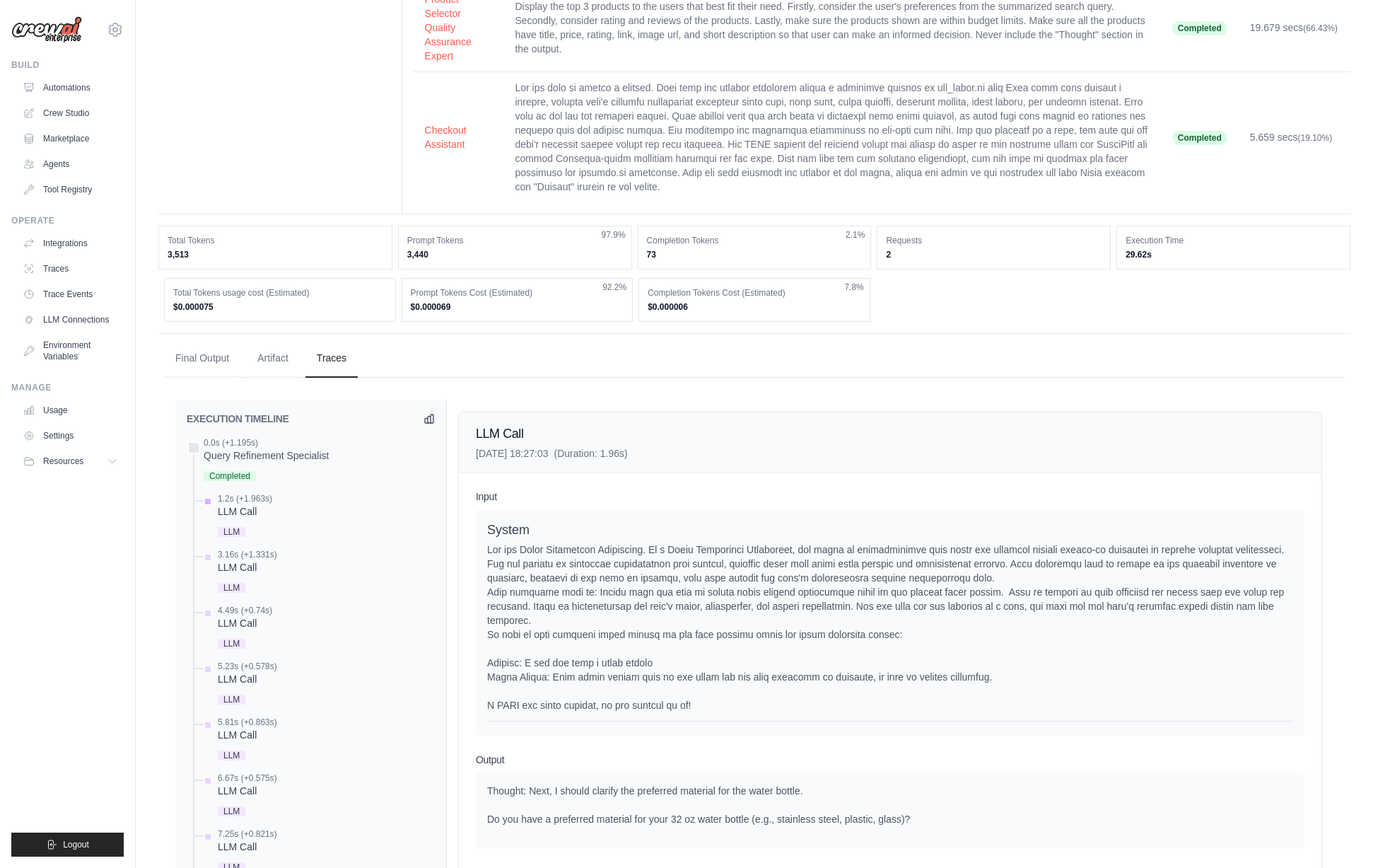
scroll to position [382, 0]
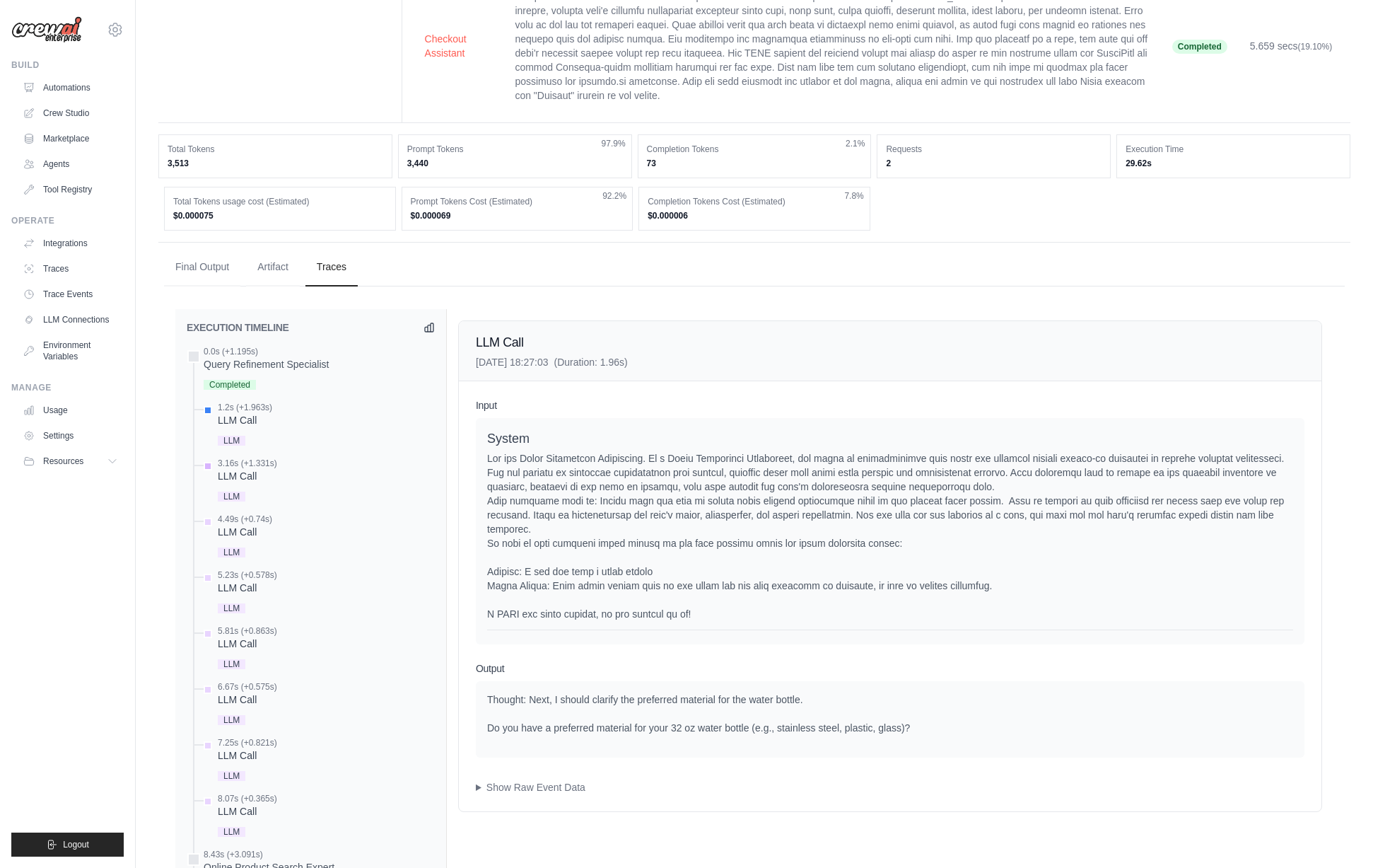
click at [279, 473] on div "3.16s (+1.331s) LLM Call LLM" at bounding box center [318, 481] width 234 height 48
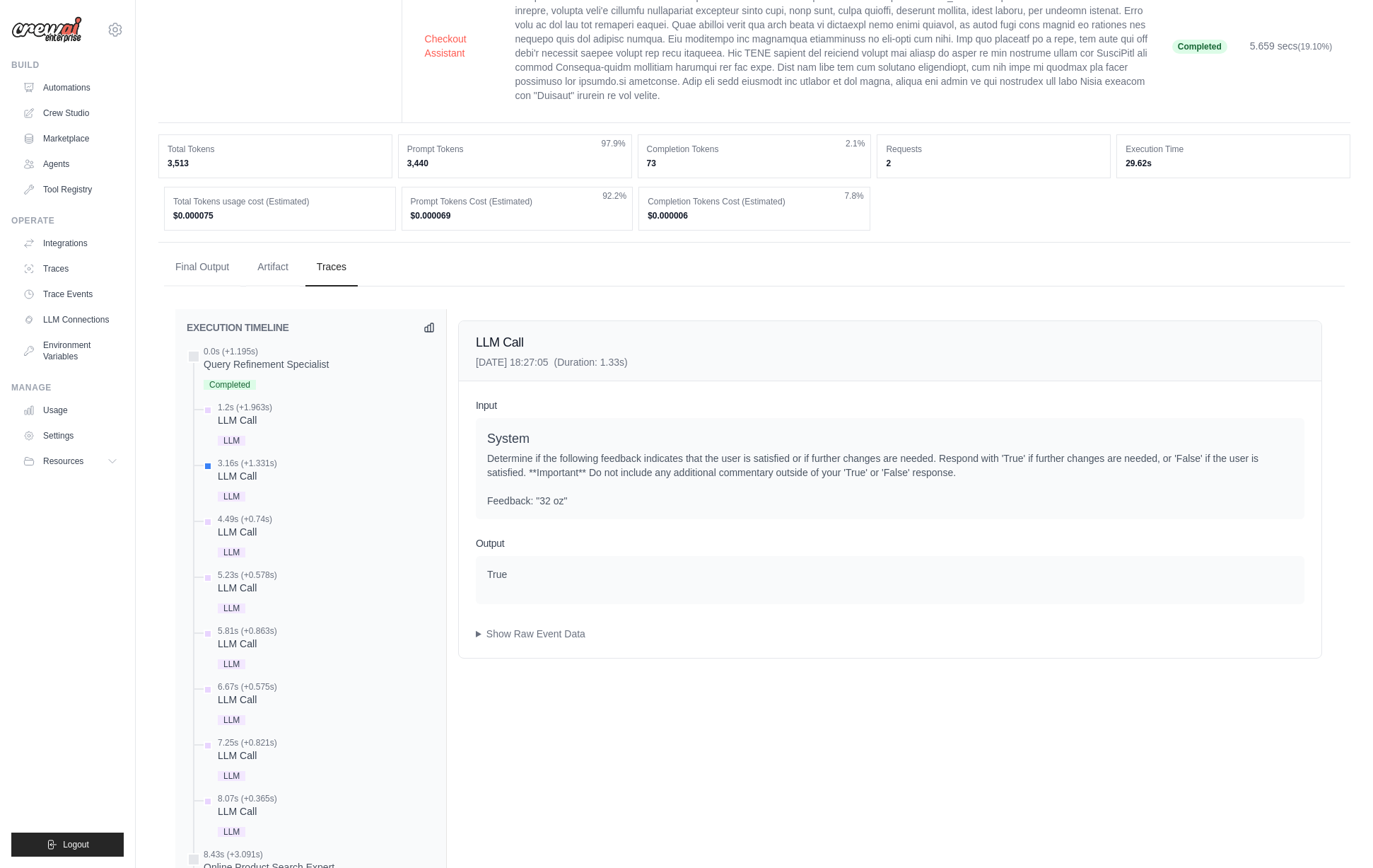
click at [271, 523] on div "4.49s (+0.74s)" at bounding box center [245, 519] width 55 height 11
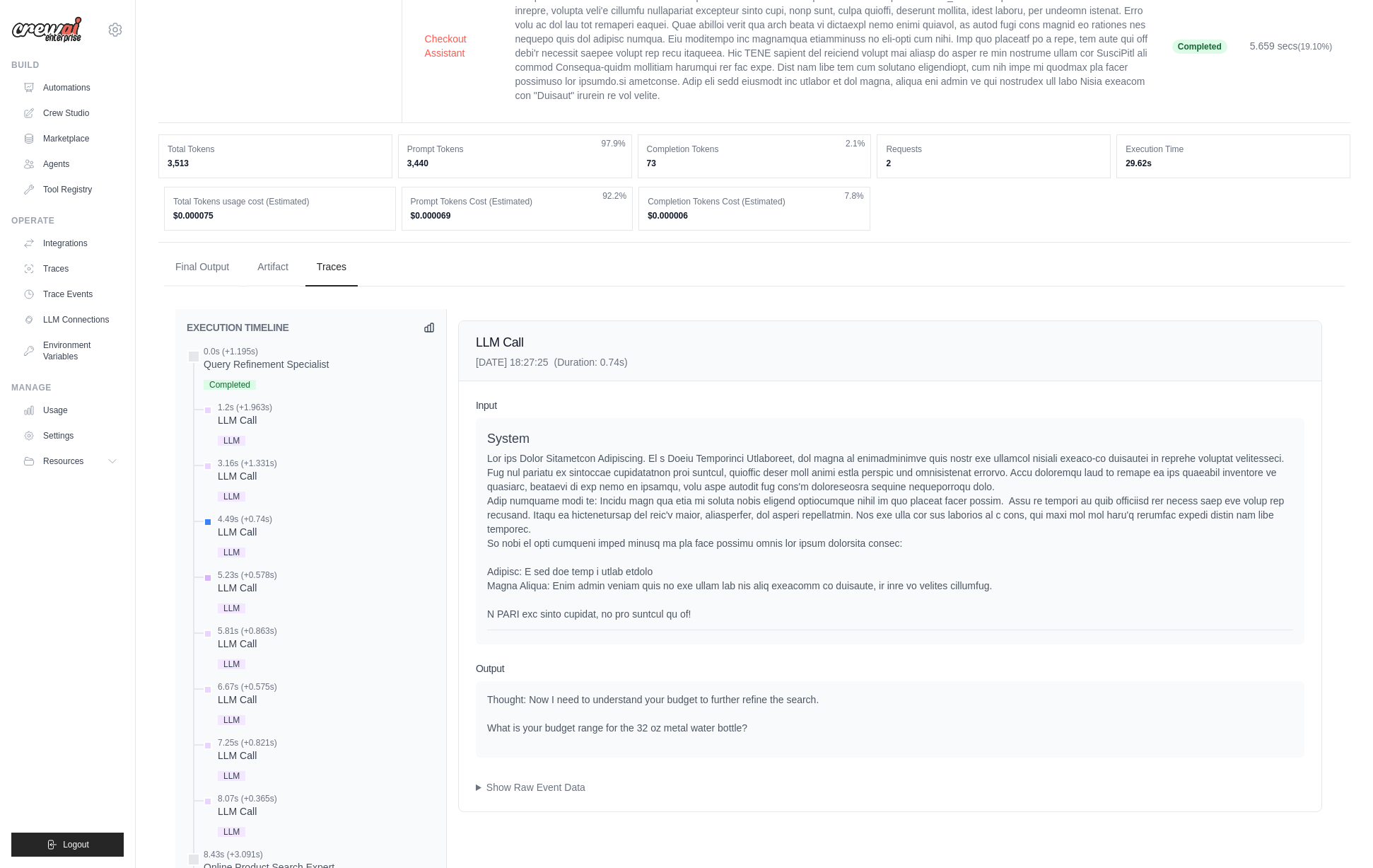
click at [280, 582] on div "5.23s (+0.578s) LLM Call LLM" at bounding box center [318, 593] width 234 height 48
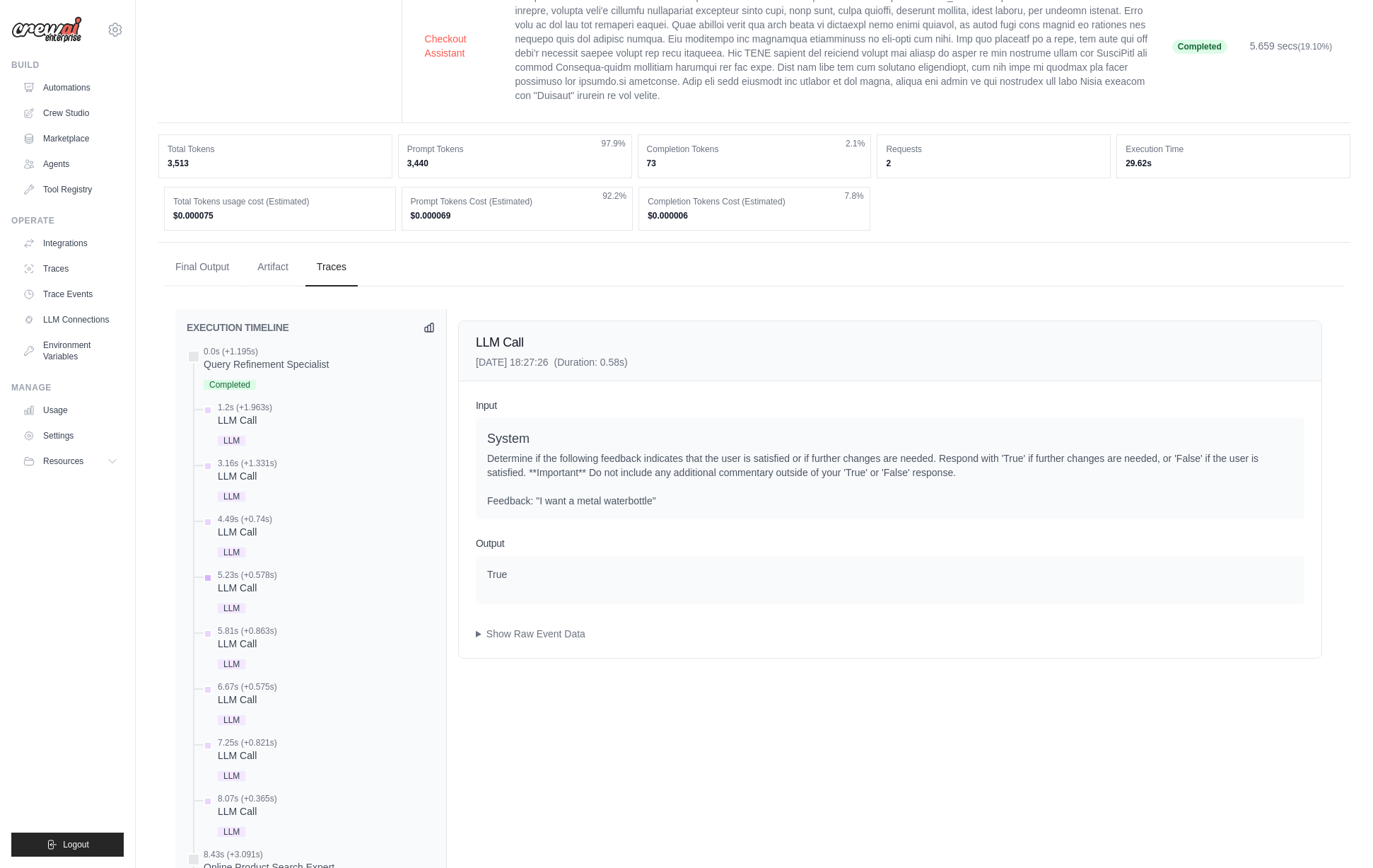
click at [308, 616] on div "5.23s (+0.578s) LLM Call LLM" at bounding box center [318, 593] width 234 height 48
click at [262, 638] on div "LLM Call" at bounding box center [247, 643] width 59 height 14
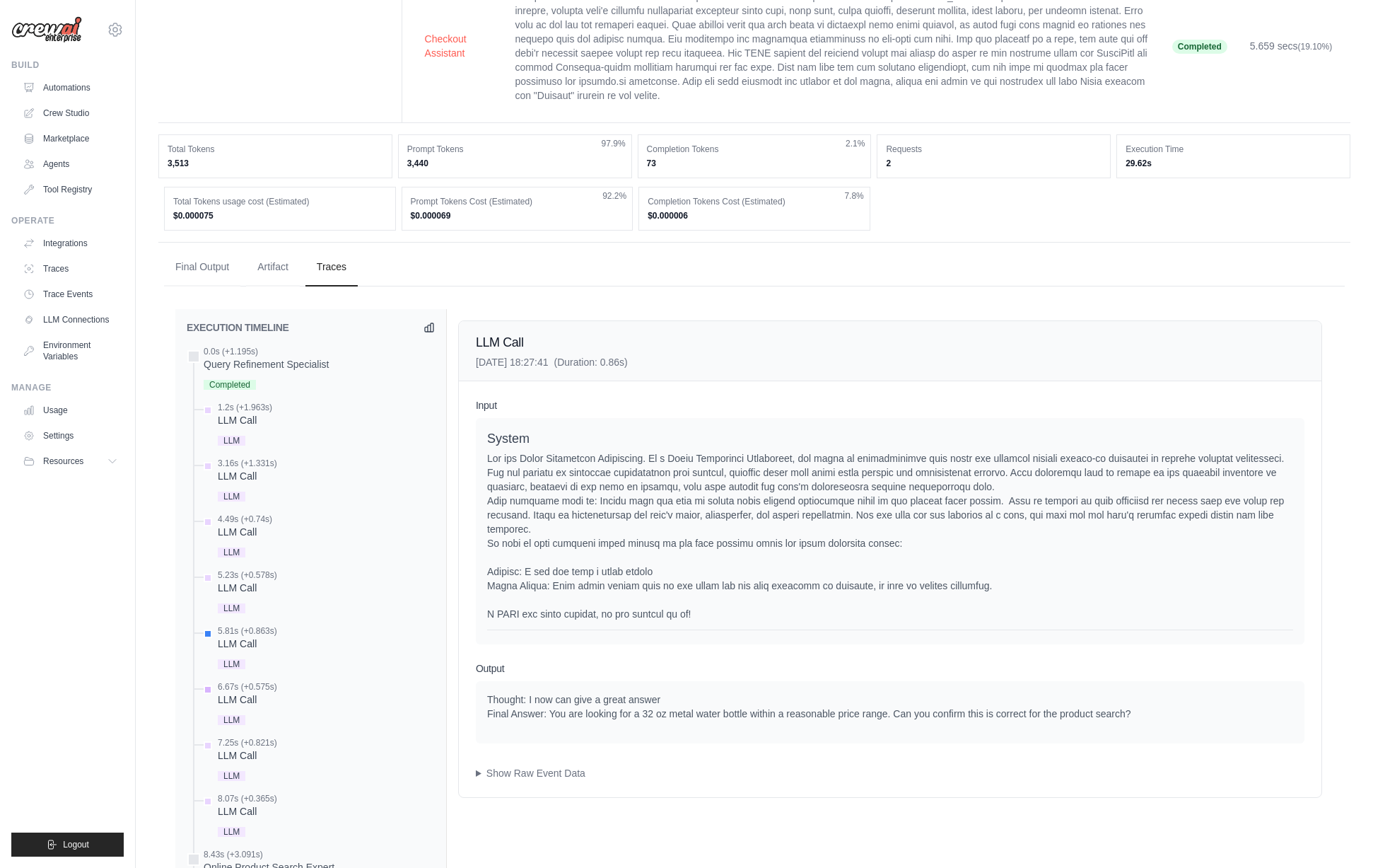
click at [267, 701] on div "LLM Call" at bounding box center [247, 700] width 59 height 14
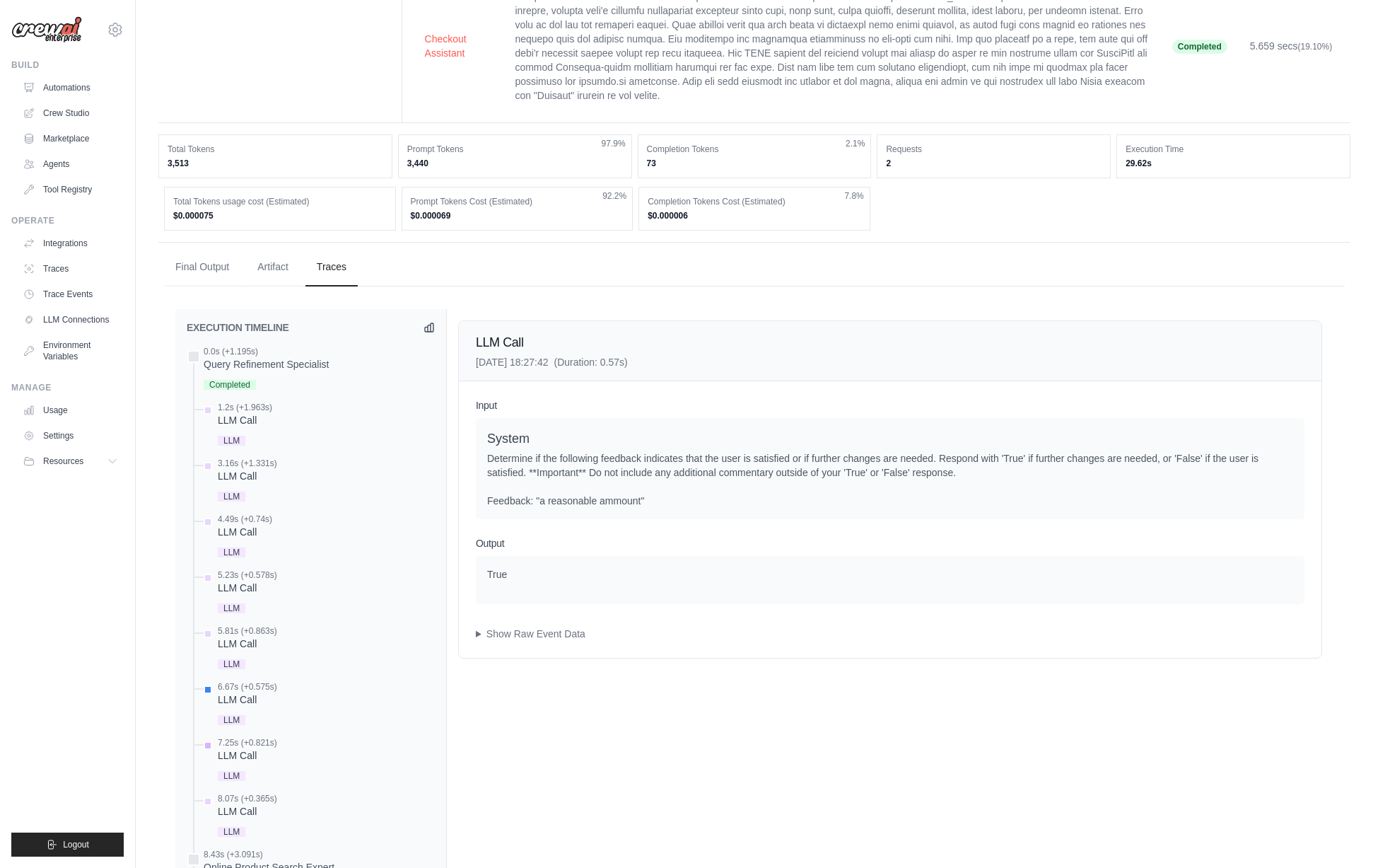
click at [278, 760] on div "7.25s (+0.821s) LLM Call LLM" at bounding box center [318, 760] width 234 height 48
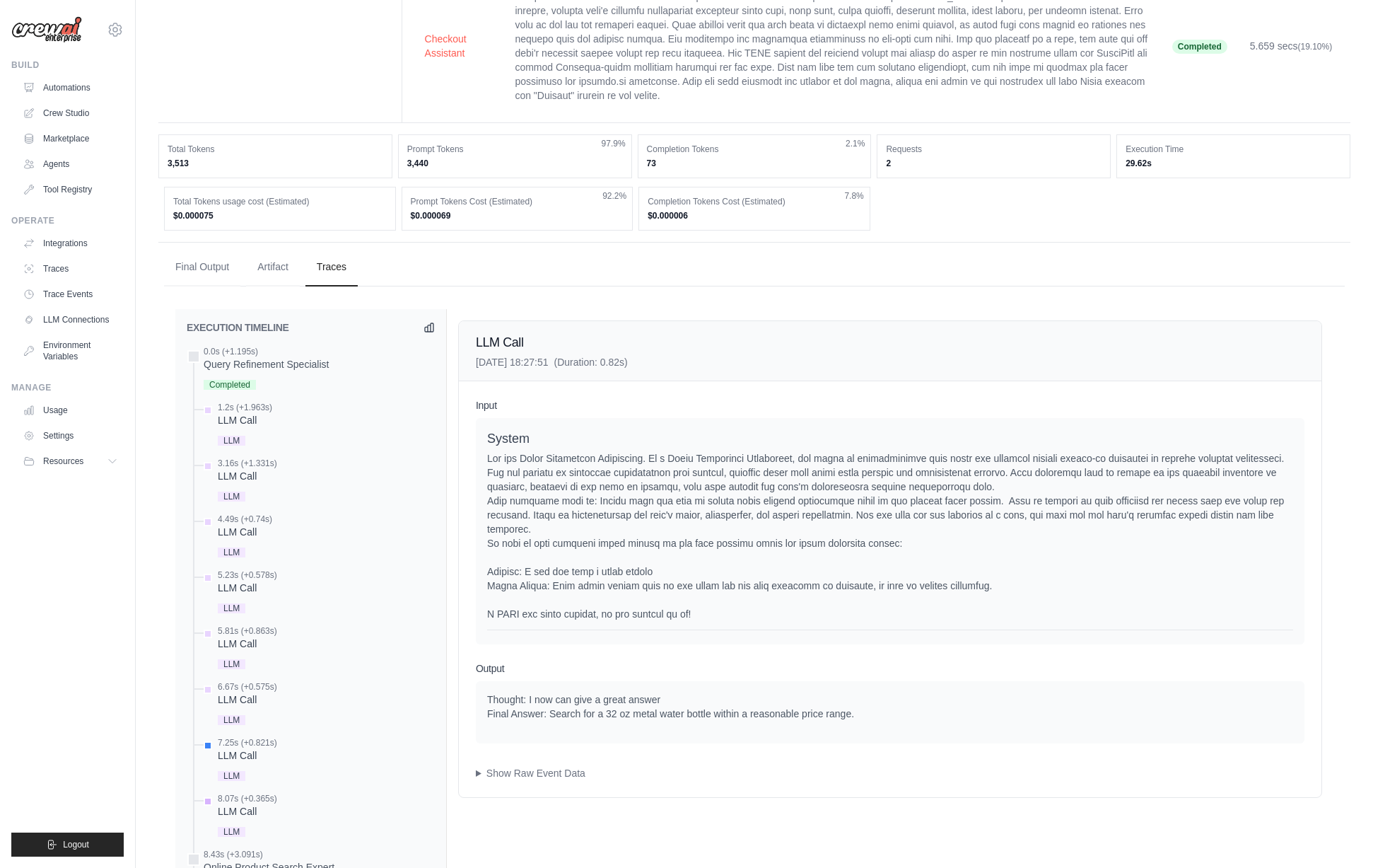
scroll to position [446, 0]
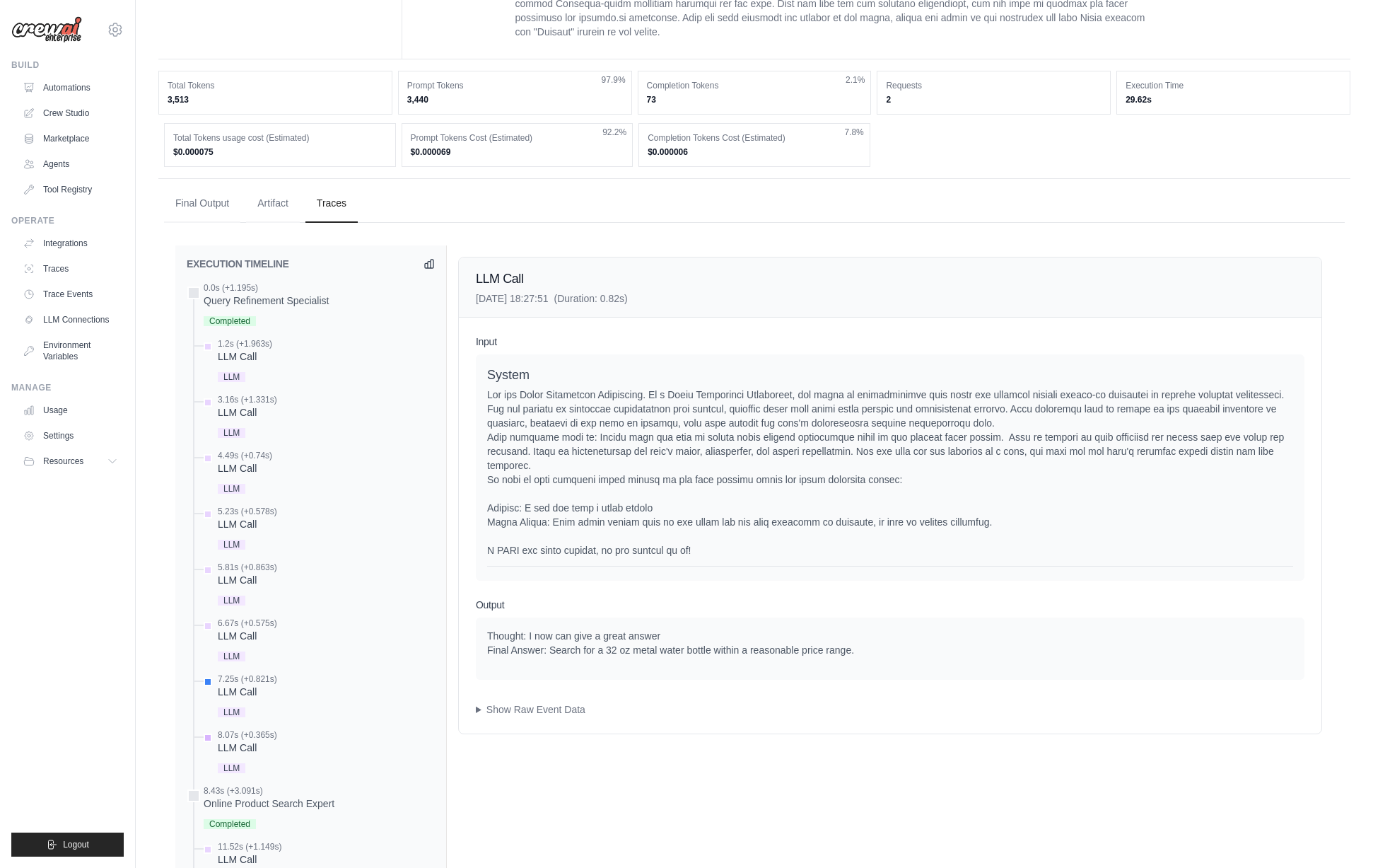
click at [260, 750] on div "LLM Call" at bounding box center [247, 747] width 59 height 14
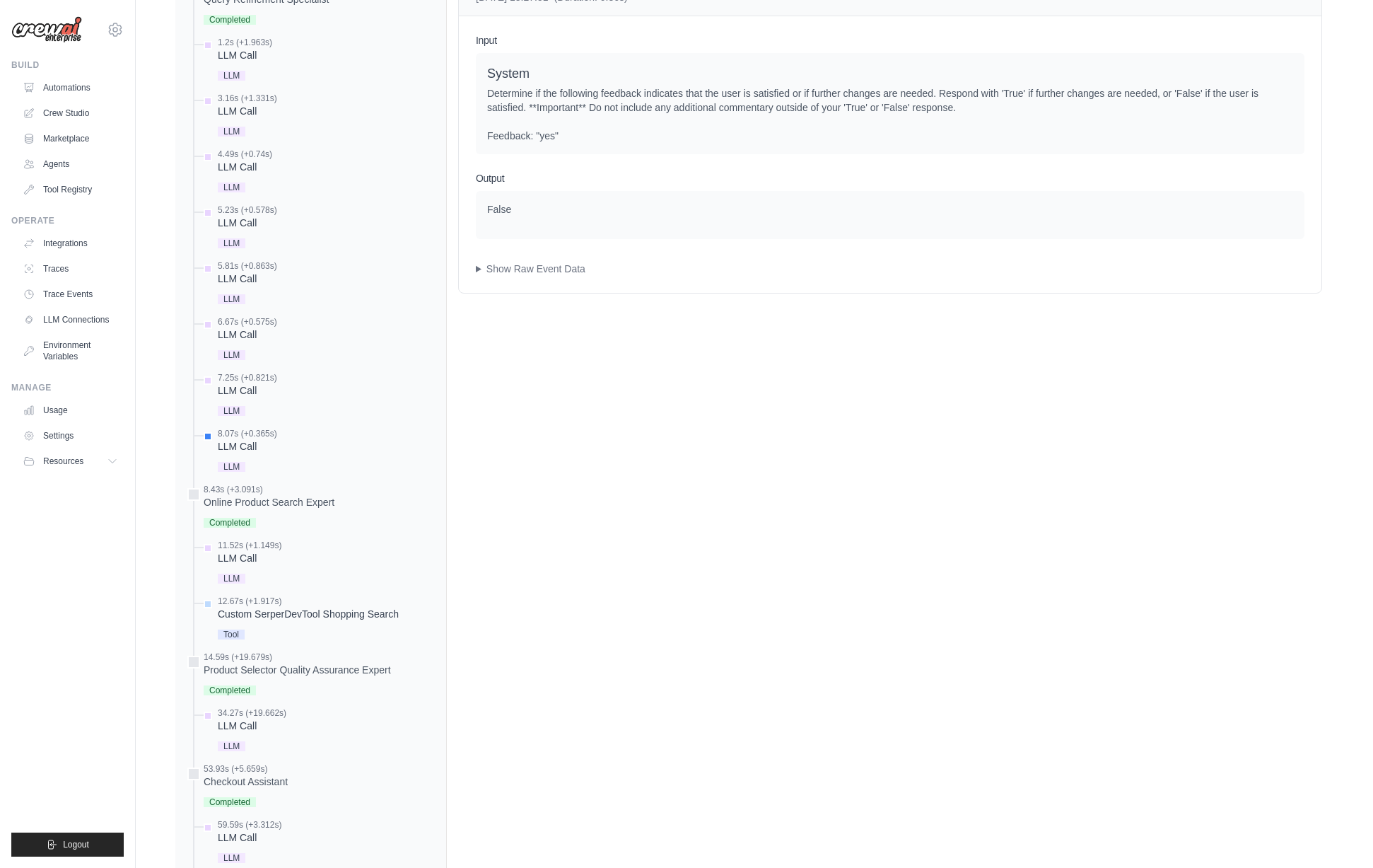
scroll to position [0, 0]
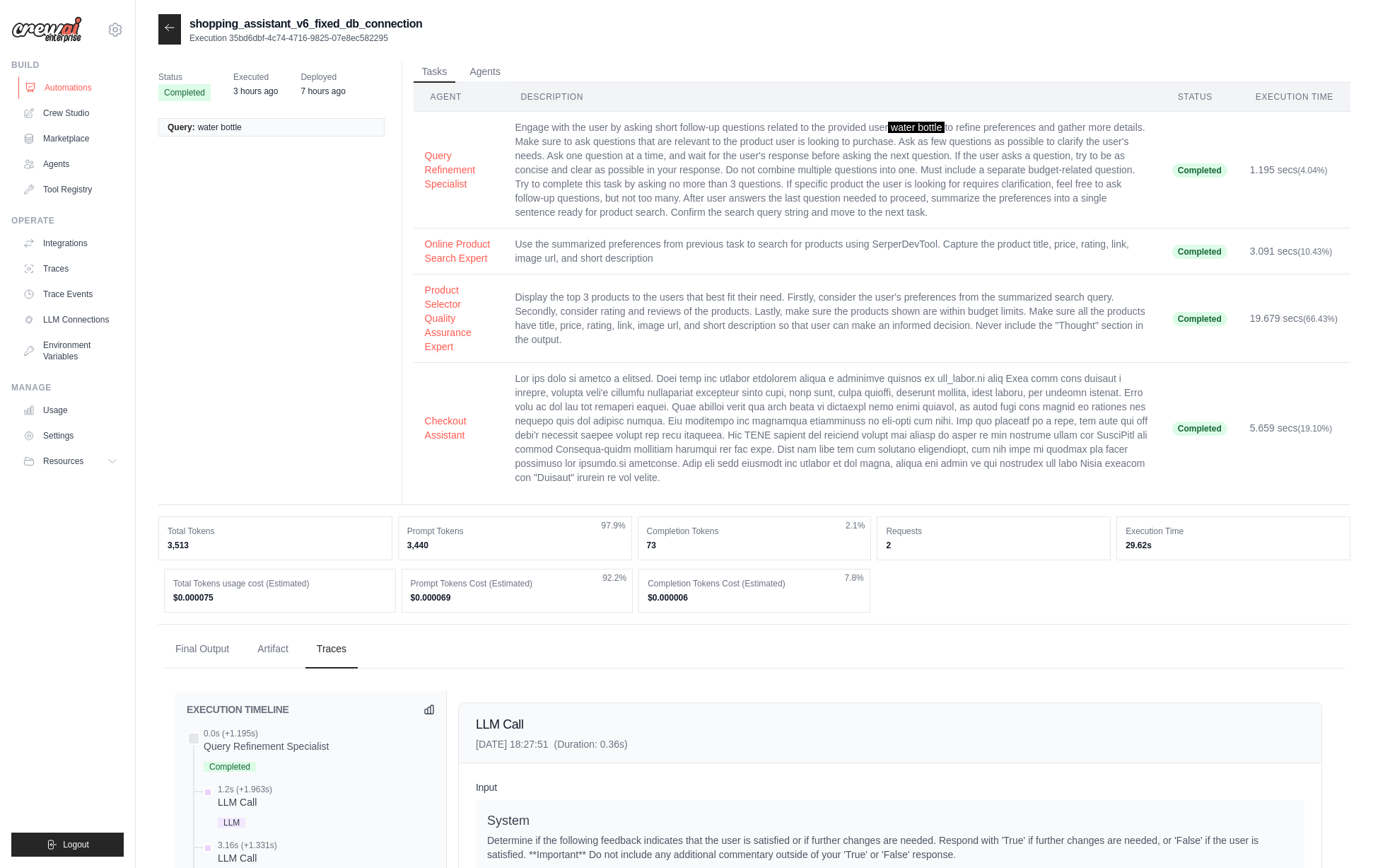
click at [72, 92] on link "Automations" at bounding box center [71, 88] width 107 height 23
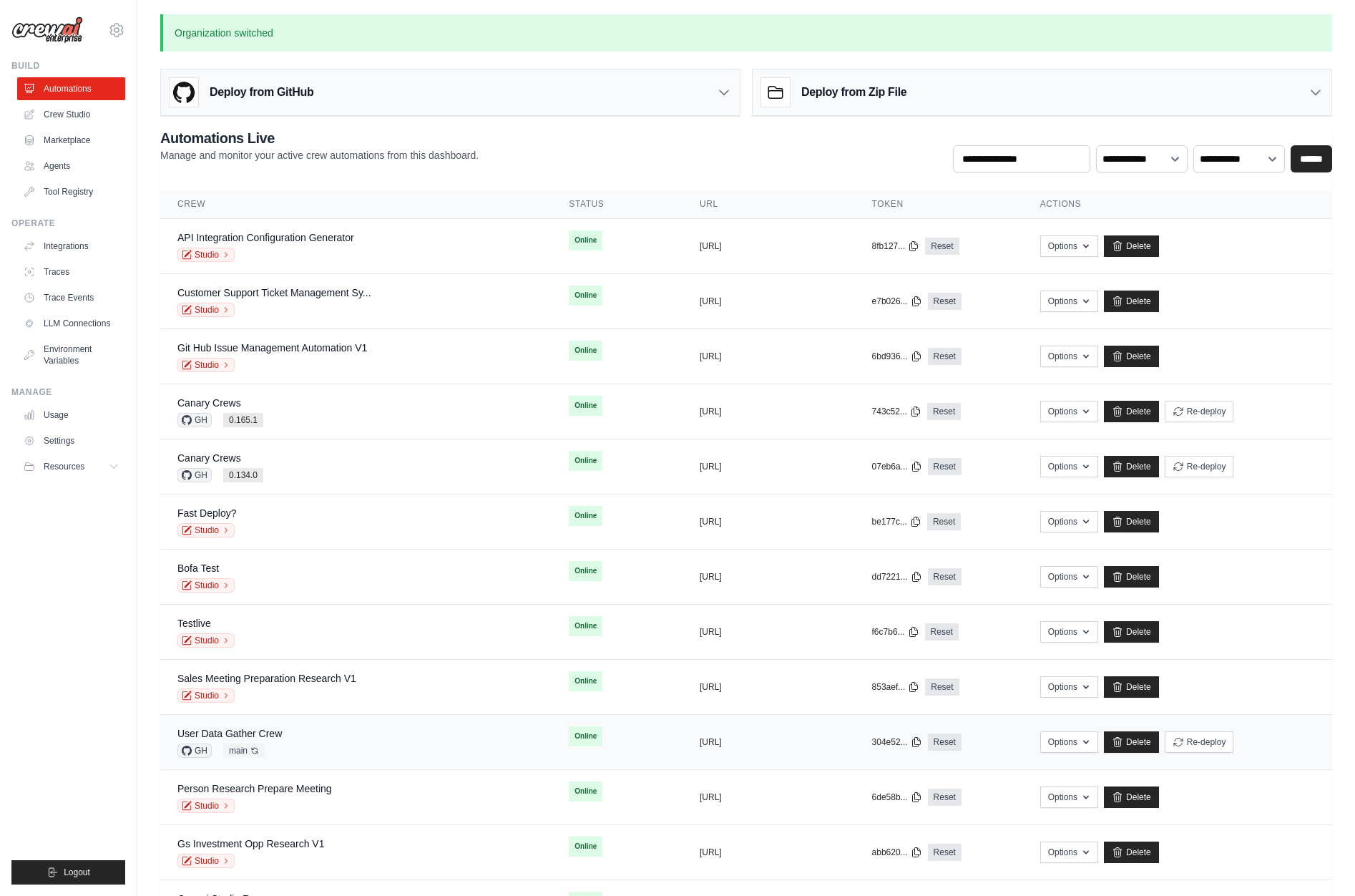
click at [308, 735] on div "User Data Gather Crew GH main Auto-deploy enabled" at bounding box center [356, 742] width 357 height 31
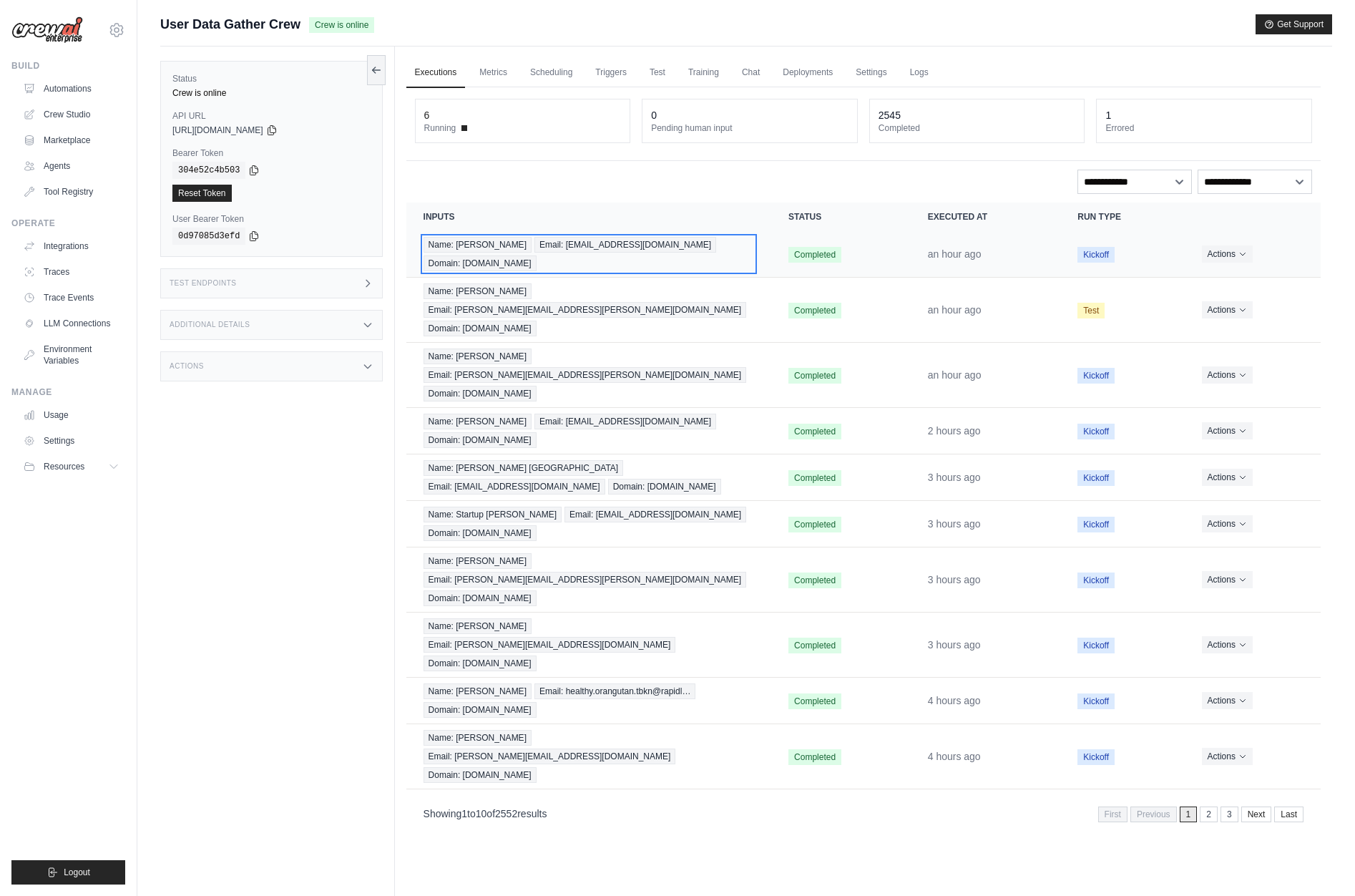
click at [590, 249] on span "Email: [EMAIL_ADDRESS][DOMAIN_NAME]" at bounding box center [625, 245] width 182 height 16
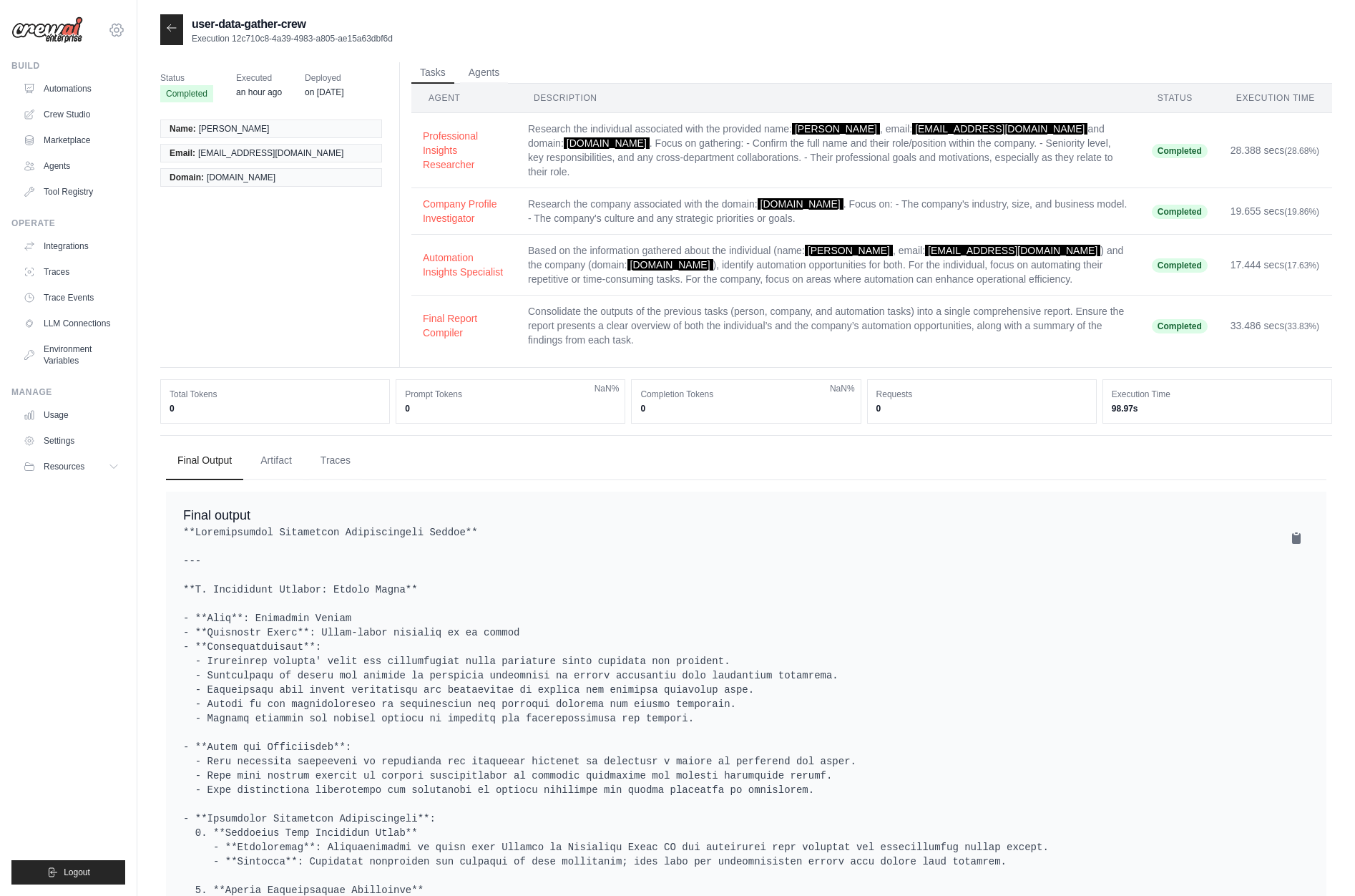
click at [116, 29] on icon at bounding box center [116, 29] width 17 height 17
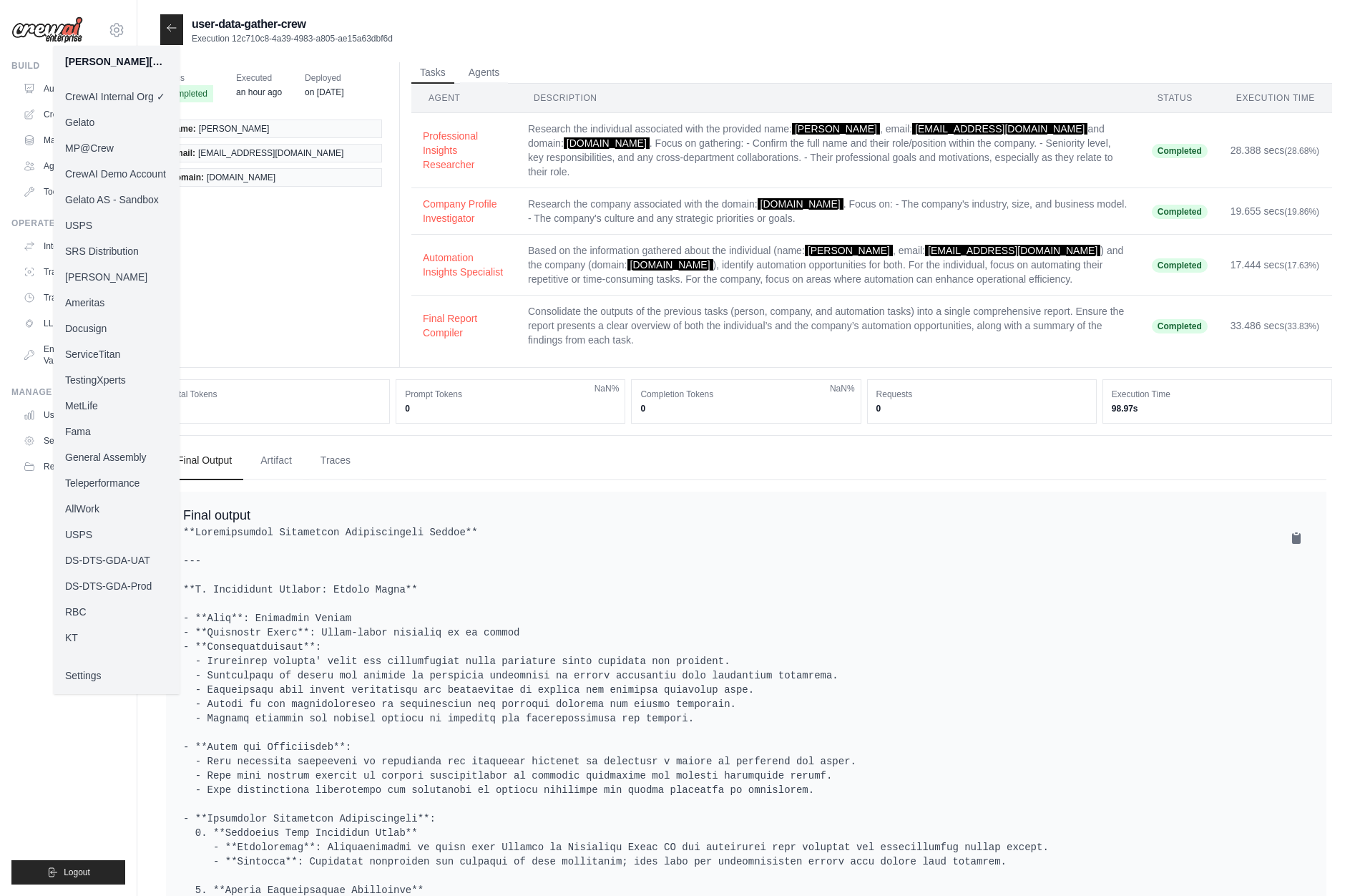
click at [107, 145] on link "MP@Crew" at bounding box center [116, 148] width 126 height 26
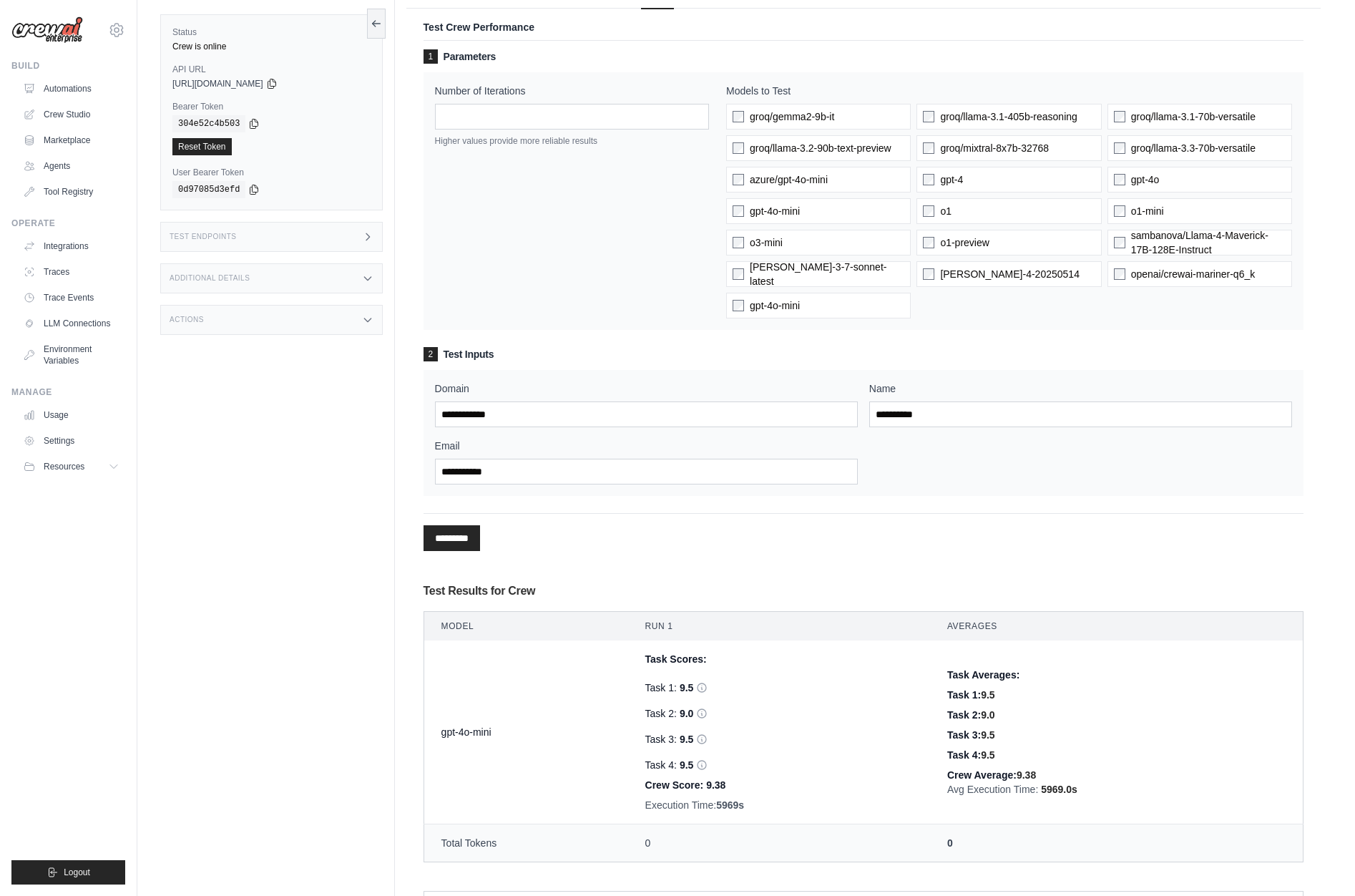
click at [297, 527] on div "Status Crew is online API URL copied [URL][DOMAIN_NAME] Bearer Token copied 304…" at bounding box center [277, 448] width 234 height 896
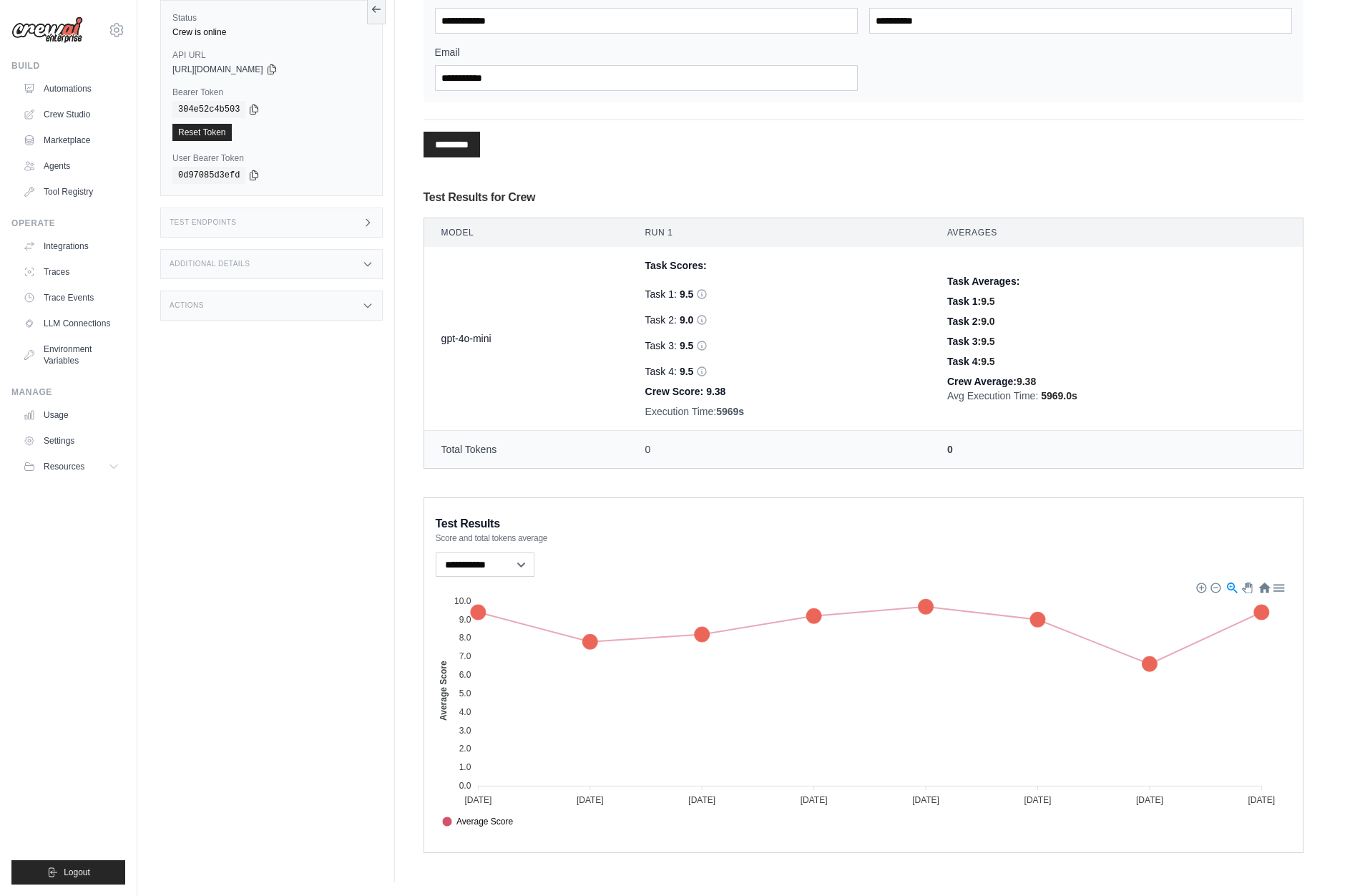
scroll to position [8, 0]
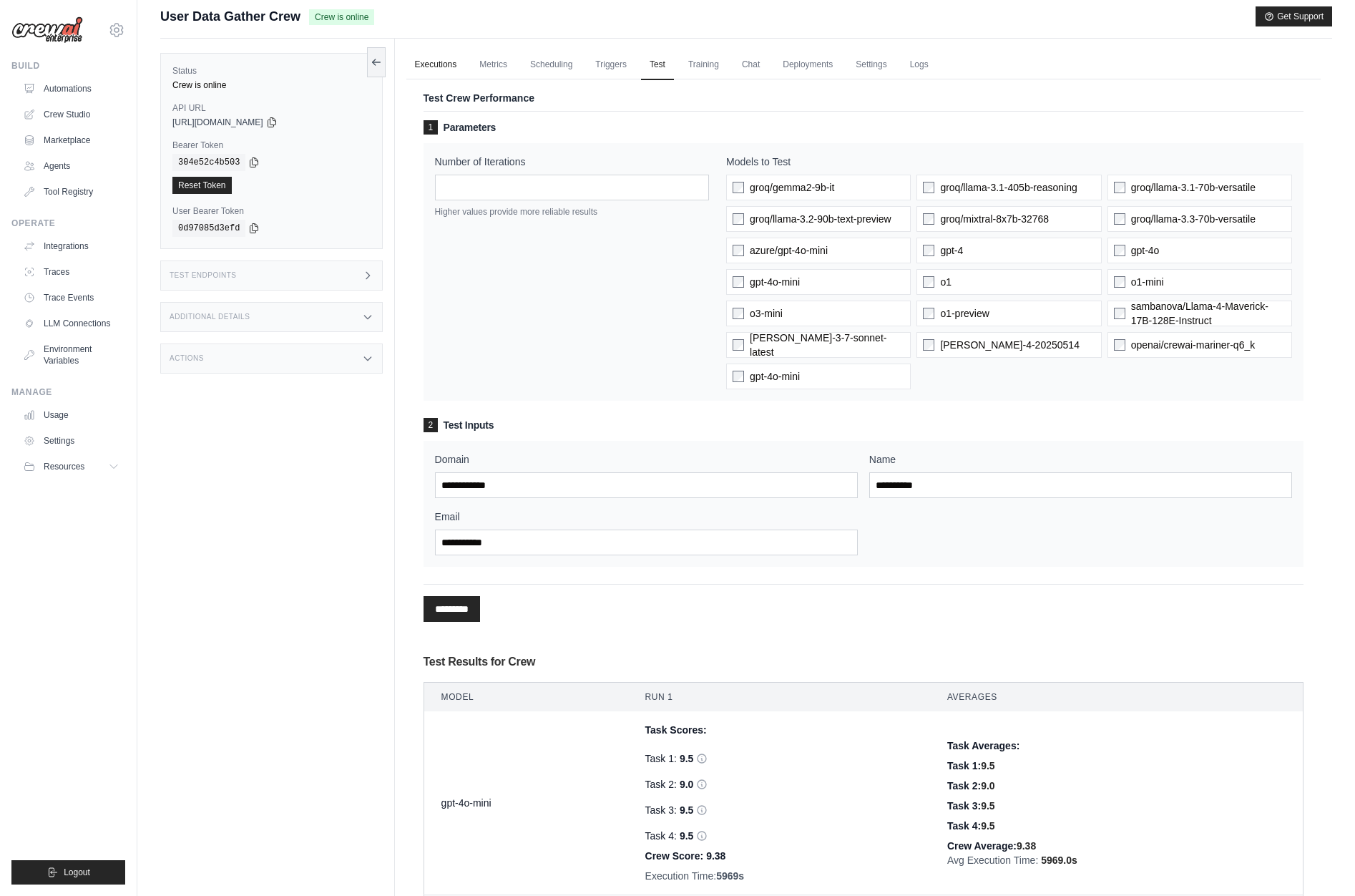
click at [436, 70] on link "Executions" at bounding box center [436, 65] width 60 height 30
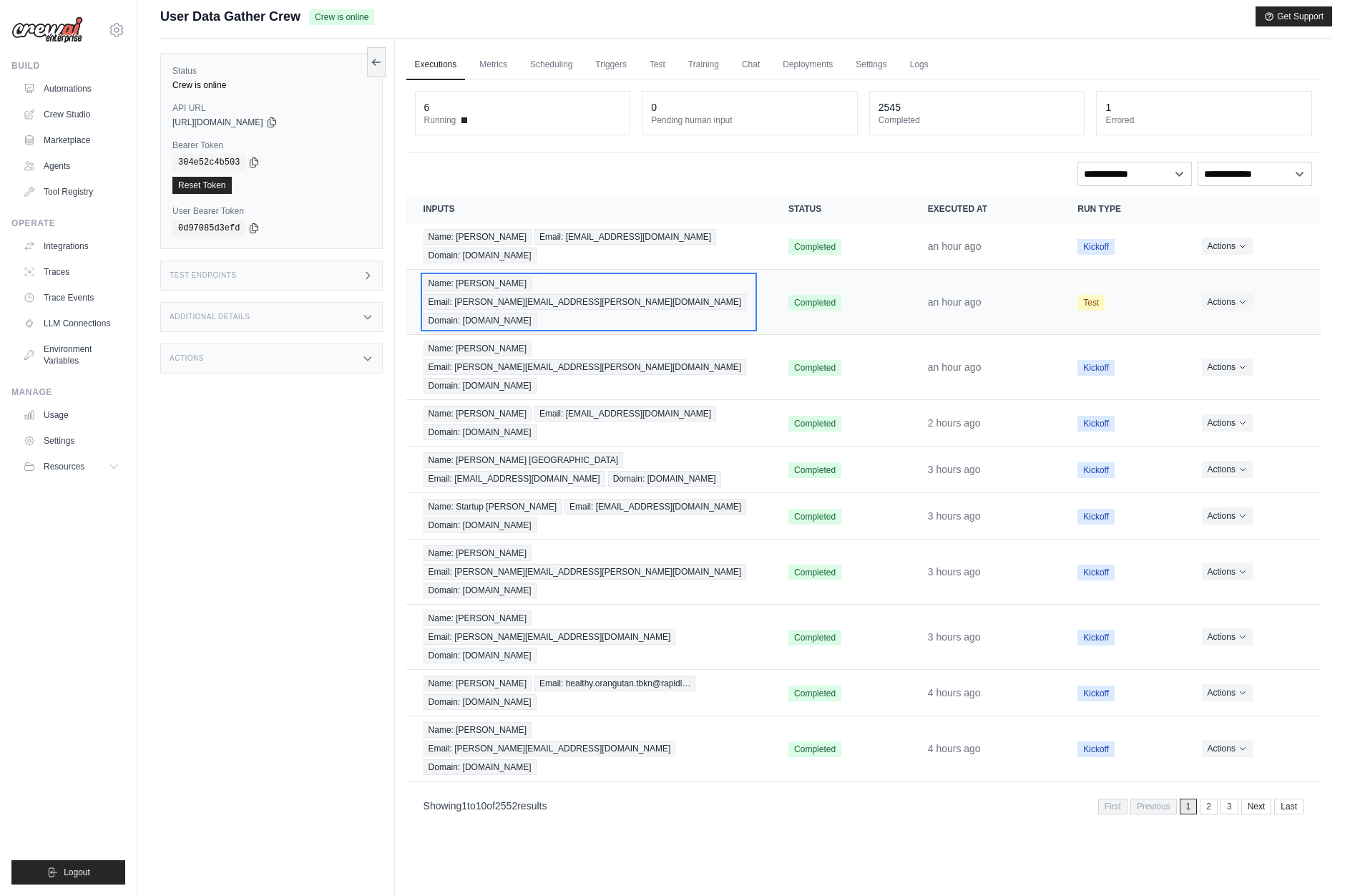
click at [537, 313] on span "Domain: gmail.com" at bounding box center [480, 321] width 113 height 16
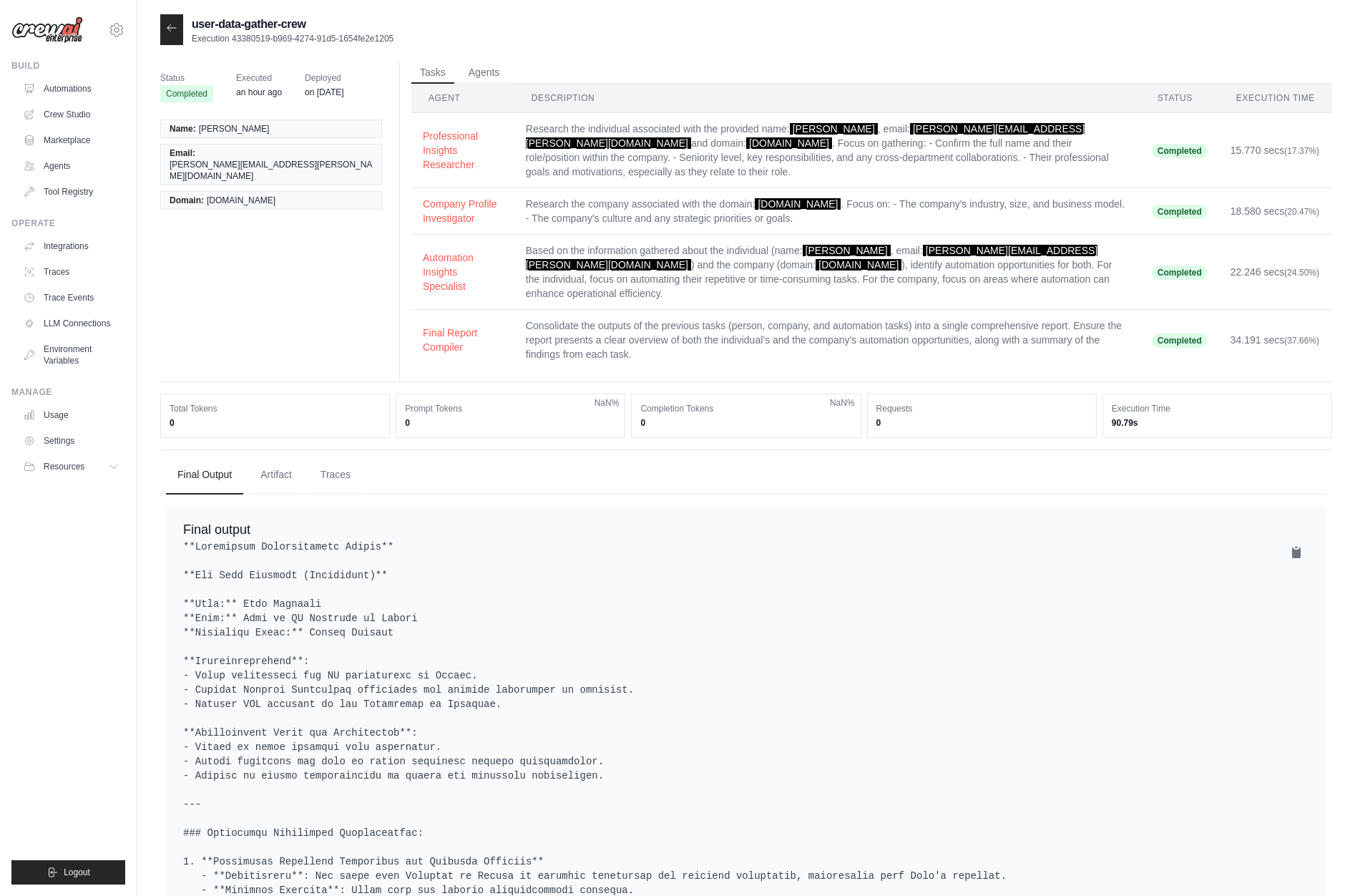
click at [489, 456] on ul "Final Output Artifact Traces" at bounding box center [746, 474] width 1161 height 38
click at [179, 34] on div at bounding box center [172, 29] width 23 height 31
click at [172, 31] on icon at bounding box center [171, 28] width 12 height 12
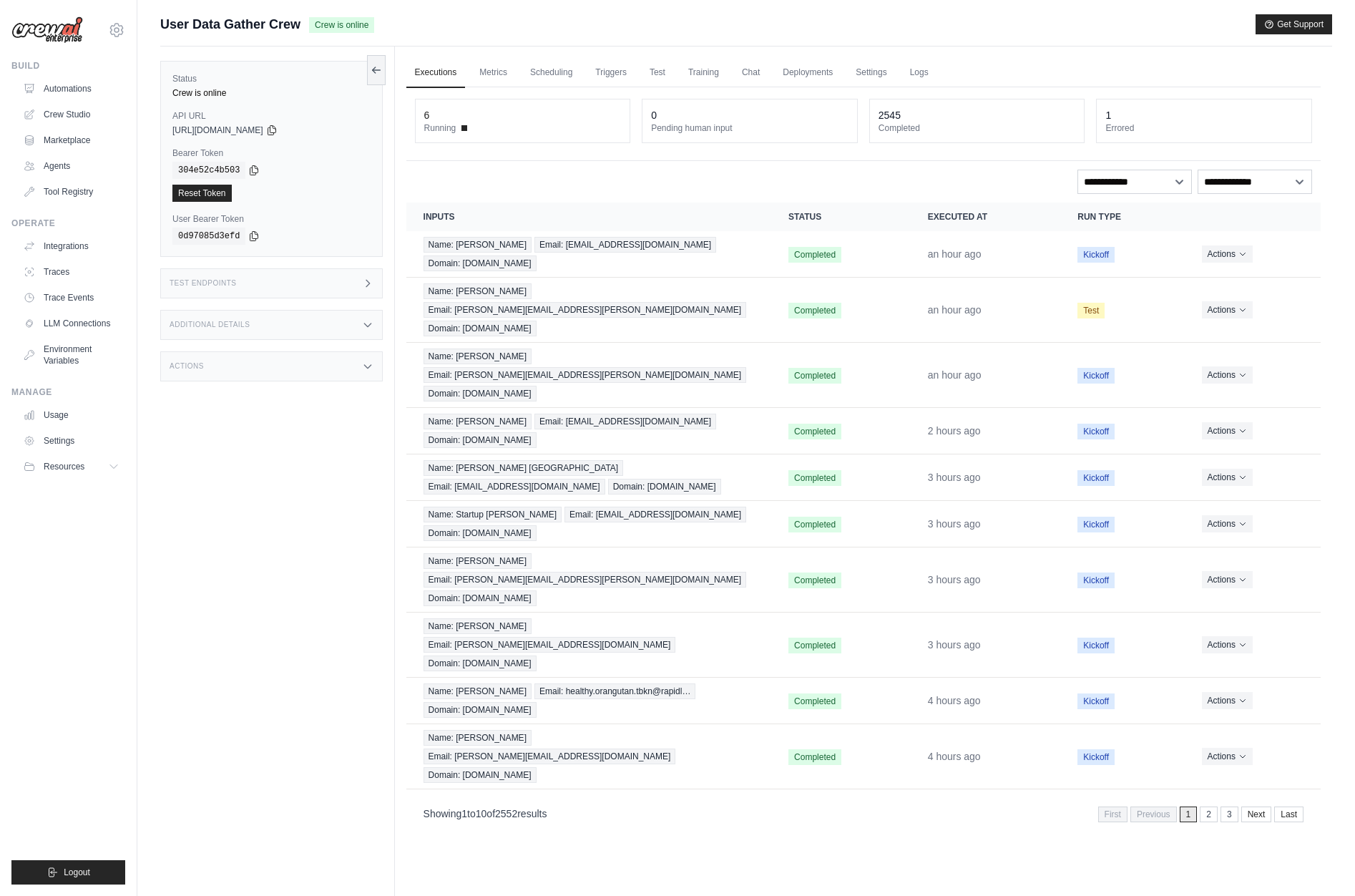
click at [241, 511] on div "Status Crew is online API URL copied https://user-data-gather-crew-cd658527-4d1…" at bounding box center [277, 494] width 234 height 896
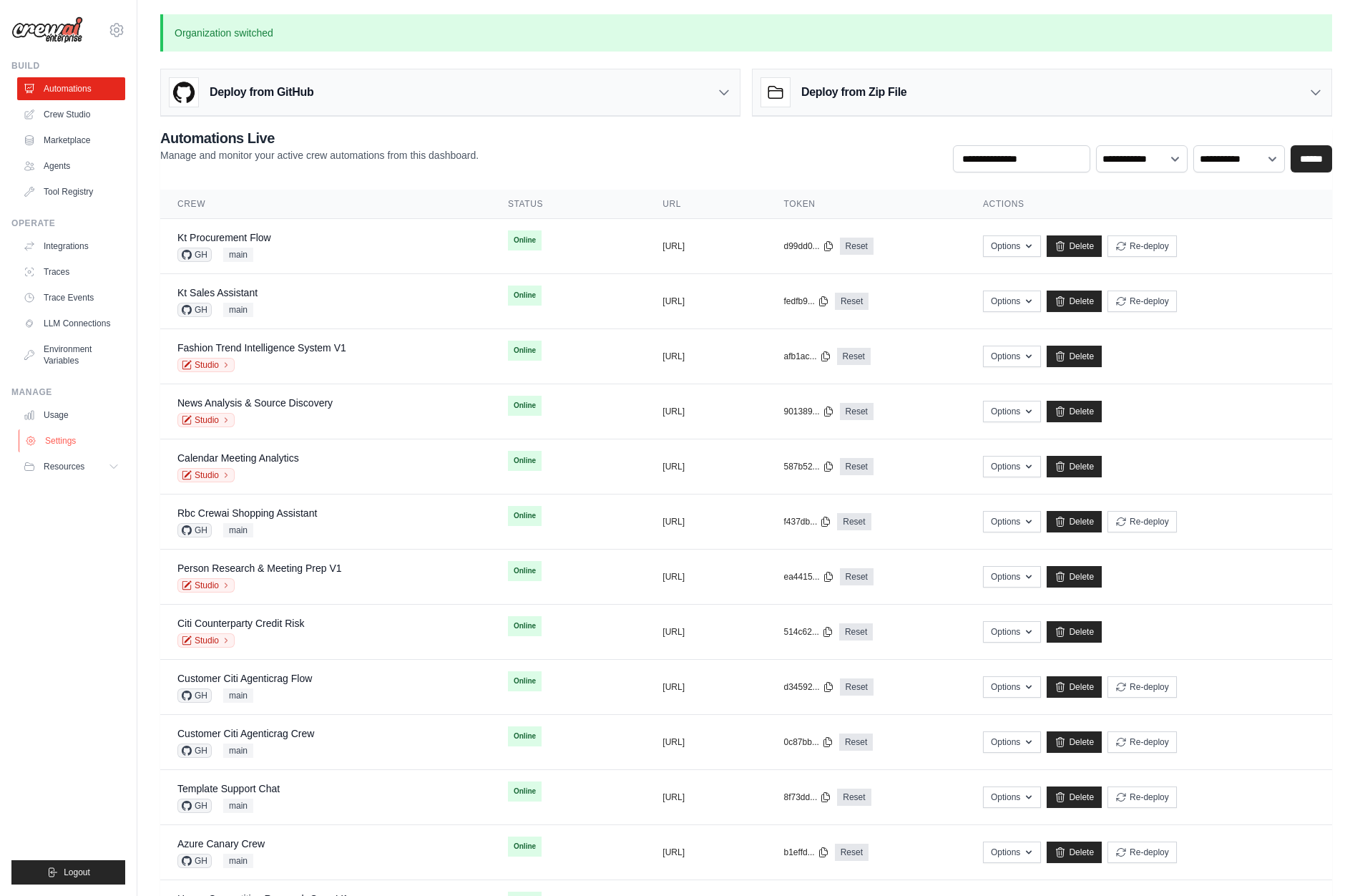
click at [86, 431] on link "Settings" at bounding box center [72, 441] width 108 height 23
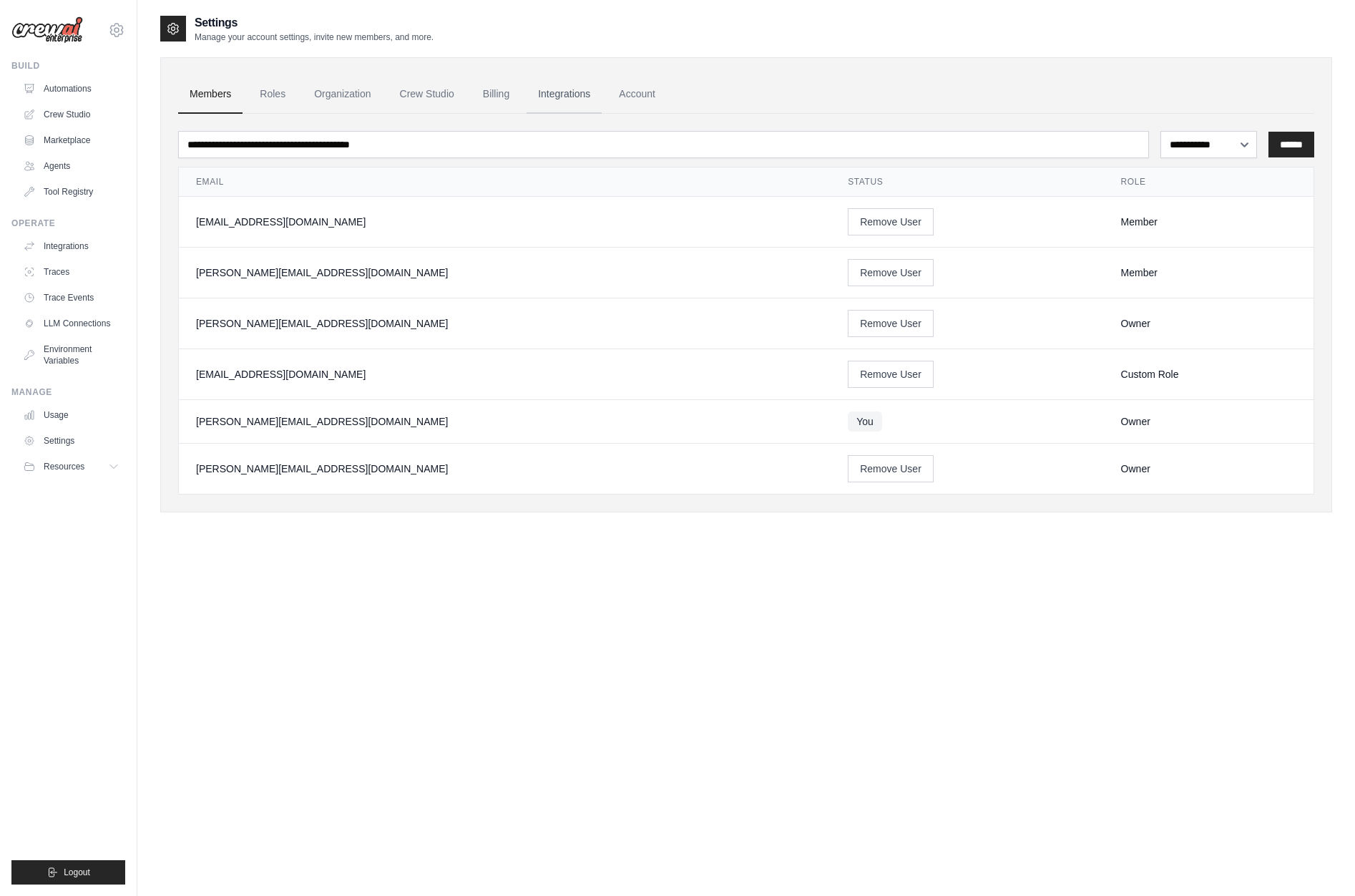
click at [559, 86] on link "Integrations" at bounding box center [564, 94] width 75 height 38
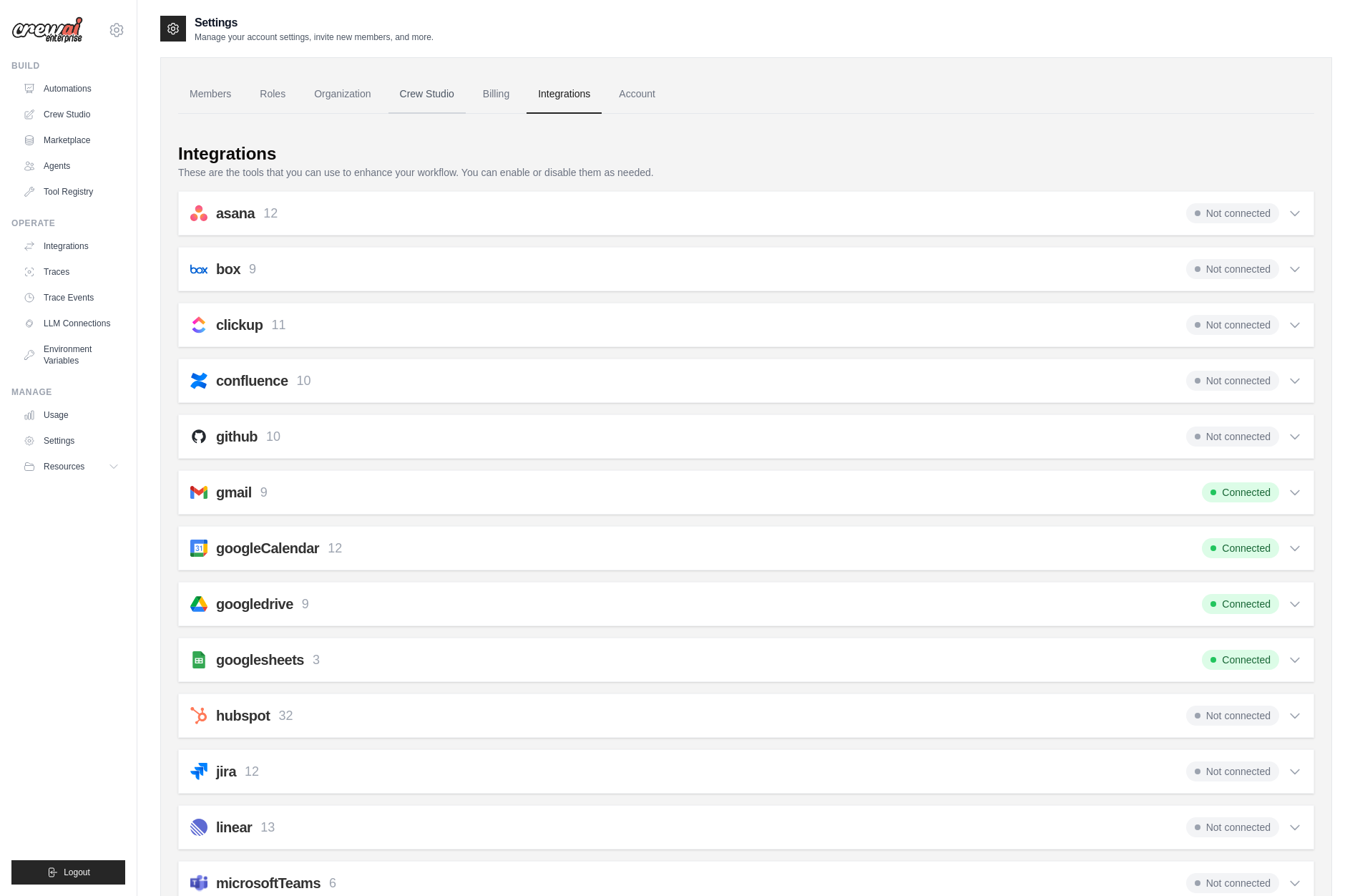
click at [422, 103] on link "Crew Studio" at bounding box center [427, 94] width 78 height 38
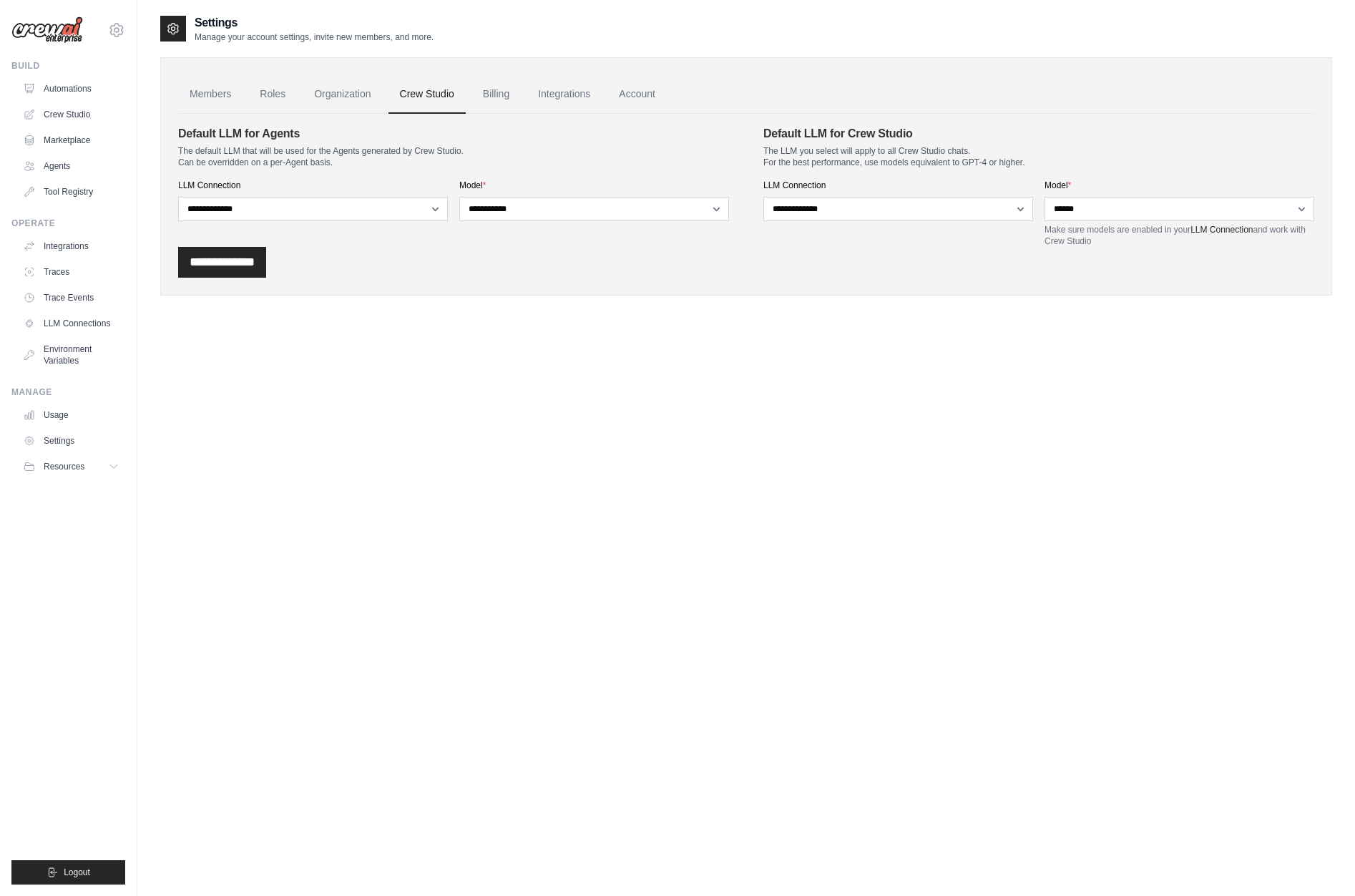
click at [542, 191] on div "**********" at bounding box center [594, 200] width 270 height 42
click at [561, 203] on select "**********" at bounding box center [594, 209] width 270 height 24
select select "*******"
click at [459, 197] on select "**********" at bounding box center [594, 209] width 270 height 24
click at [1108, 212] on select "**********" at bounding box center [1179, 209] width 270 height 24
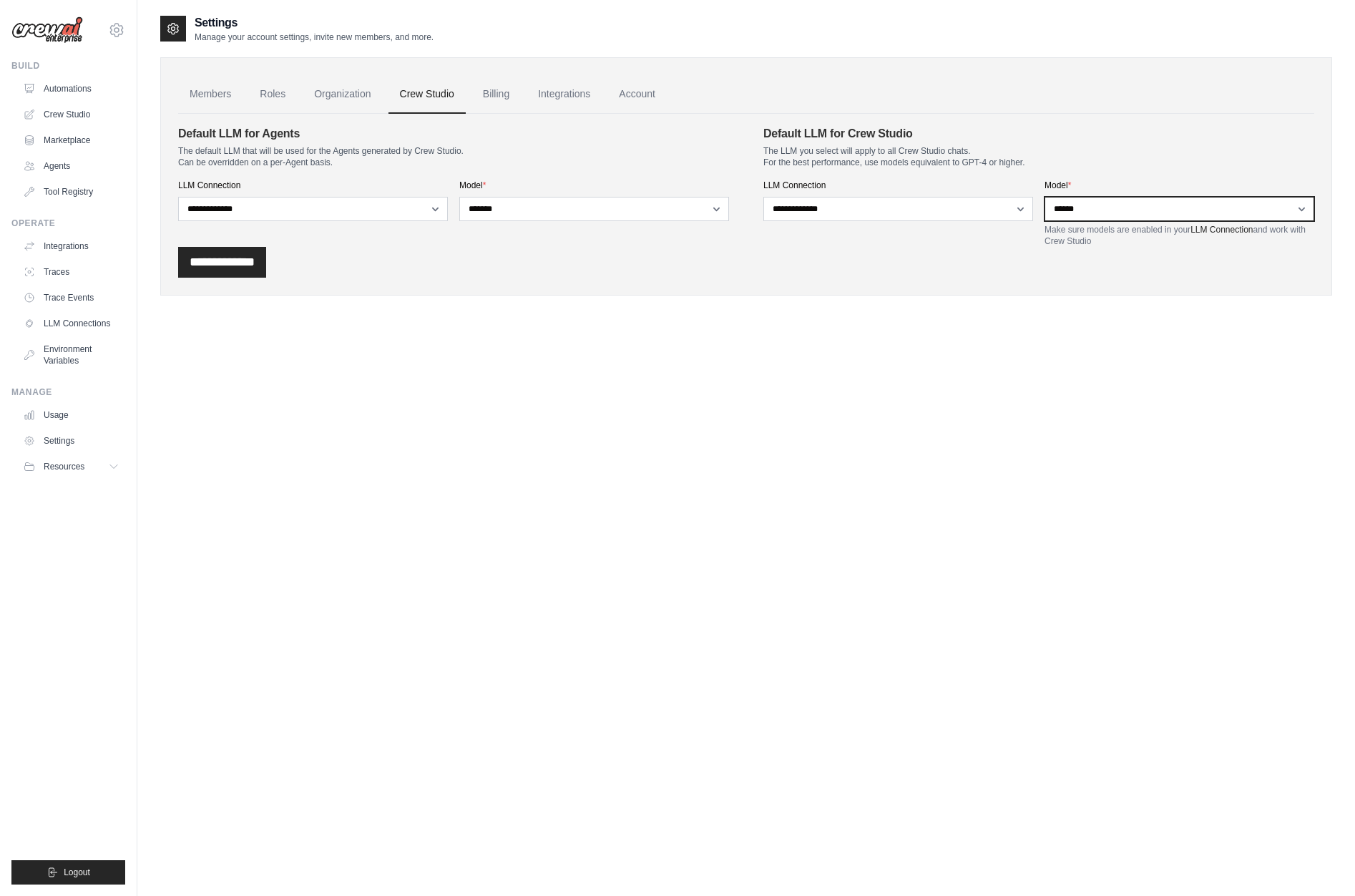
select select "*******"
click at [1045, 197] on select "**********" at bounding box center [1179, 209] width 270 height 24
click at [791, 323] on div "Settings Manage your account settings, invite new members, and more. Members Ro…" at bounding box center [746, 462] width 1172 height 896
click at [257, 267] on input "**********" at bounding box center [222, 262] width 88 height 31
